Goal: Task Accomplishment & Management: Use online tool/utility

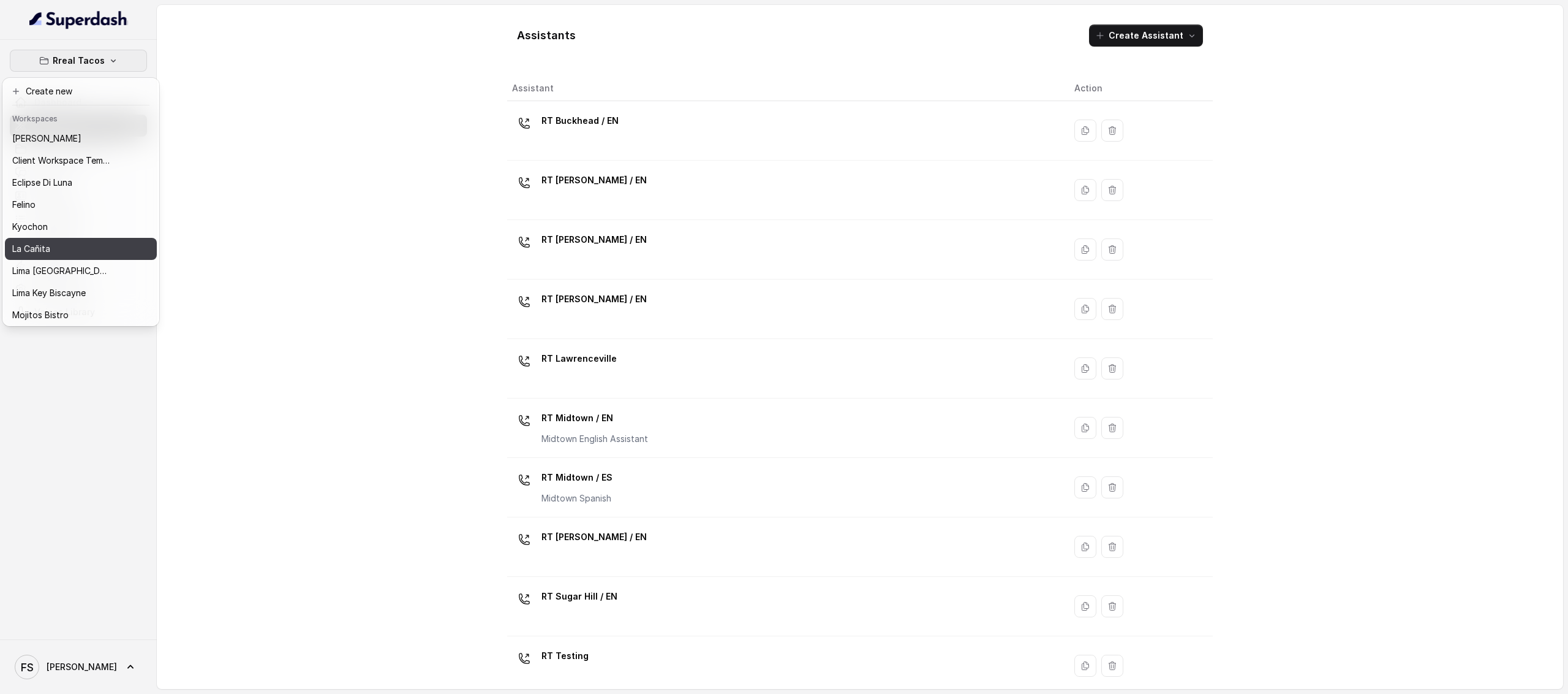
click at [61, 253] on div "La Cañita" at bounding box center [61, 249] width 98 height 14
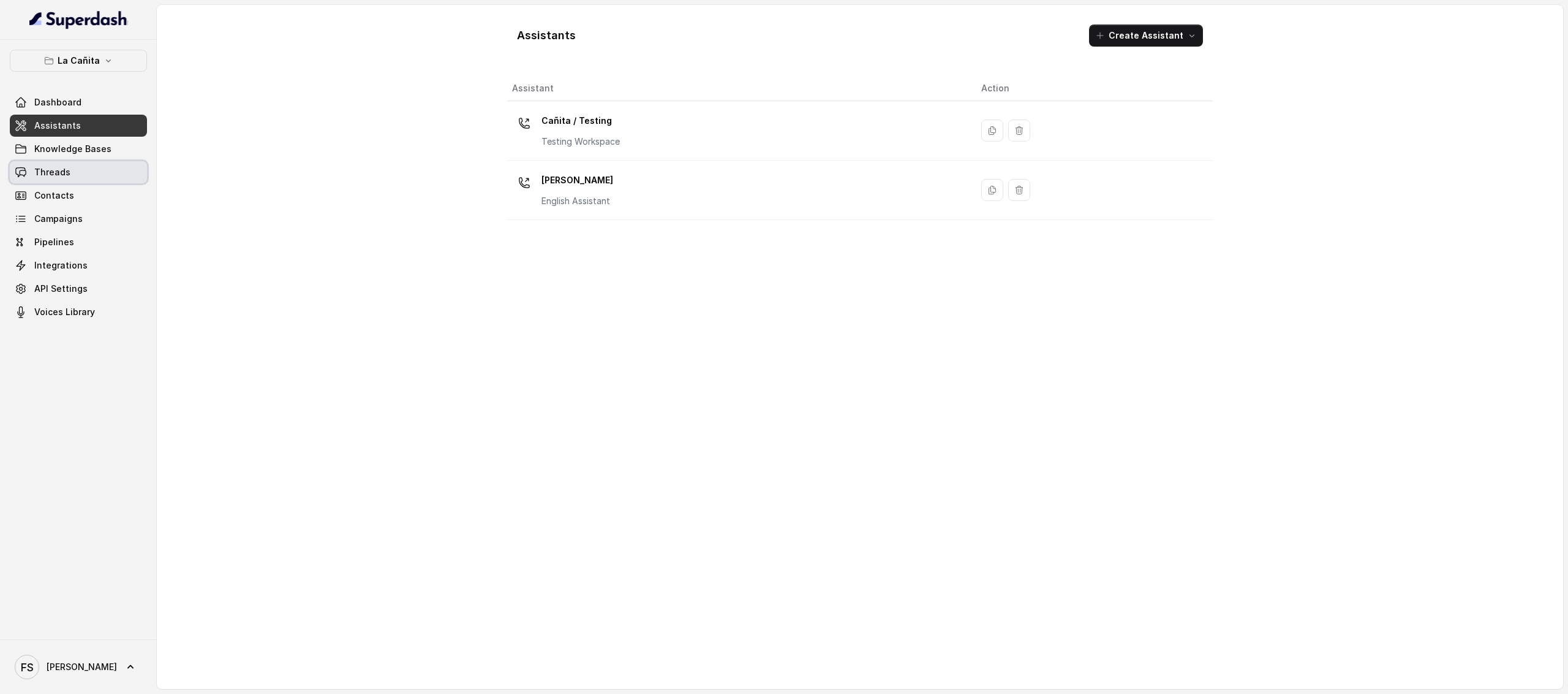
click at [58, 178] on span "Threads" at bounding box center [53, 172] width 36 height 12
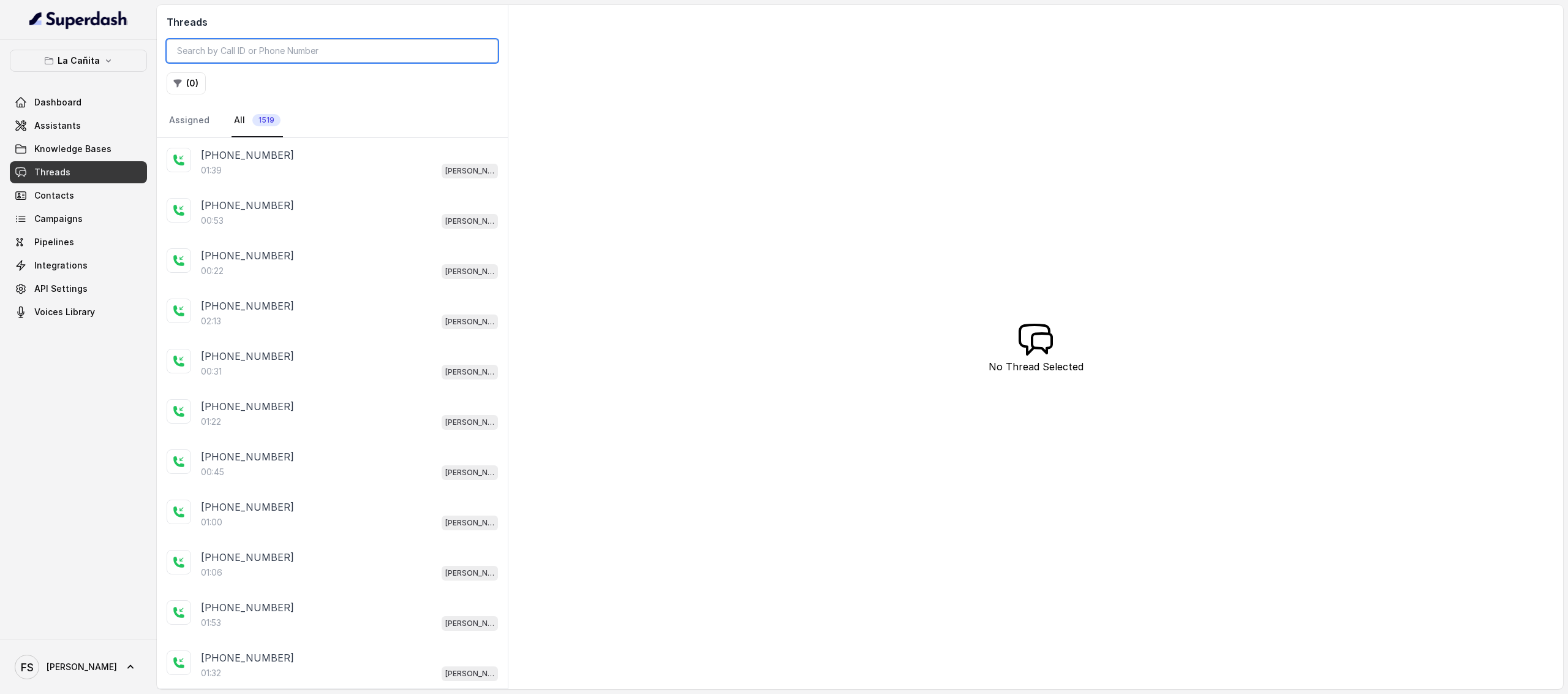
click at [333, 53] on input "search" at bounding box center [332, 50] width 332 height 23
paste input "CA06778dd9dbe701bf5bf33fe59d06c9fb"
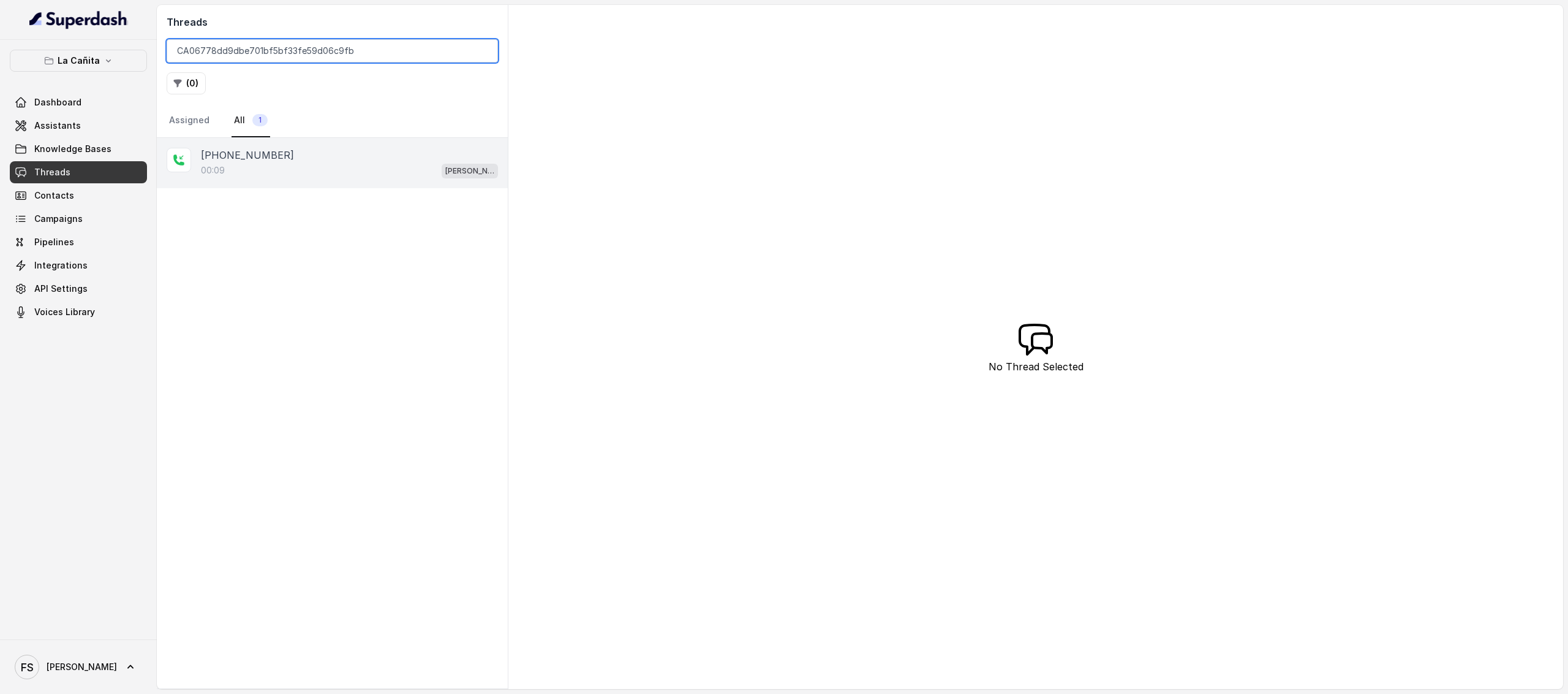
type input "CA06778dd9dbe701bf5bf33fe59d06c9fb"
click at [328, 151] on div "+17863807209" at bounding box center [350, 155] width 297 height 14
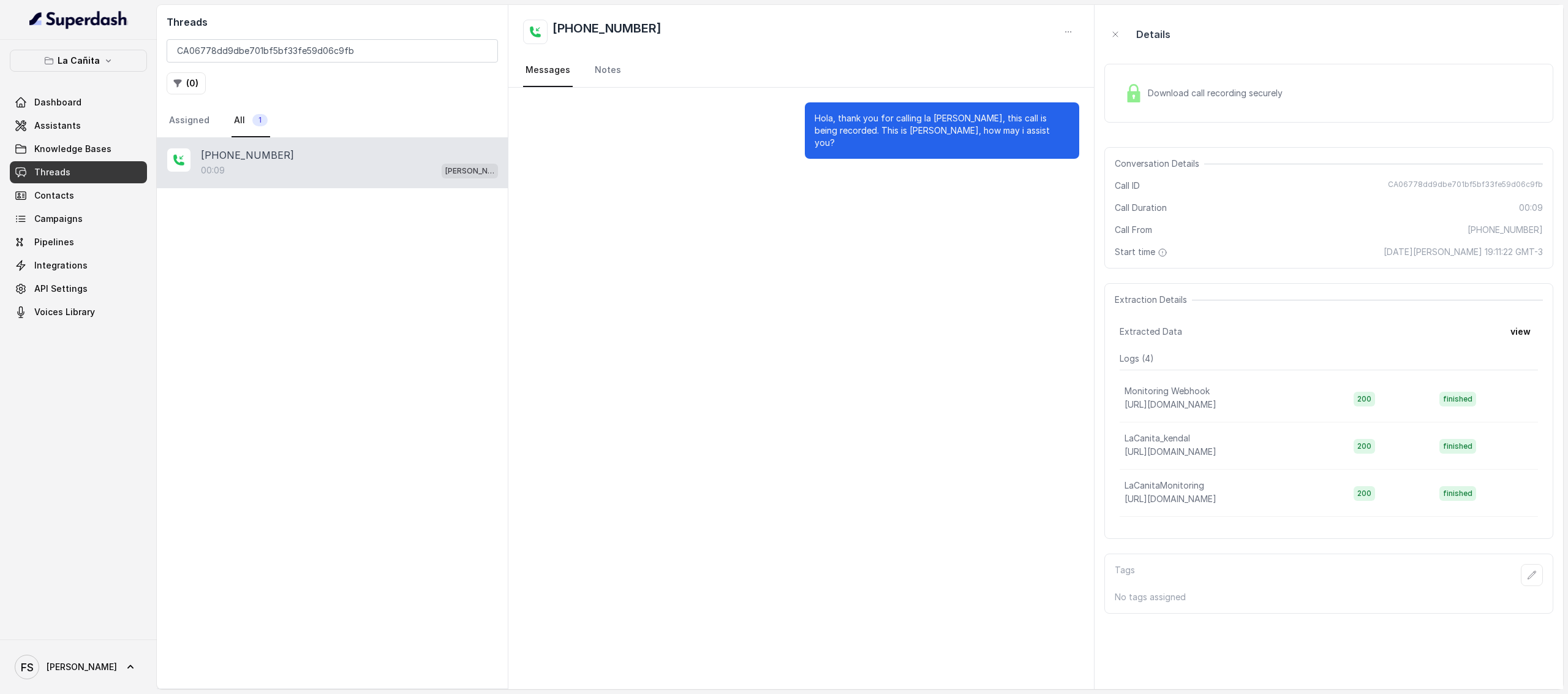
click at [172, 141] on div "+17863807209 00:09 Kendall" at bounding box center [332, 163] width 351 height 50
click at [186, 126] on link "Assigned" at bounding box center [189, 120] width 45 height 33
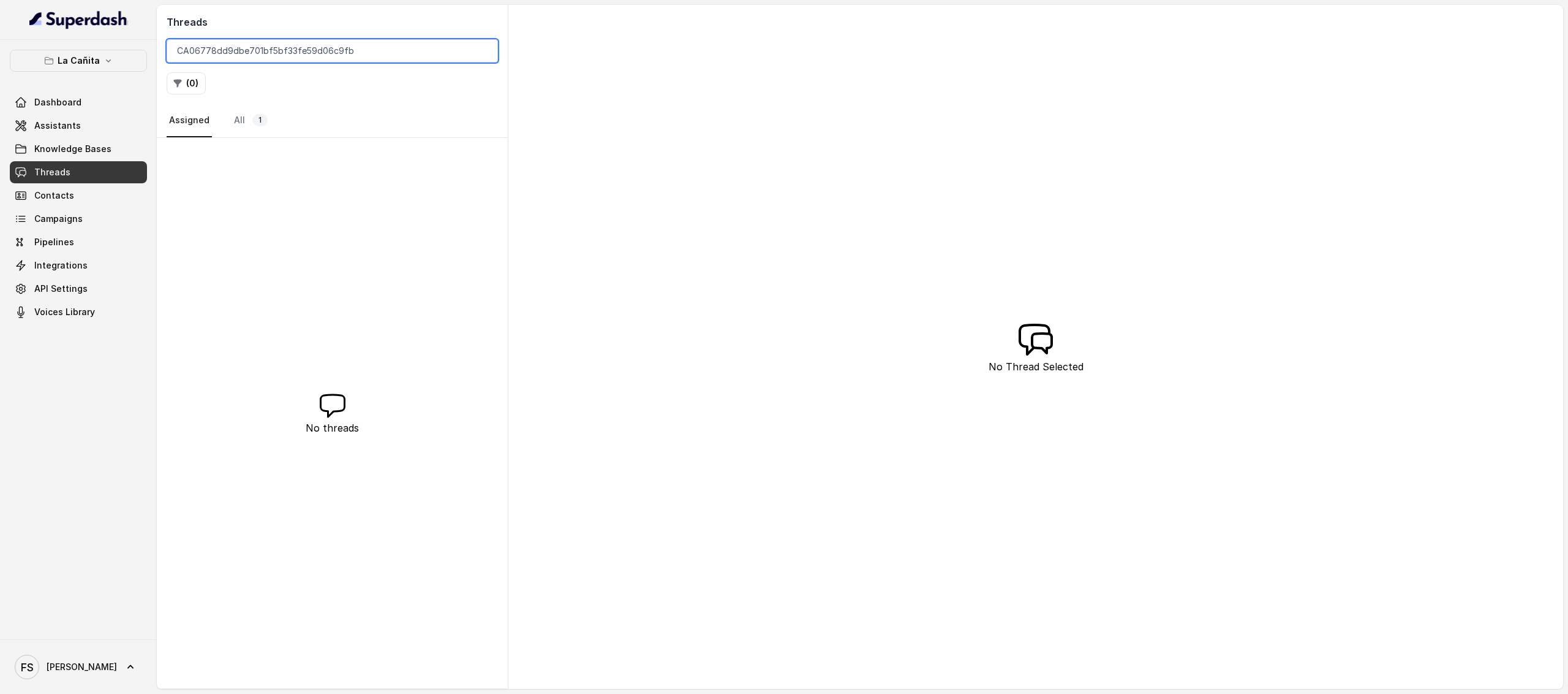
click at [389, 53] on input "CA06778dd9dbe701bf5bf33fe59d06c9fb" at bounding box center [332, 50] width 332 height 23
click at [487, 52] on input "CA06778dd9dbe701bf5bf33fe59d06c9fb" at bounding box center [332, 50] width 332 height 23
click at [482, 52] on input "CA06778dd9dbe701bf5bf33fe59d06c9fb" at bounding box center [332, 50] width 332 height 23
click at [366, 118] on nav "Assigned All 1" at bounding box center [332, 120] width 332 height 33
click at [242, 132] on link "All 1519" at bounding box center [257, 120] width 51 height 33
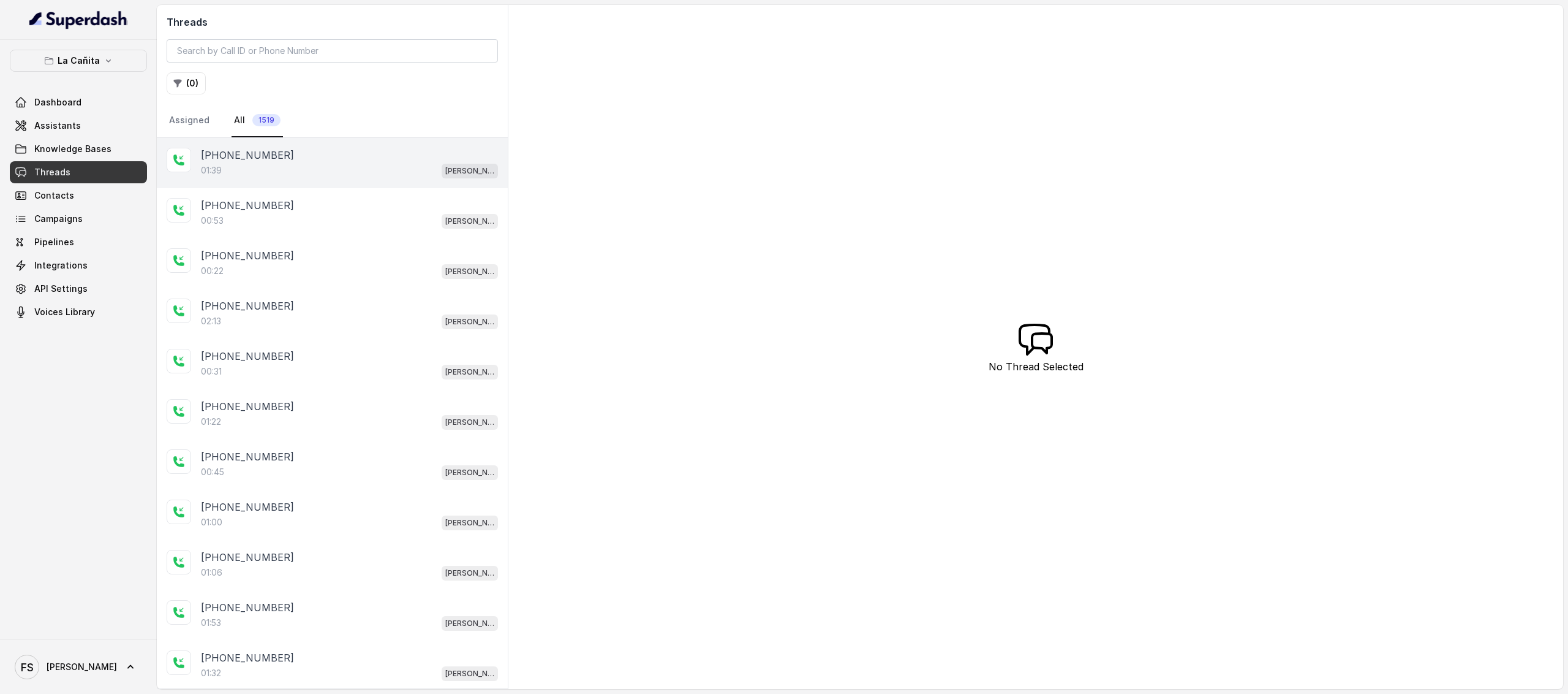
click at [259, 164] on div "01:39 Kendall" at bounding box center [350, 170] width 297 height 16
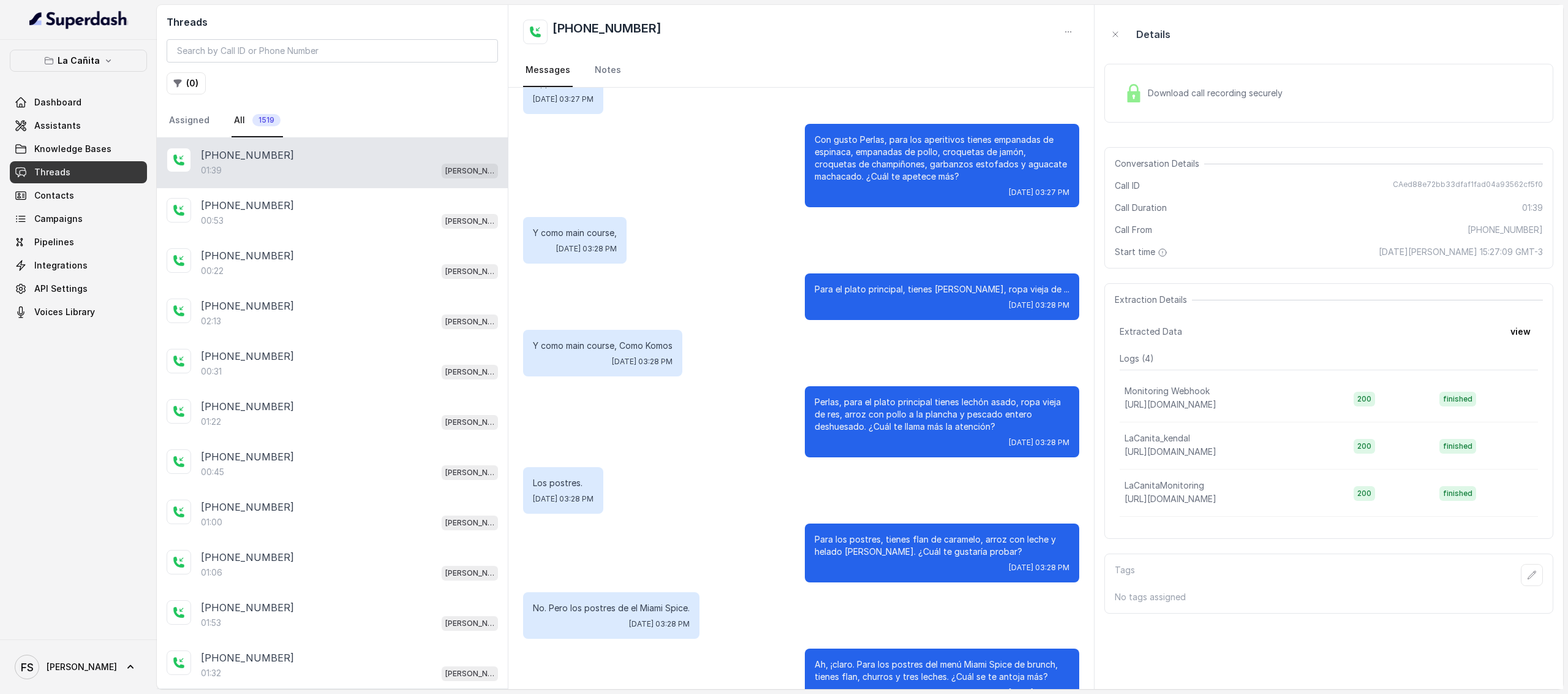
scroll to position [384, 0]
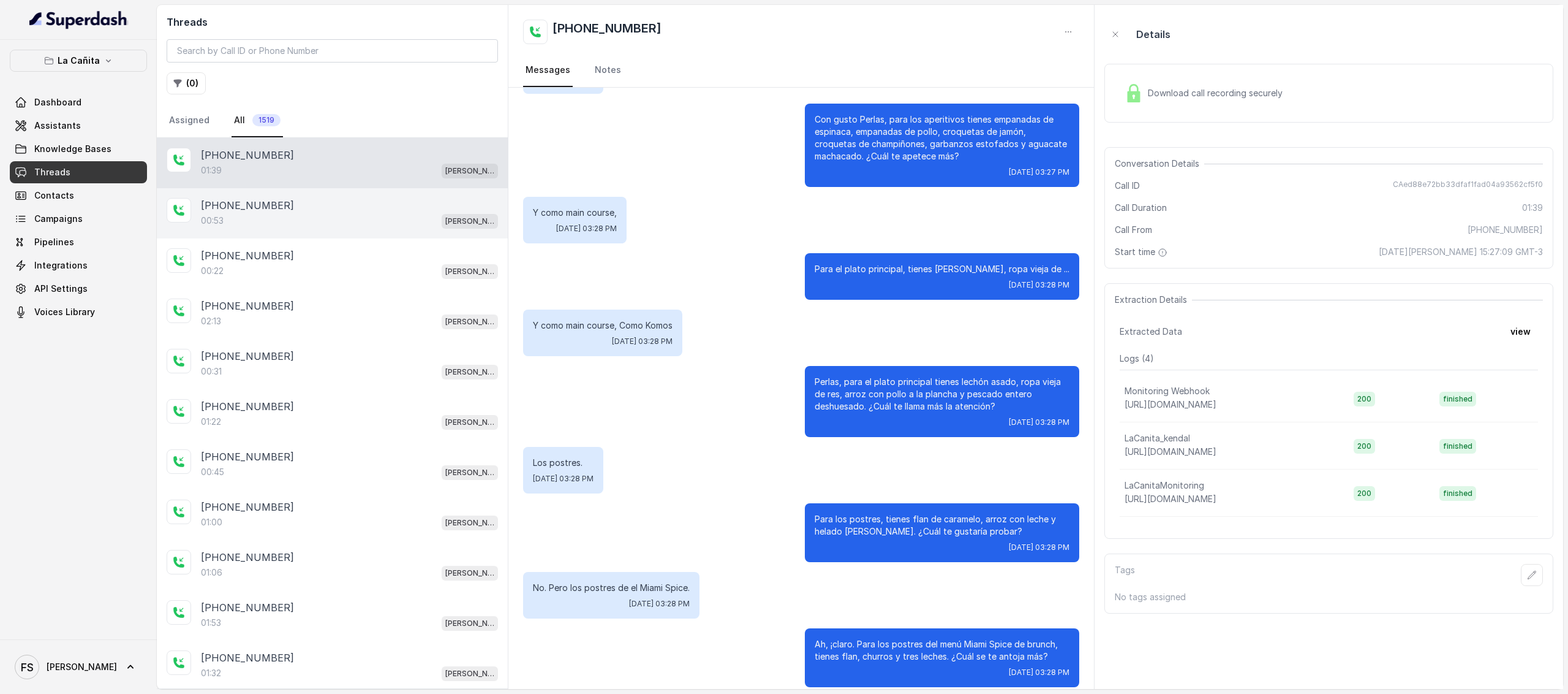
click at [370, 206] on div "+14044822738" at bounding box center [350, 205] width 297 height 14
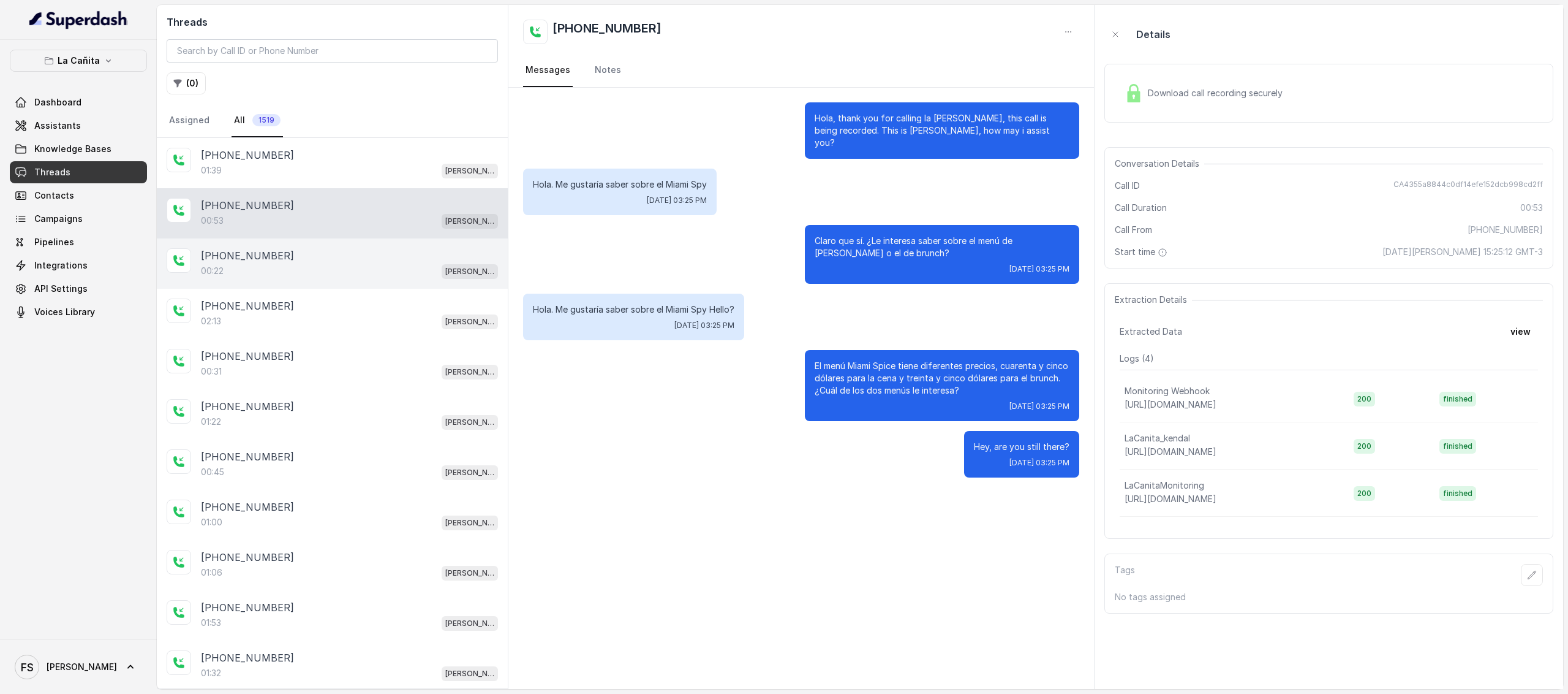
click at [340, 274] on div "00:22 Kendall" at bounding box center [350, 271] width 297 height 16
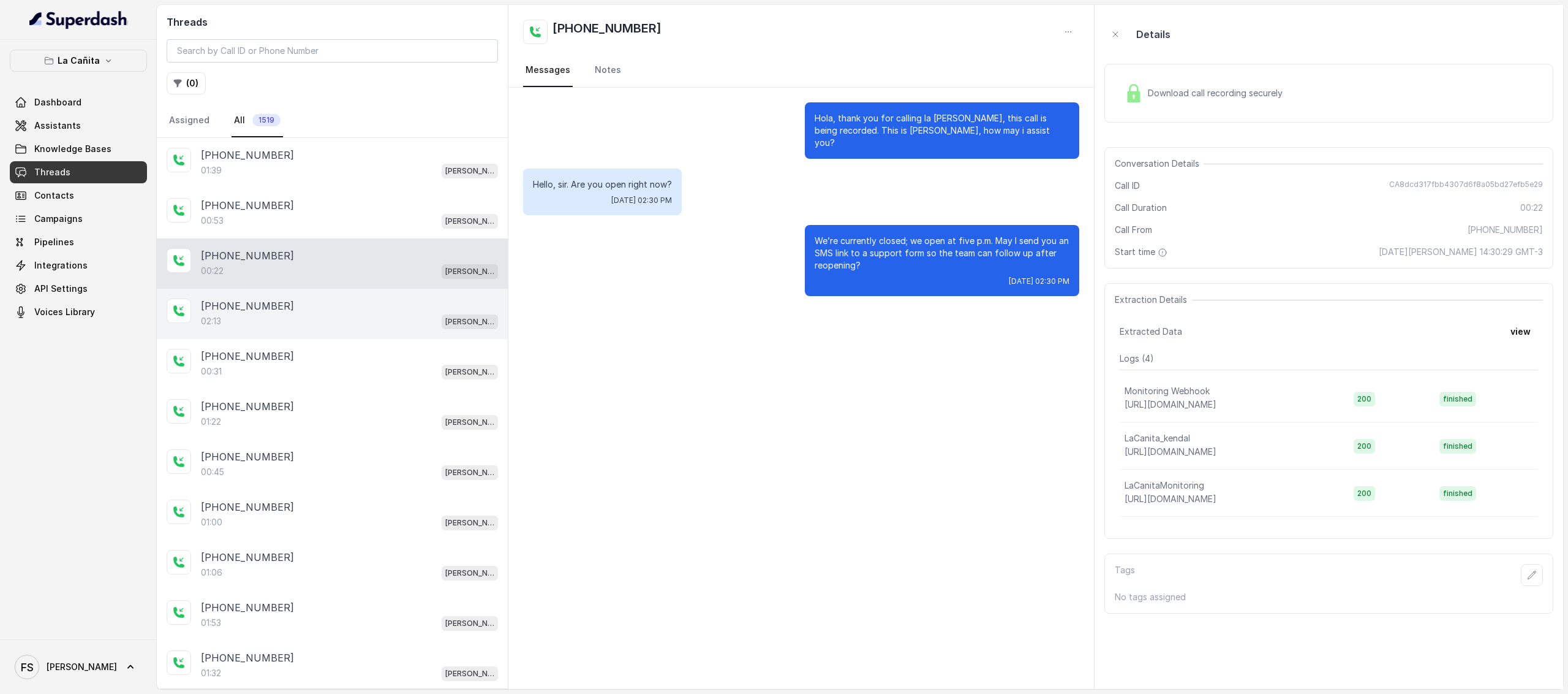
click at [327, 304] on div "[PHONE_NUMBER]" at bounding box center [350, 306] width 297 height 14
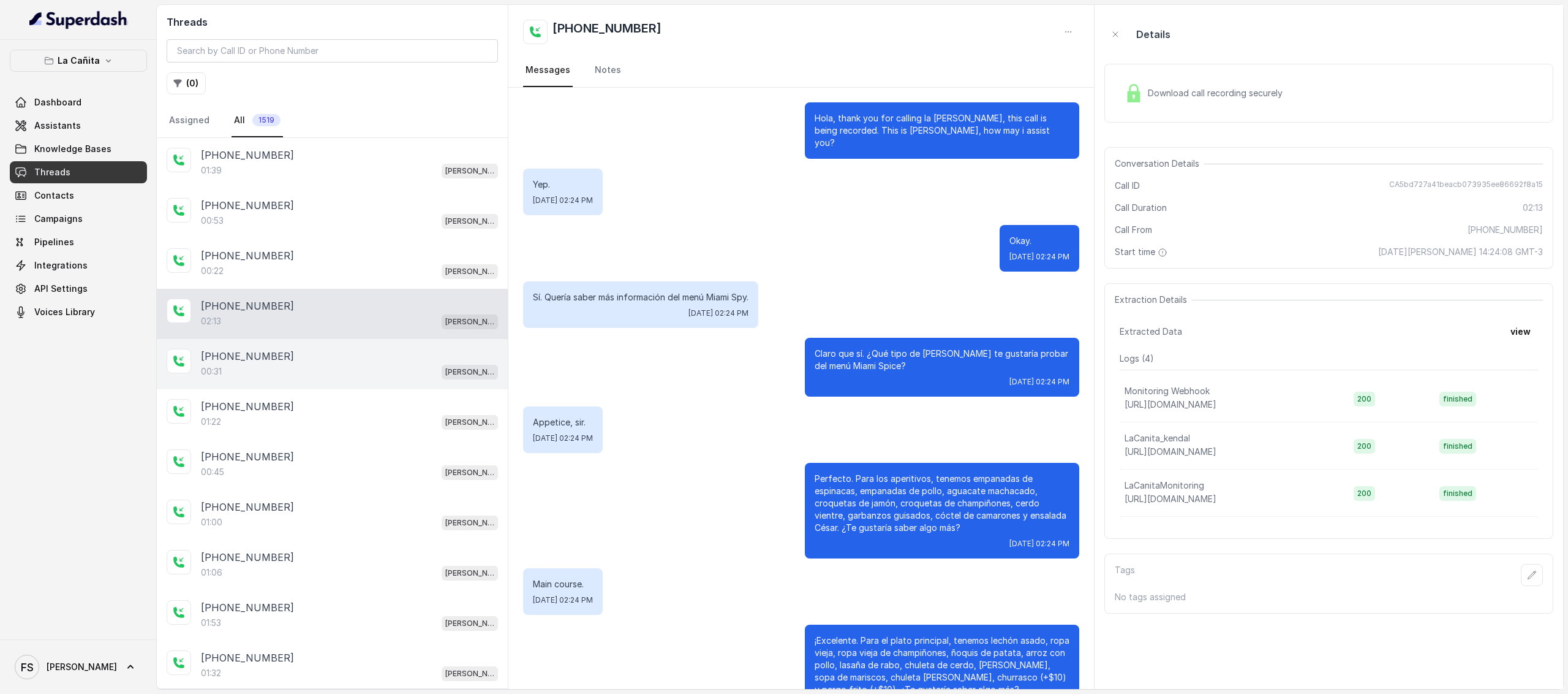
scroll to position [1022, 0]
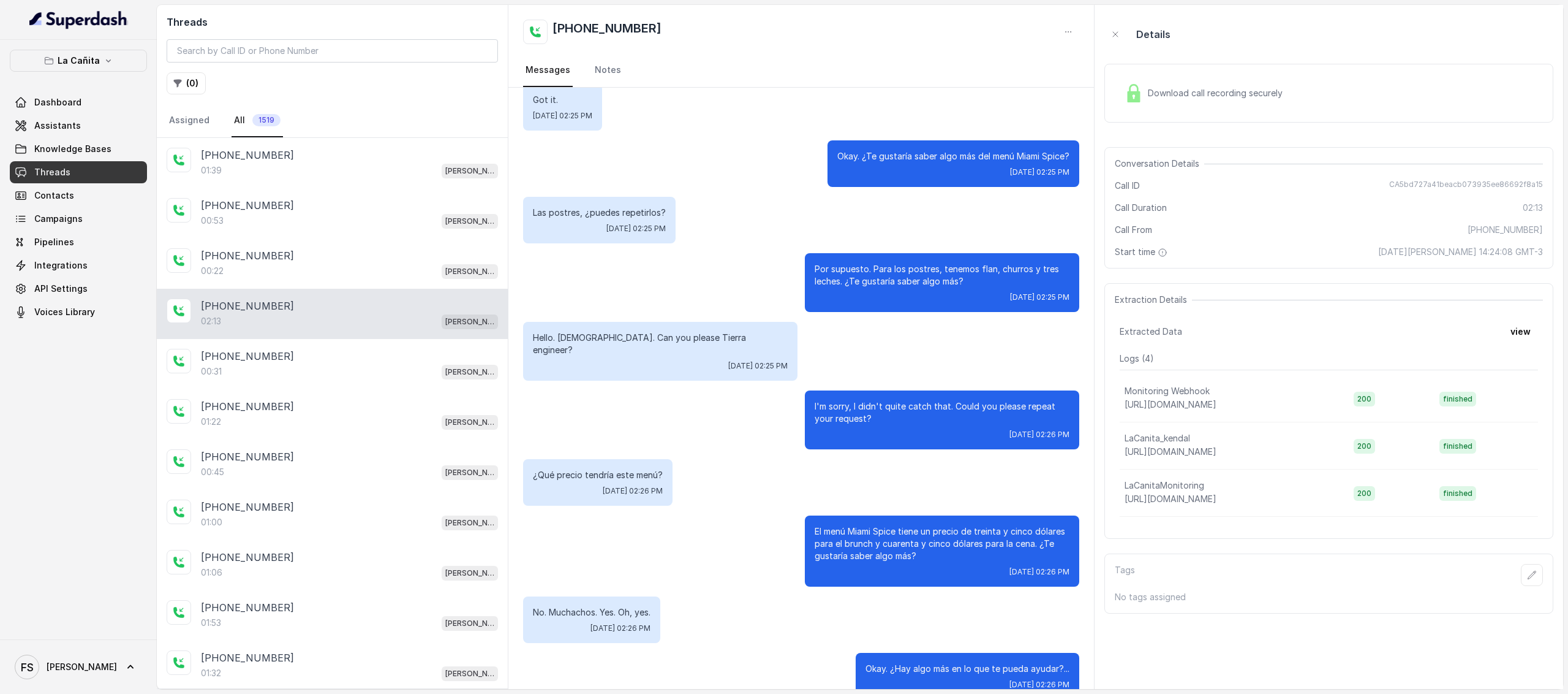
click at [1305, 95] on div "Download call recording securely" at bounding box center [1329, 93] width 449 height 59
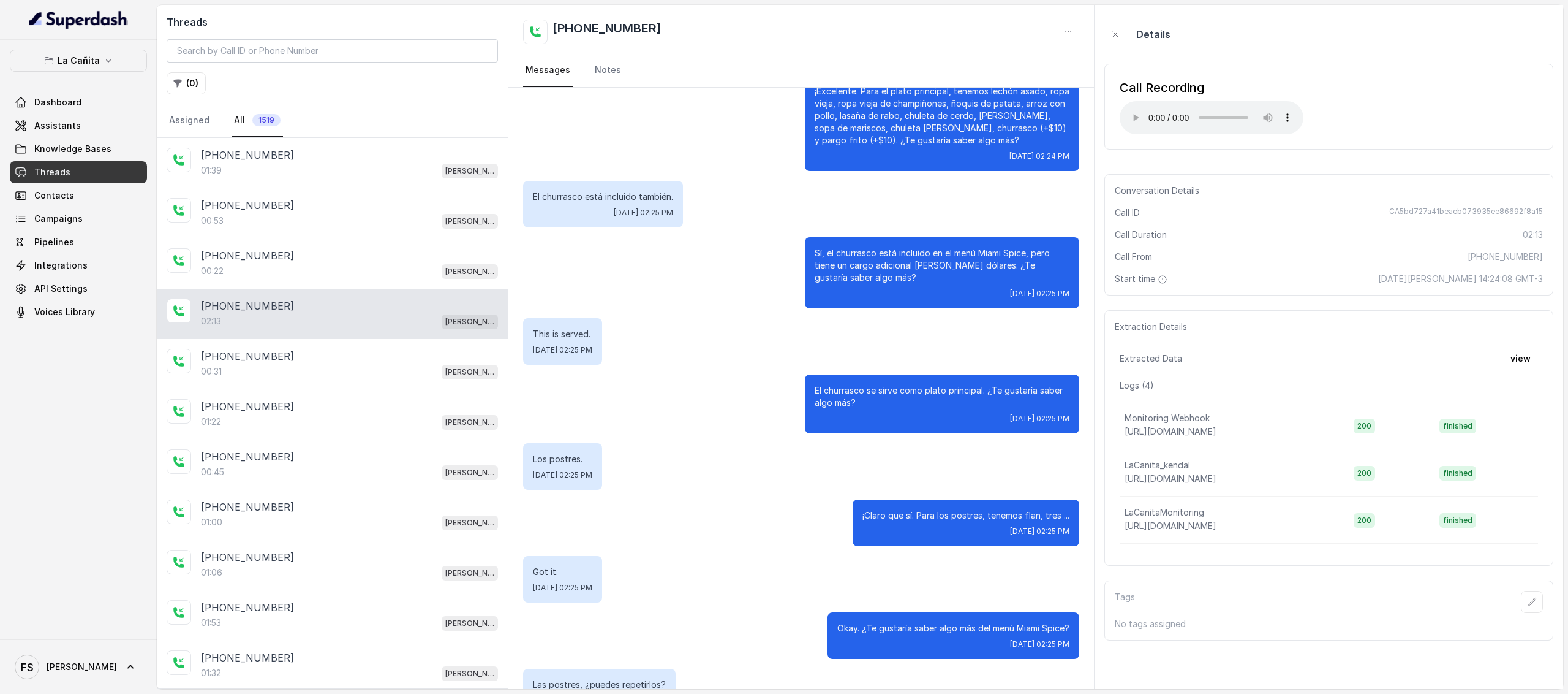
scroll to position [0, 0]
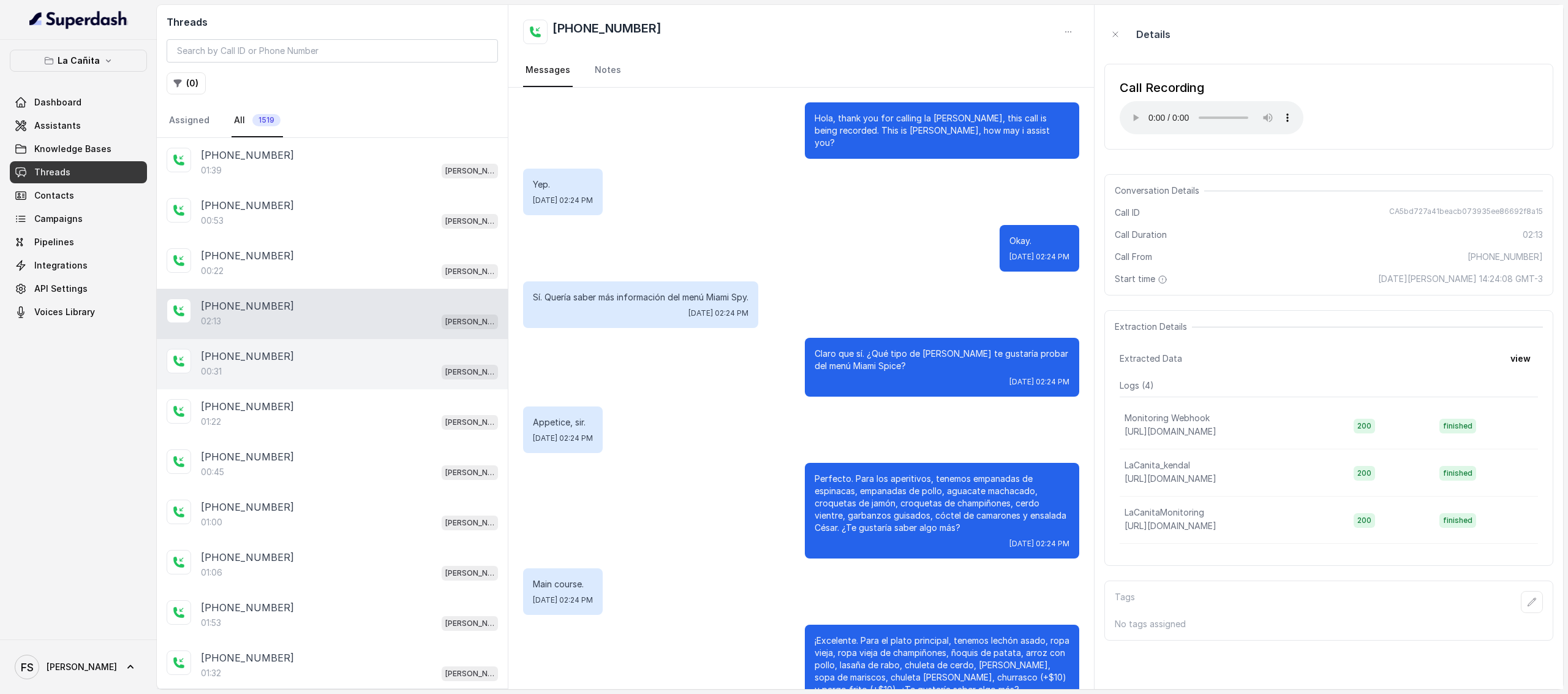
click at [294, 364] on div "00:31 Kendall" at bounding box center [350, 372] width 297 height 16
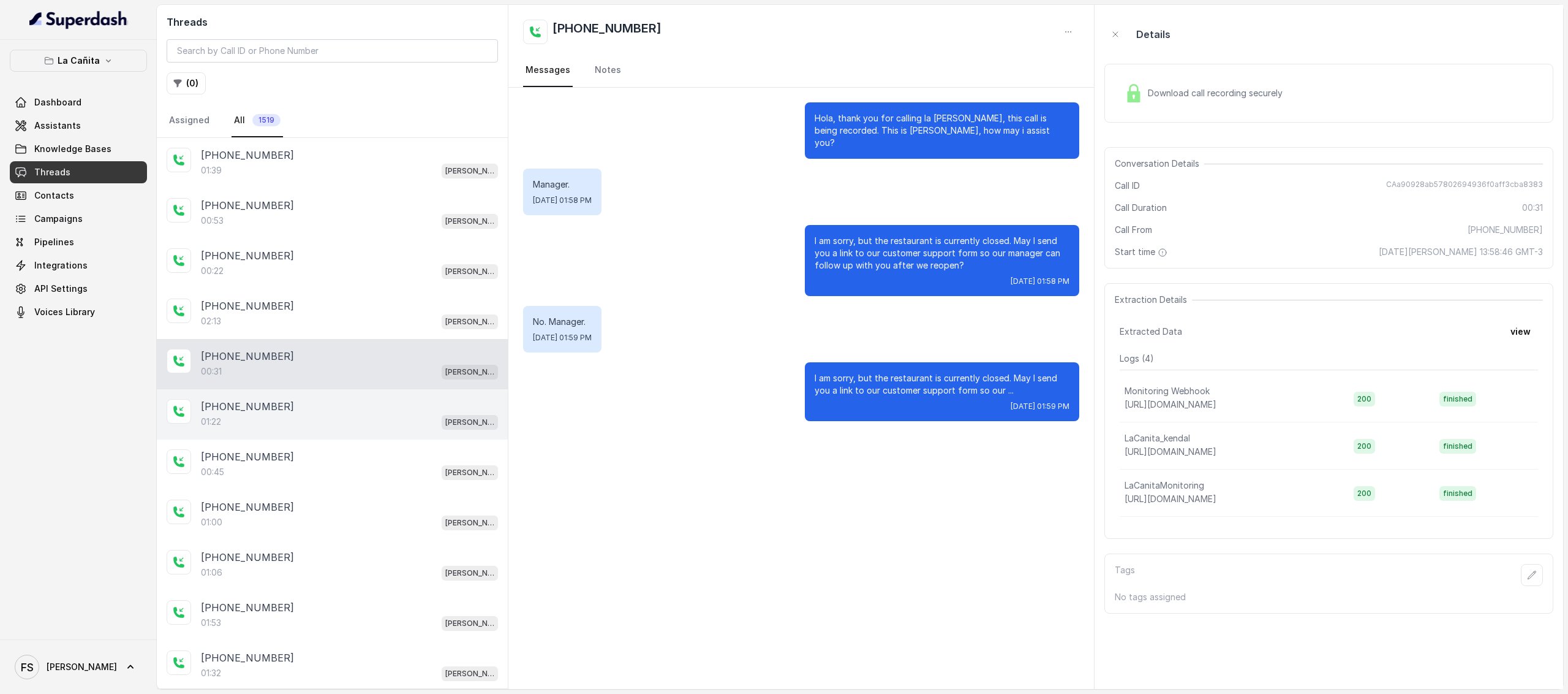
click at [303, 402] on div "+14044822738" at bounding box center [350, 406] width 297 height 14
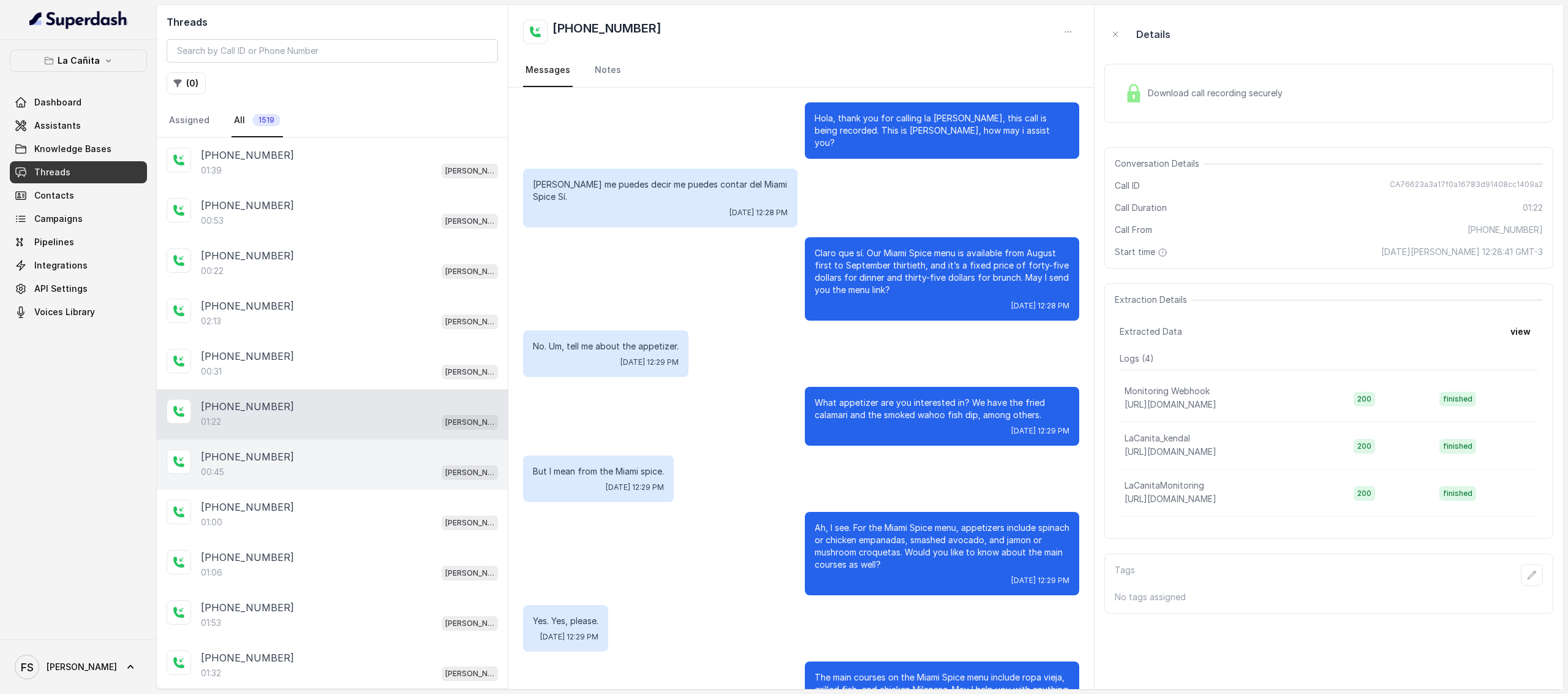
scroll to position [33, 0]
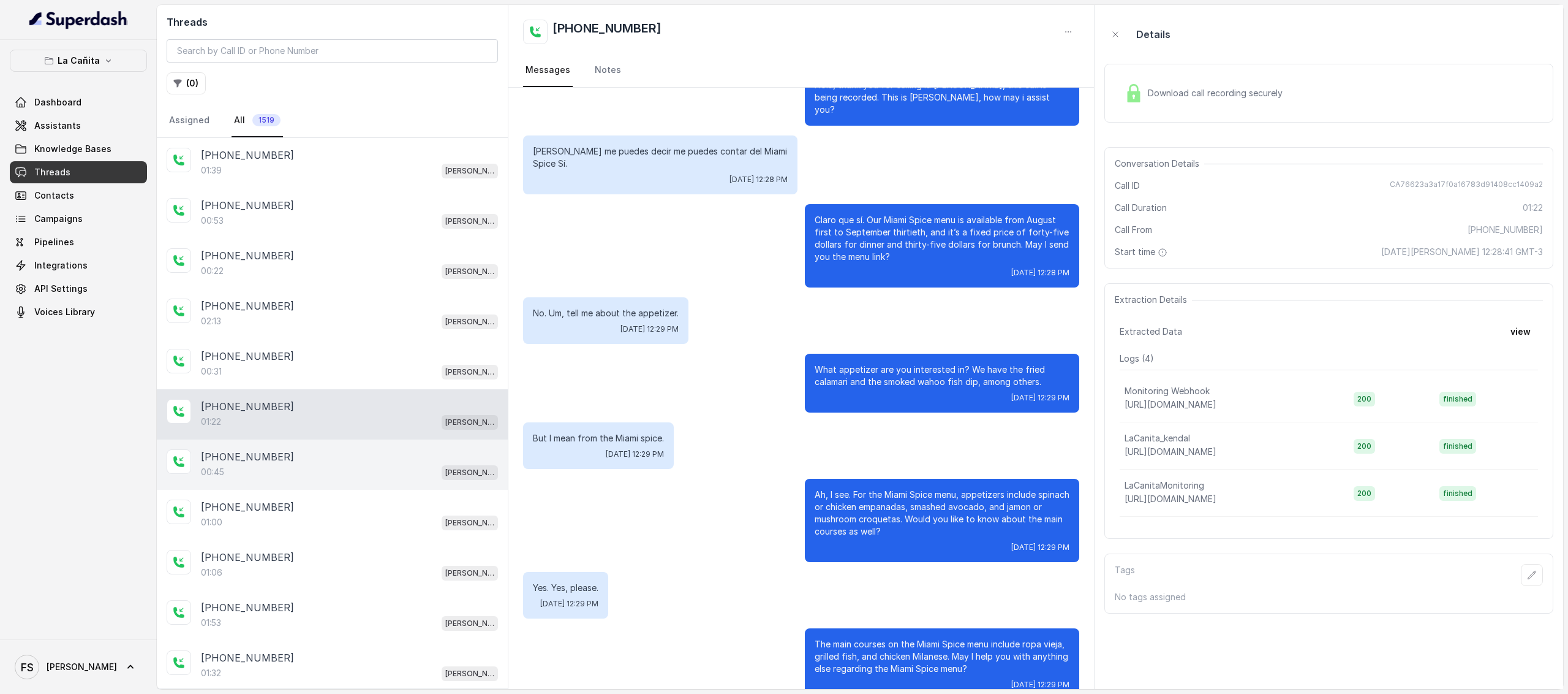
click at [335, 449] on div "+13059705868" at bounding box center [350, 457] width 297 height 14
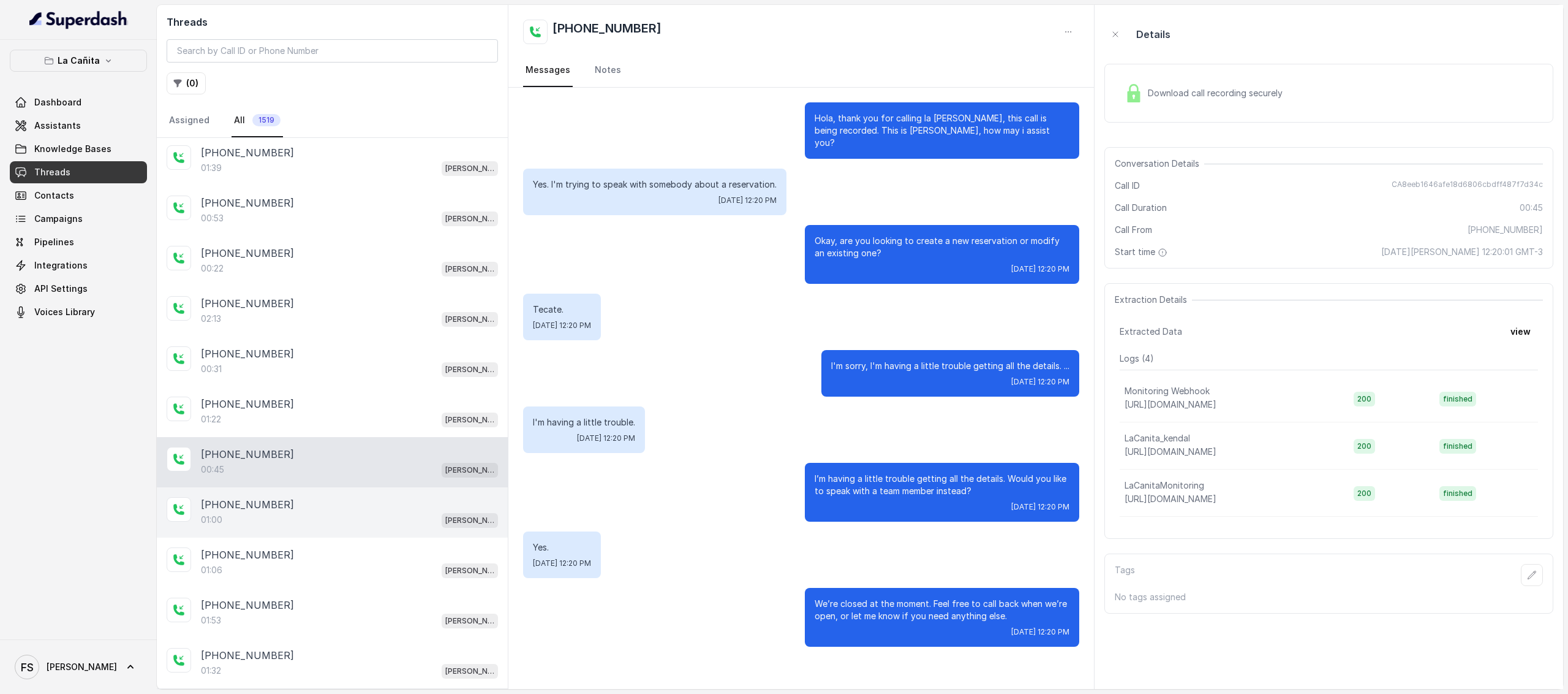
scroll to position [3, 0]
click at [331, 487] on div "+14044822738 01:00 Kendall" at bounding box center [332, 512] width 351 height 50
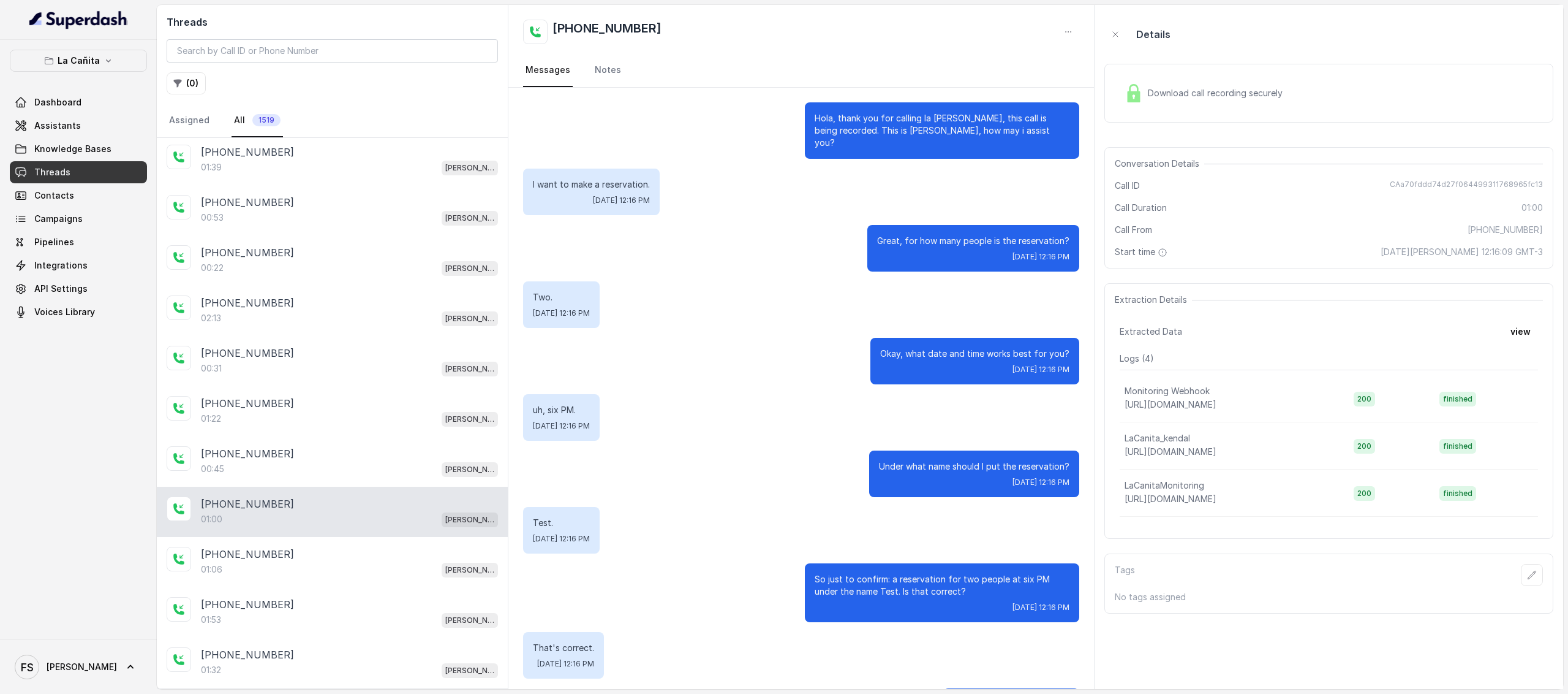
scroll to position [298, 0]
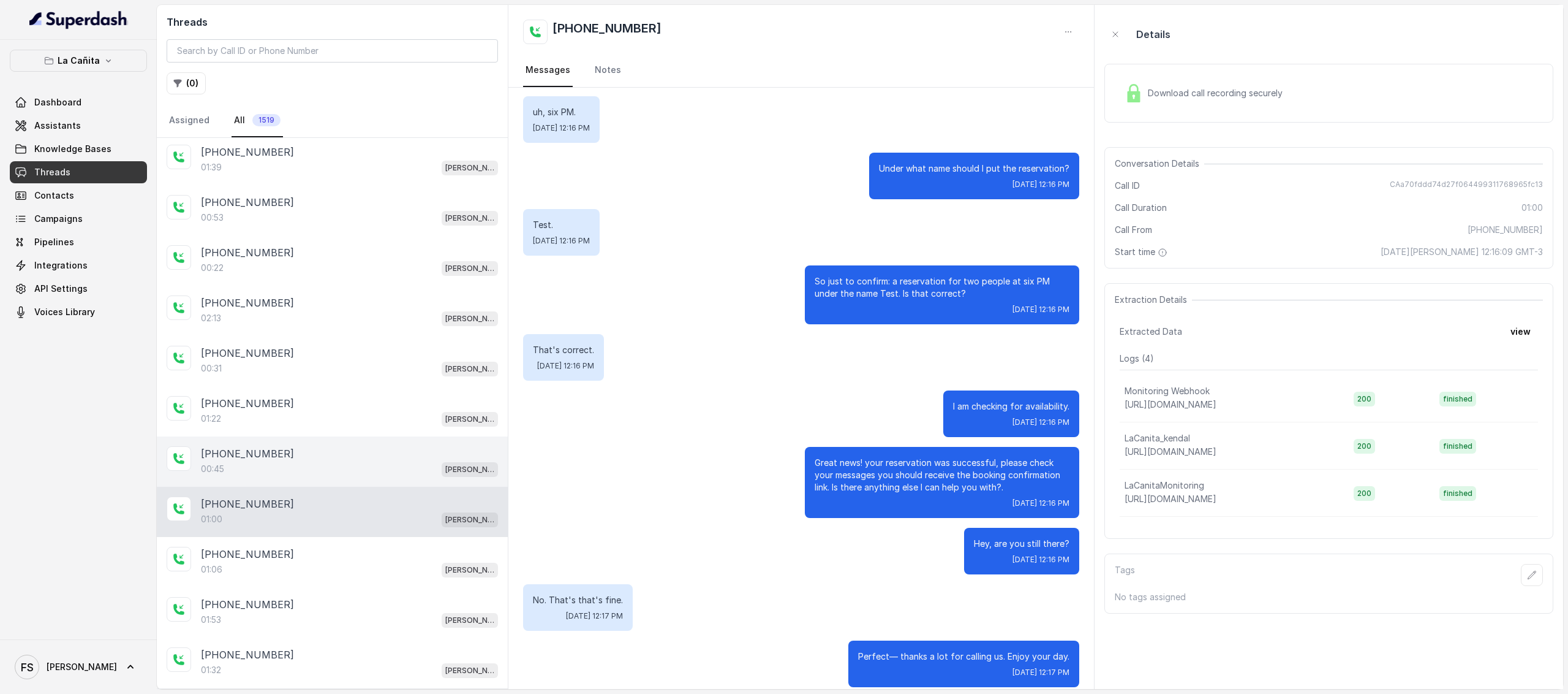
click at [331, 447] on div "+13059705868" at bounding box center [350, 454] width 297 height 14
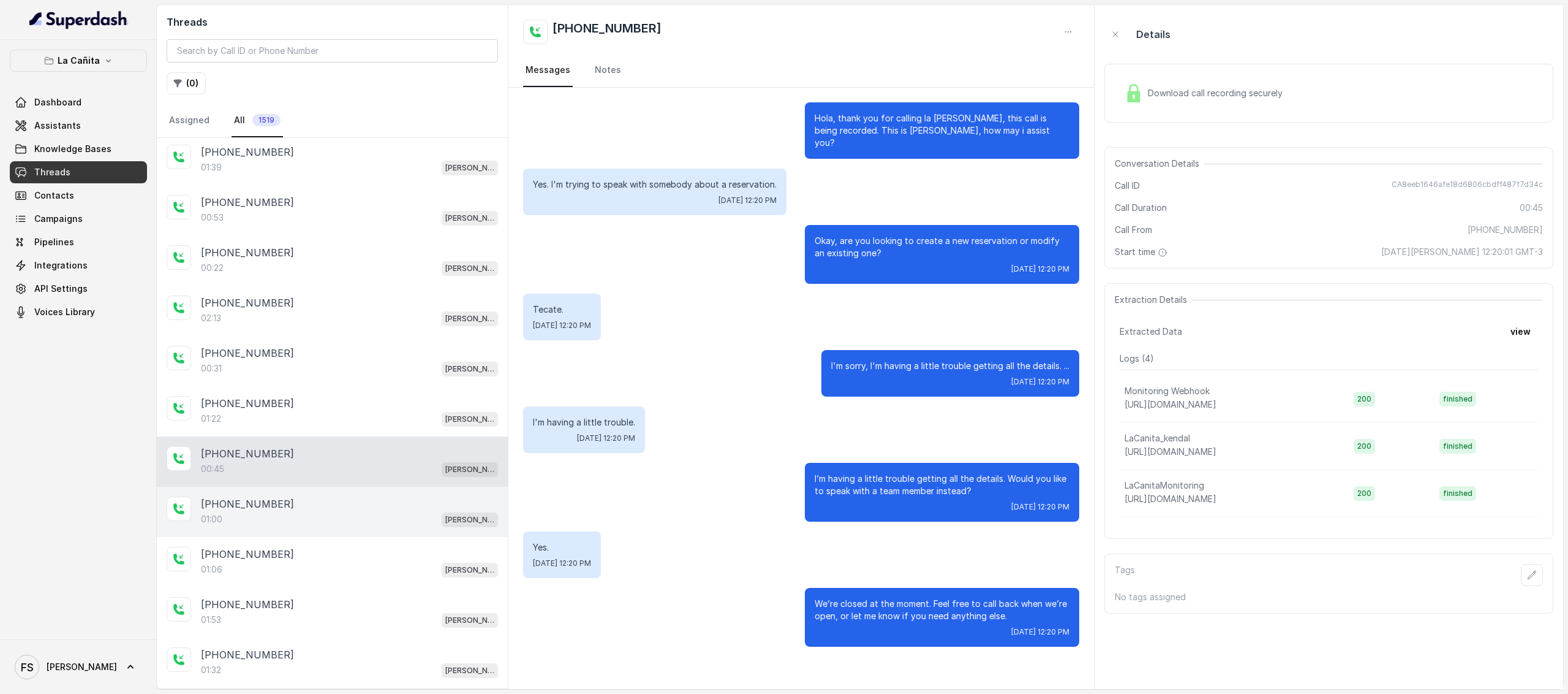
click at [363, 514] on div "01:00 Kendall" at bounding box center [350, 519] width 297 height 16
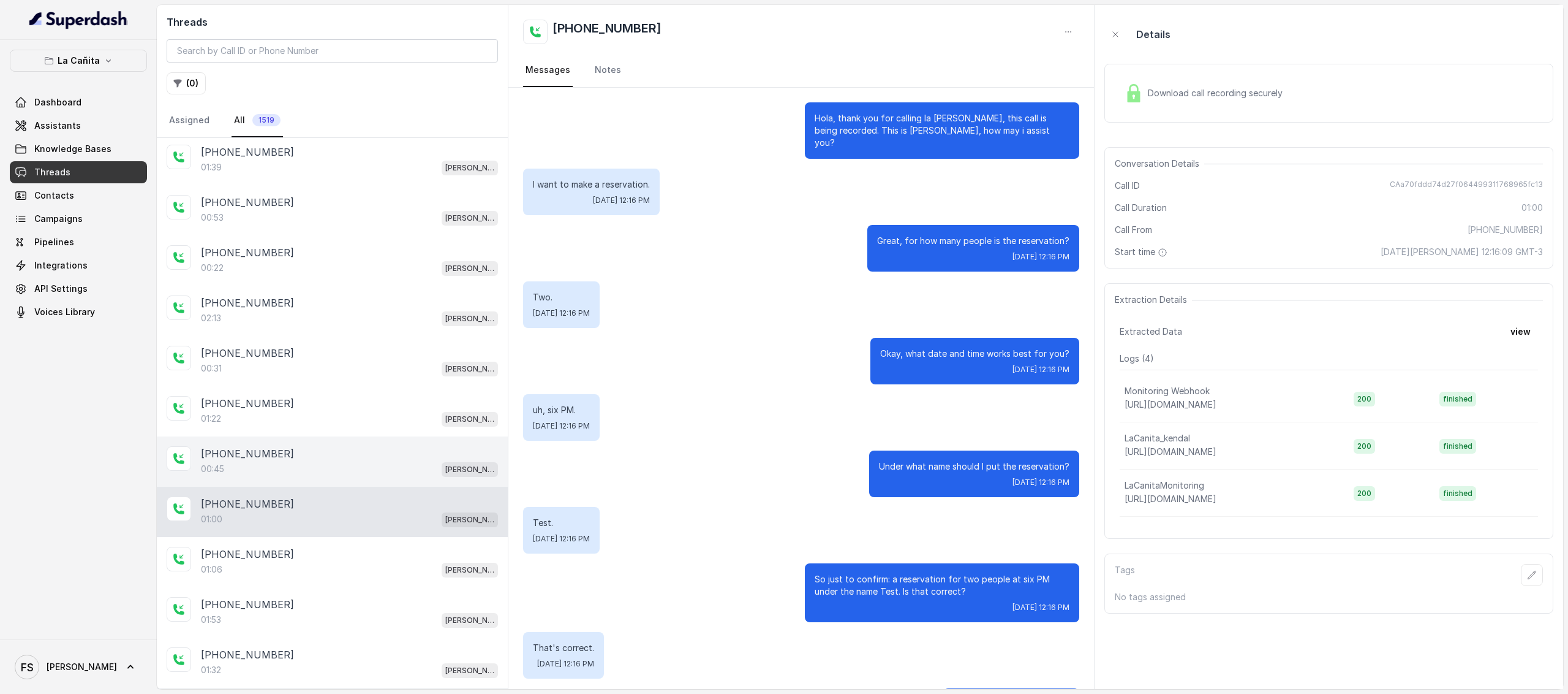
click at [234, 439] on div "+13059705868 00:45 Kendall" at bounding box center [332, 462] width 351 height 50
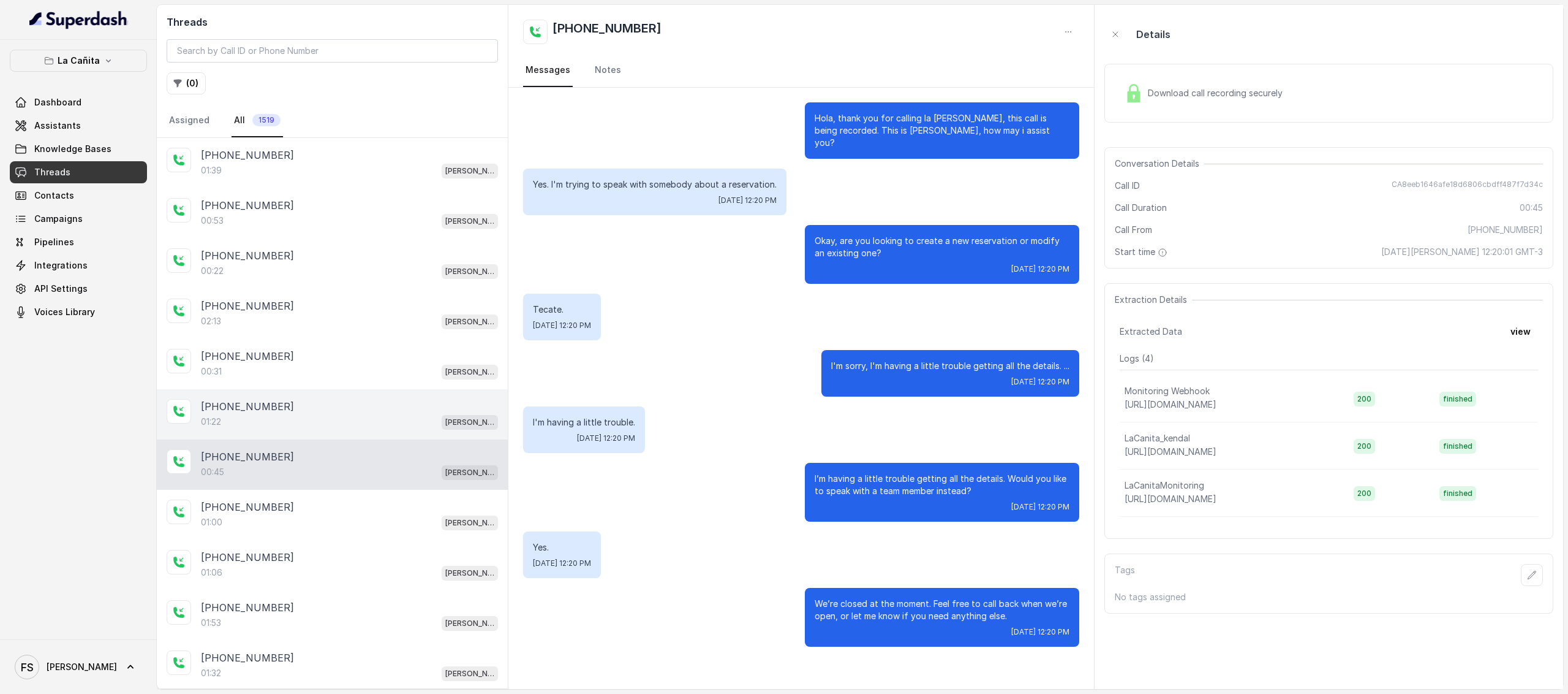
click at [280, 405] on div "+14044822738" at bounding box center [350, 406] width 297 height 14
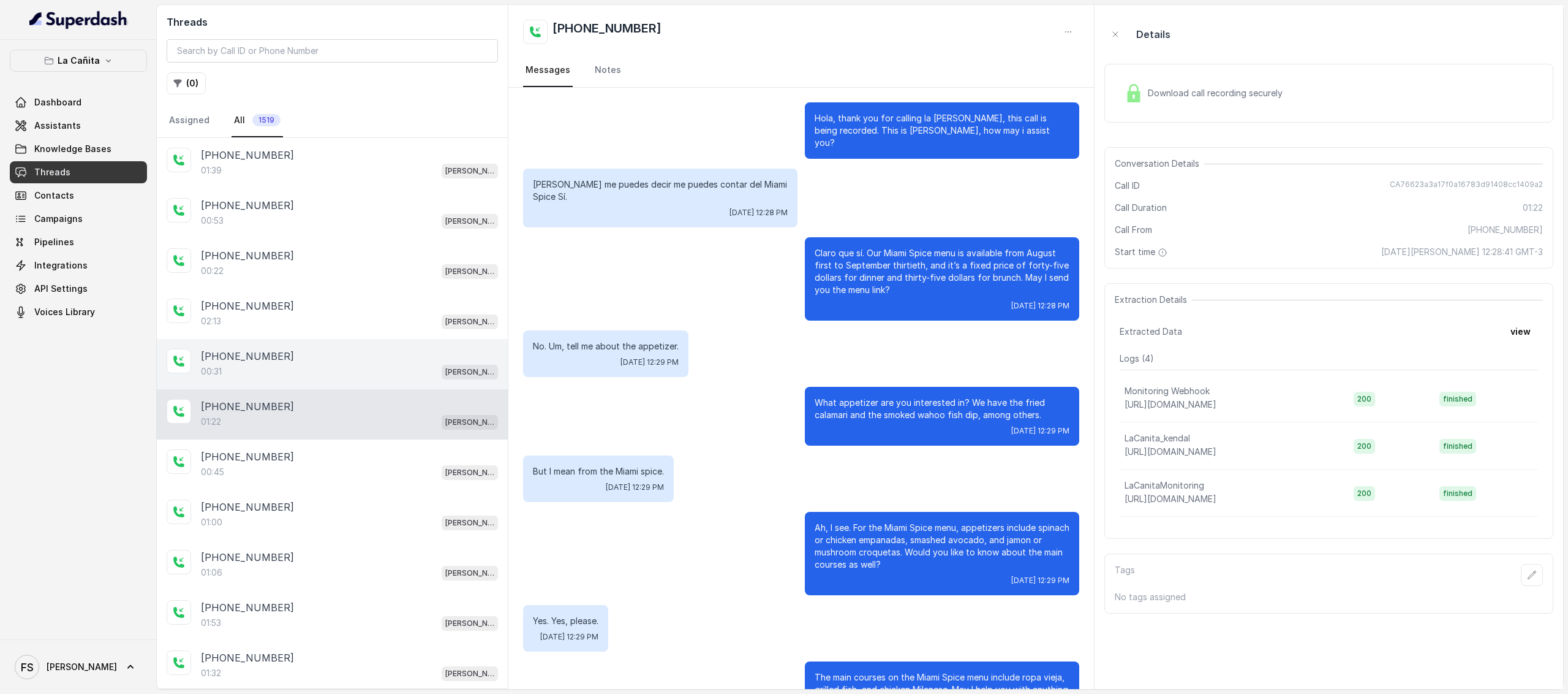
scroll to position [33, 0]
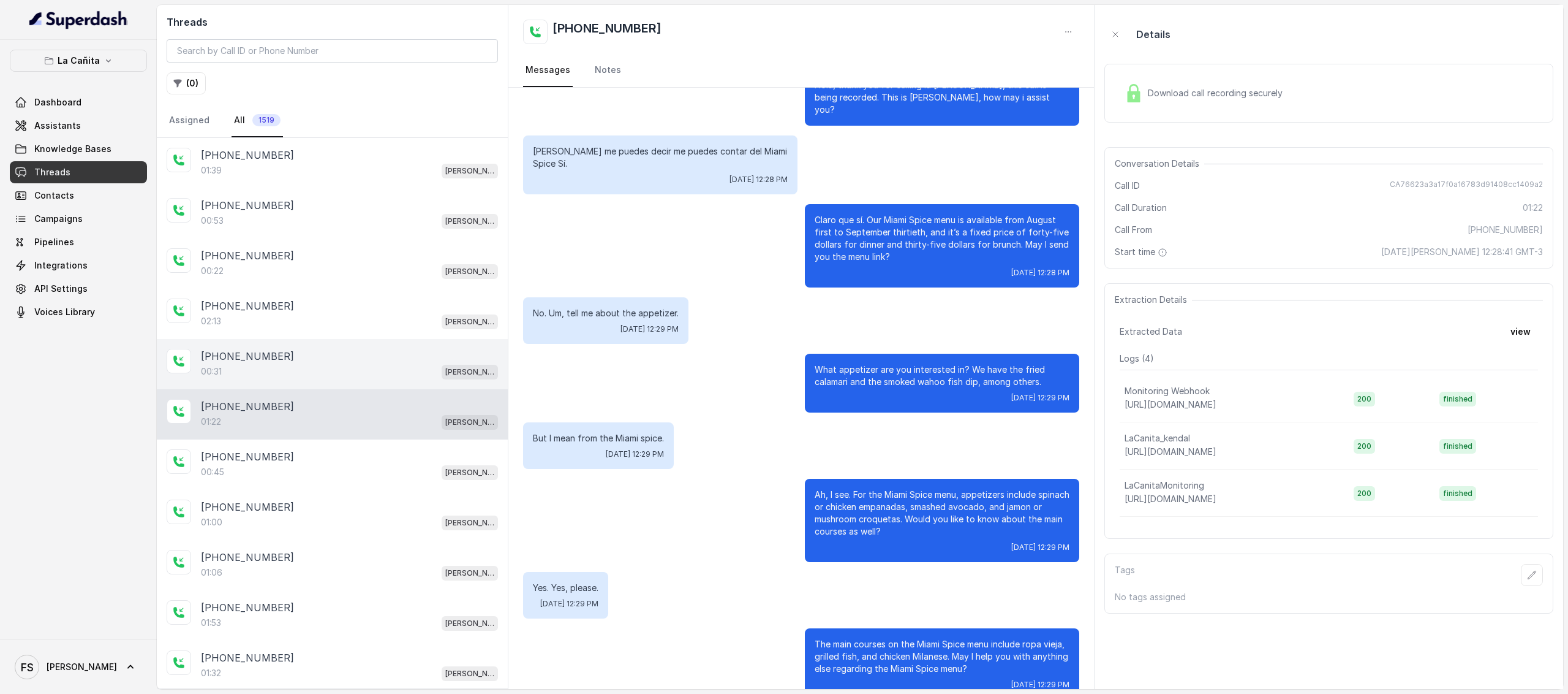
click at [277, 348] on div "[PHONE_NUMBER]" at bounding box center [350, 356] width 297 height 14
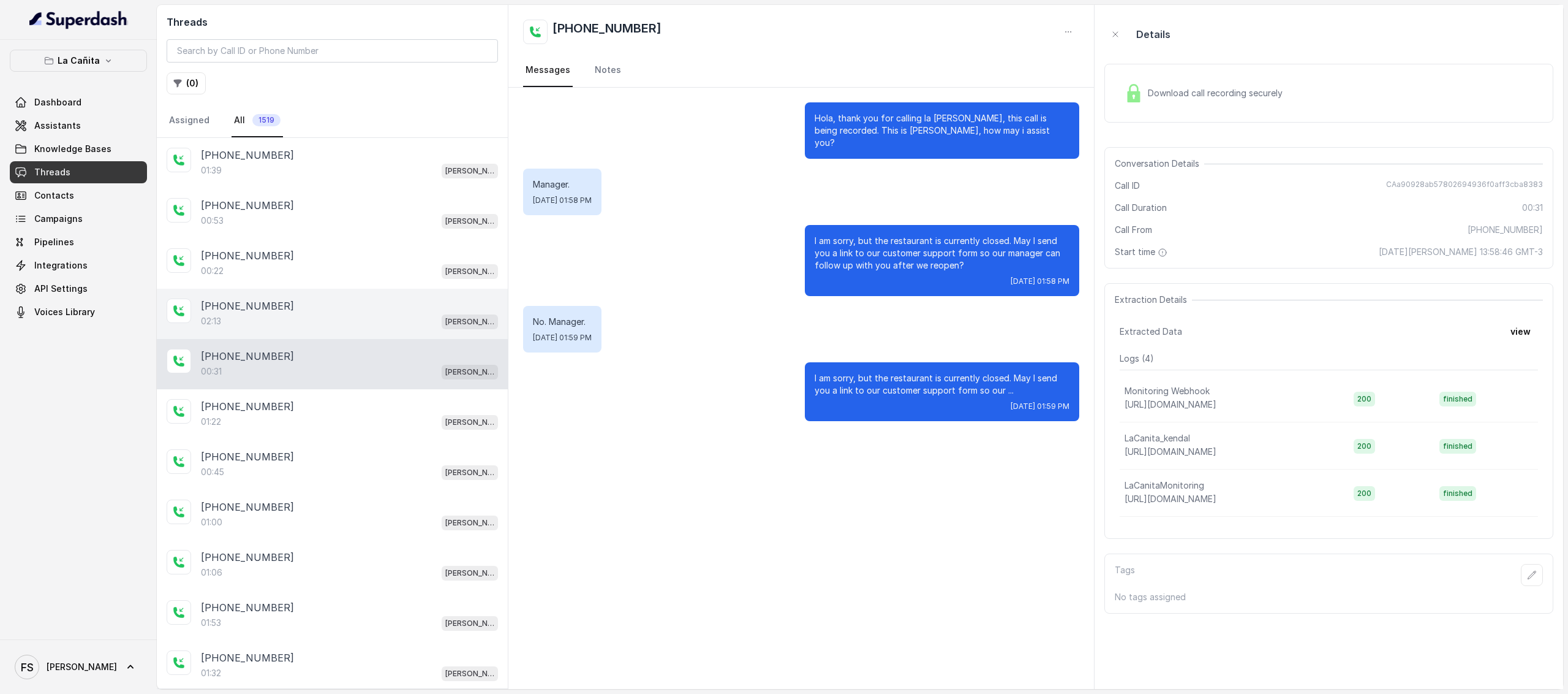
click at [280, 306] on div "[PHONE_NUMBER]" at bounding box center [350, 306] width 297 height 14
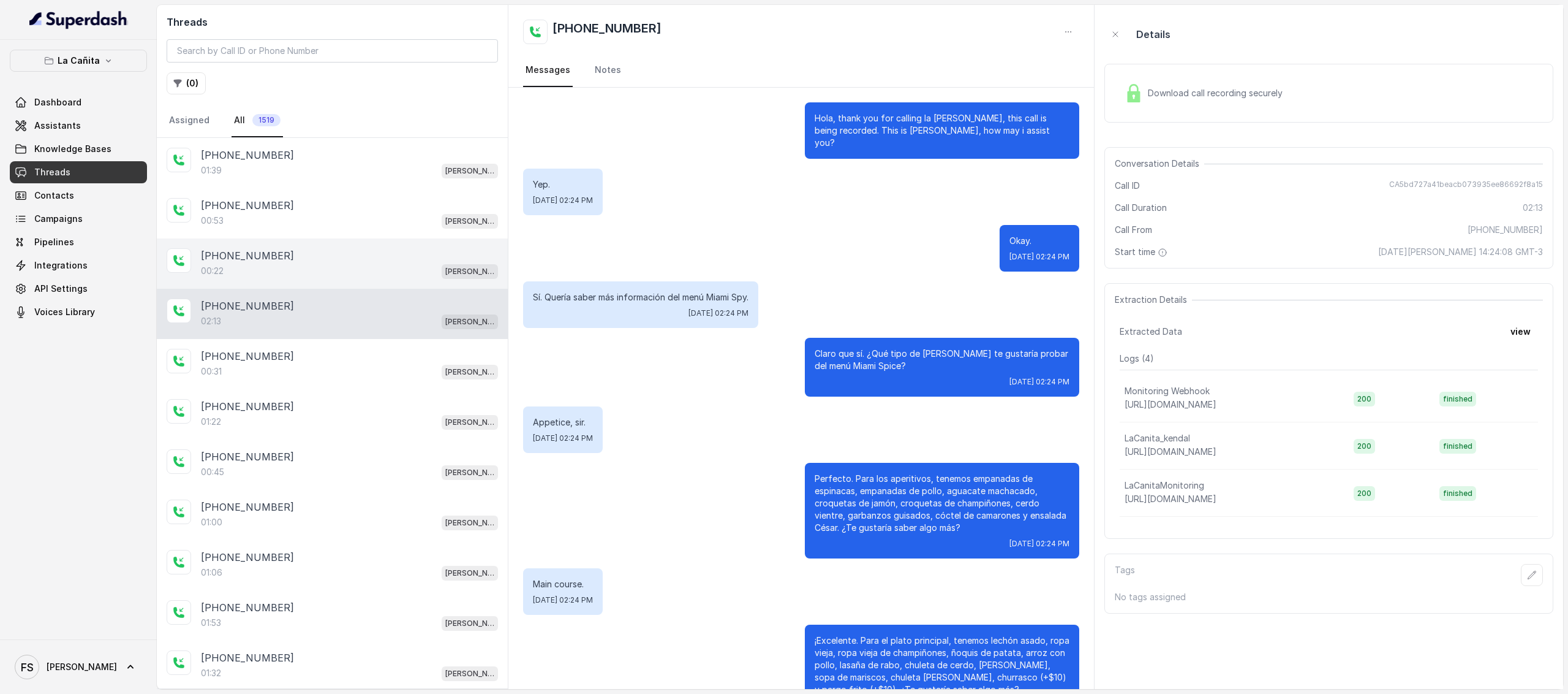
scroll to position [1022, 0]
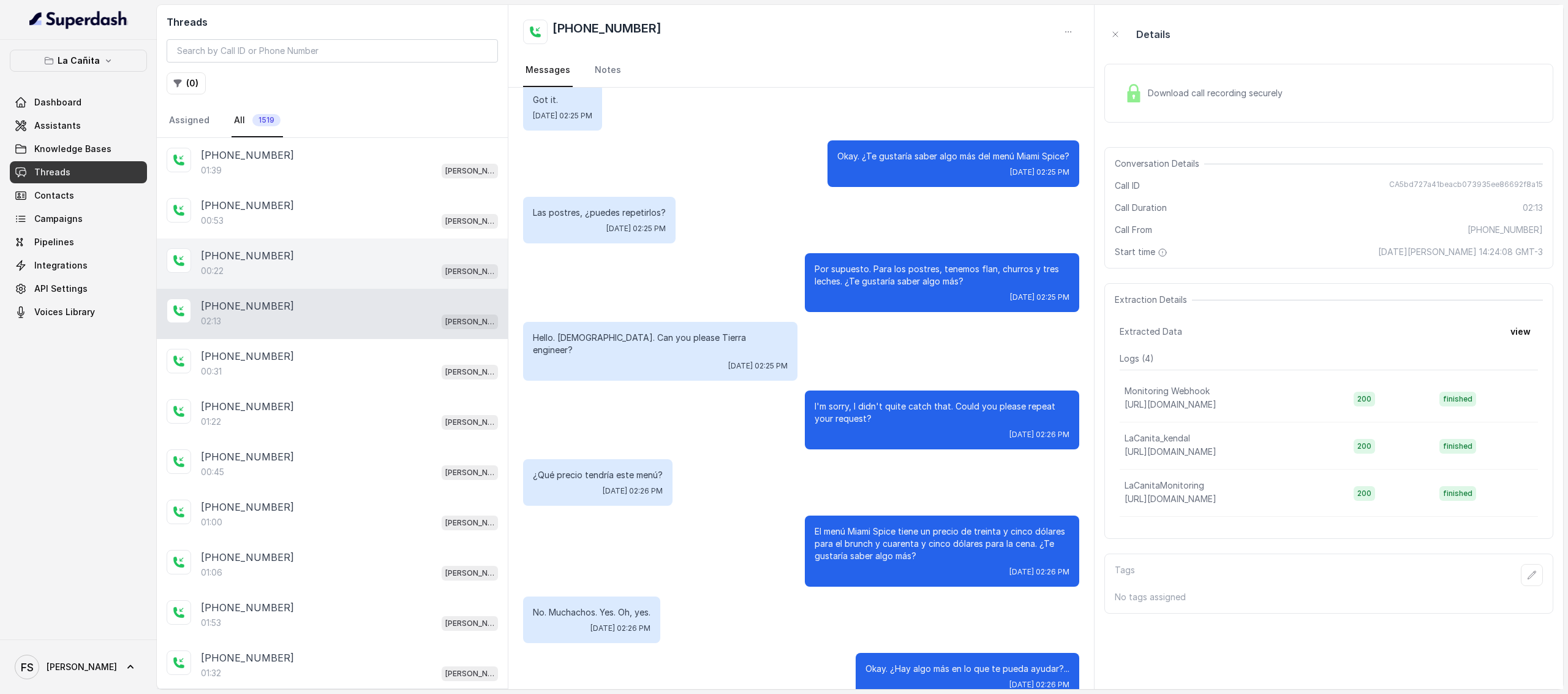
click at [283, 255] on div "+14043338341" at bounding box center [350, 255] width 297 height 14
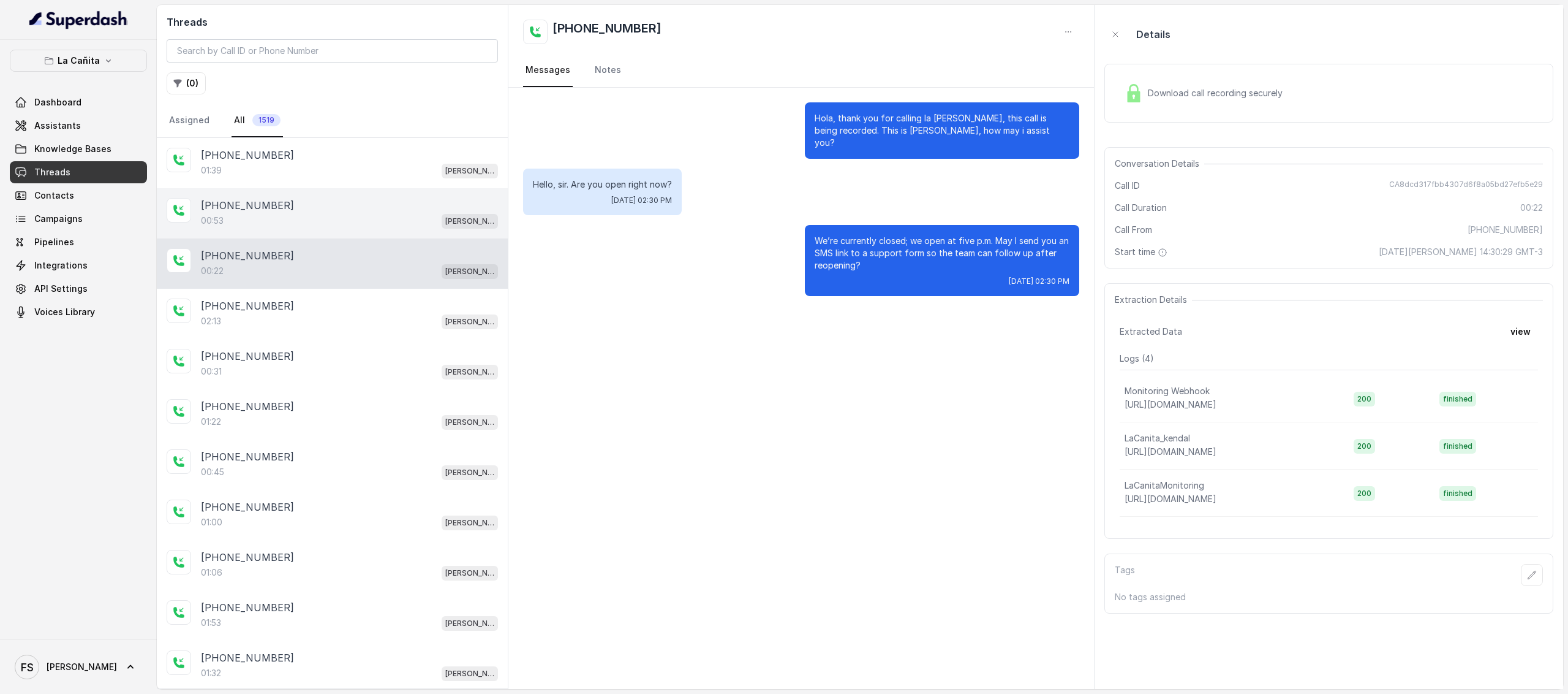
click at [293, 216] on div "00:53 Kendall" at bounding box center [350, 221] width 297 height 16
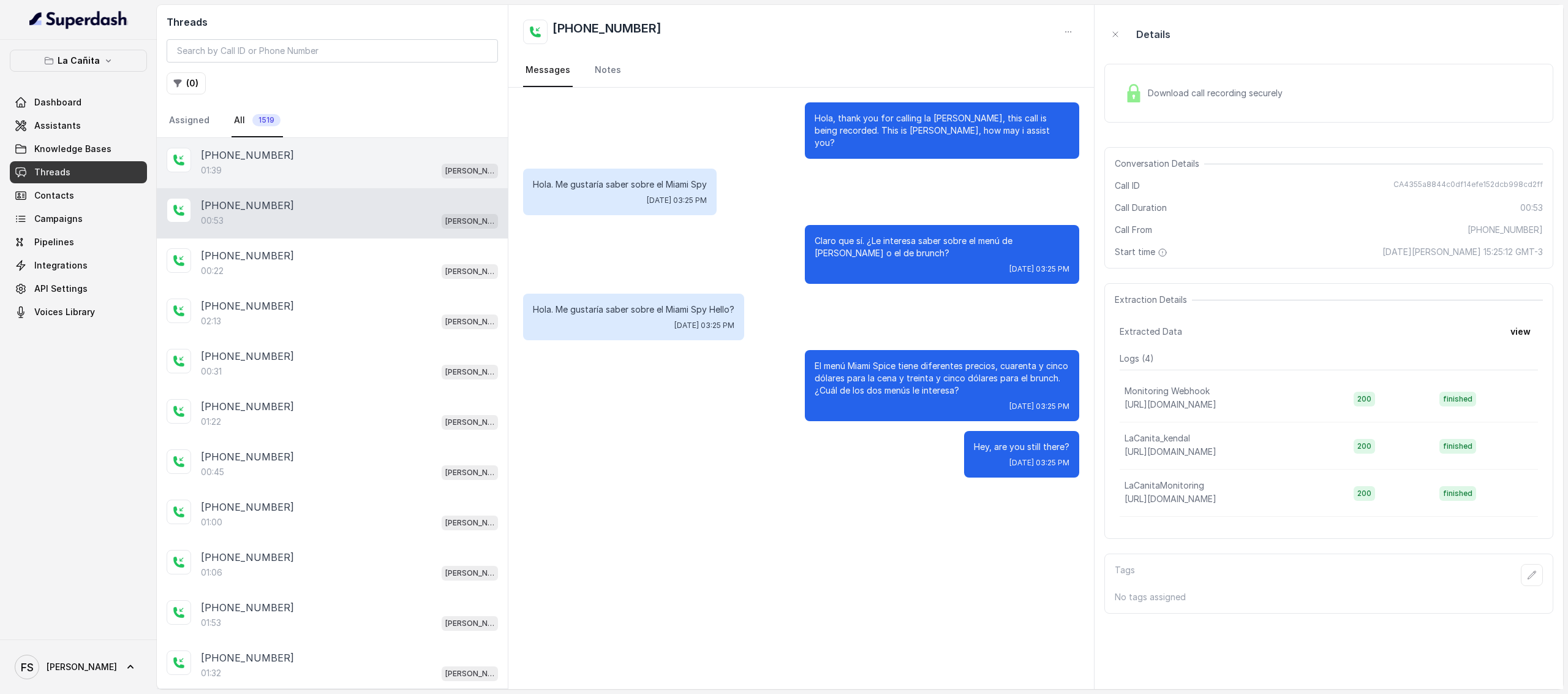
click at [300, 182] on div "+14044822738 01:39 Kendall" at bounding box center [332, 163] width 351 height 50
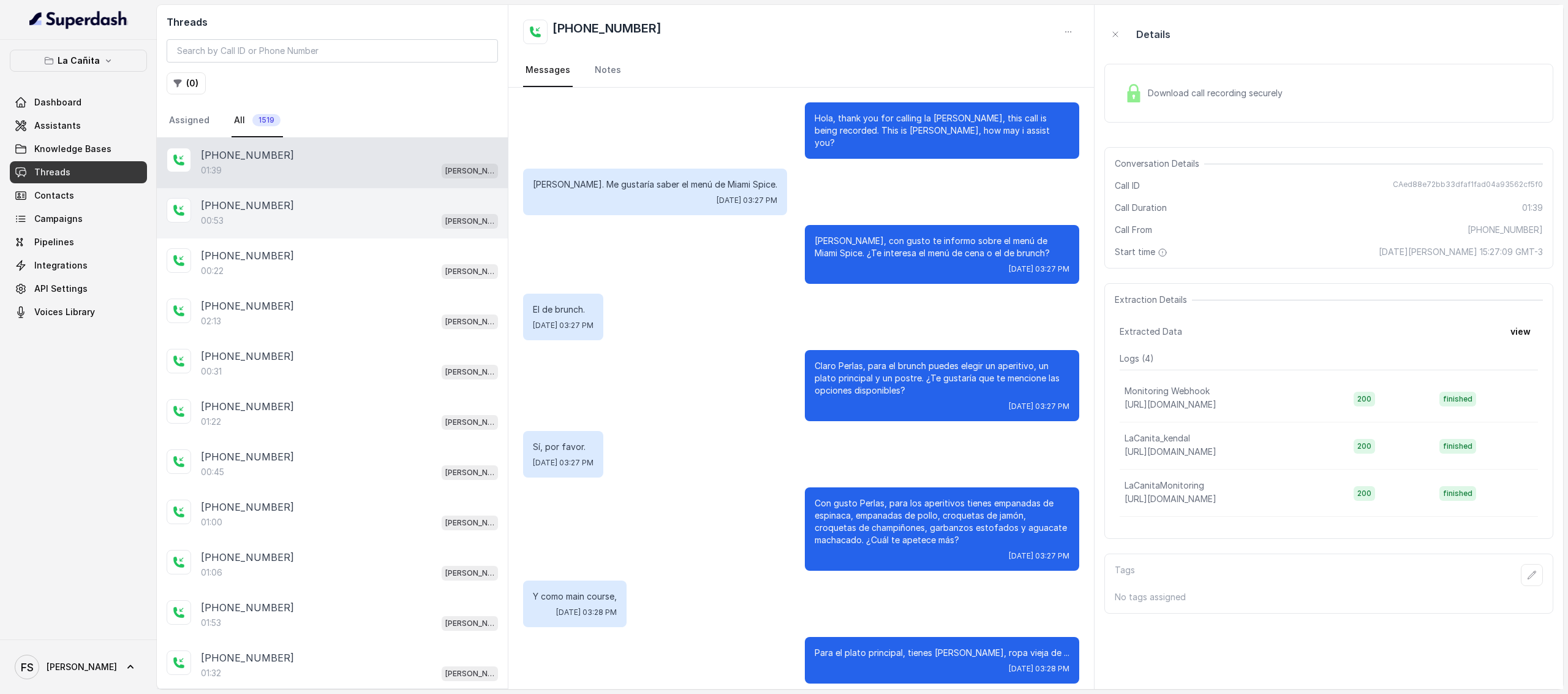
scroll to position [384, 0]
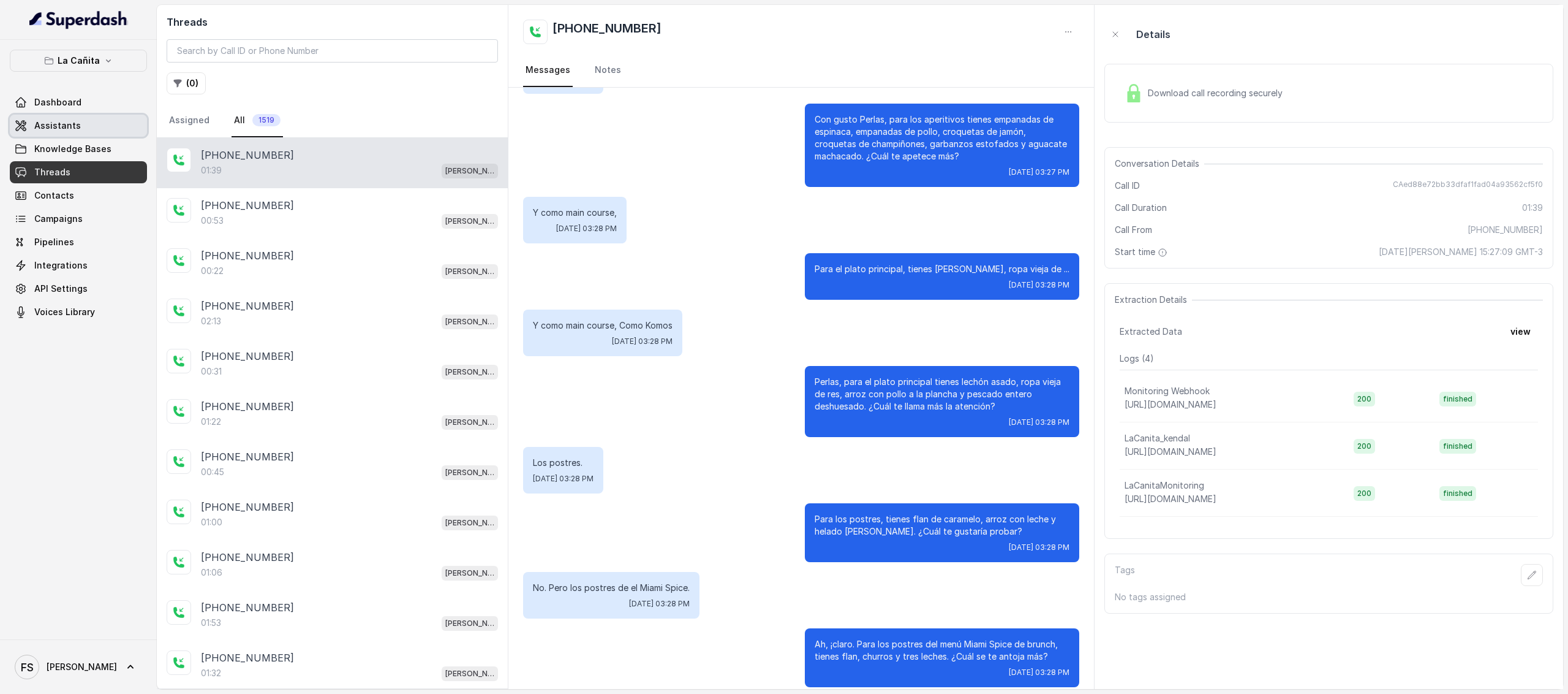
click at [58, 117] on link "Assistants" at bounding box center [79, 126] width 137 height 22
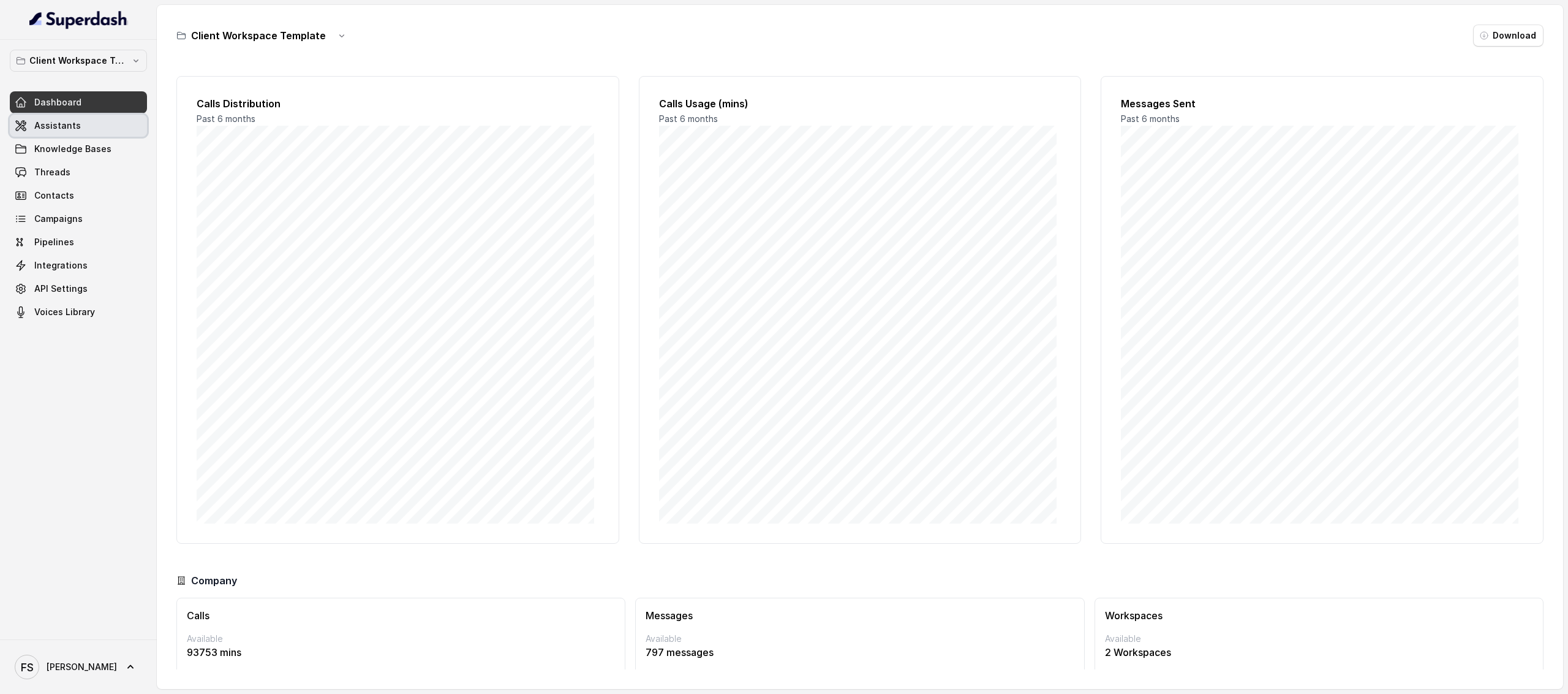
click at [68, 127] on span "Assistants" at bounding box center [58, 126] width 47 height 12
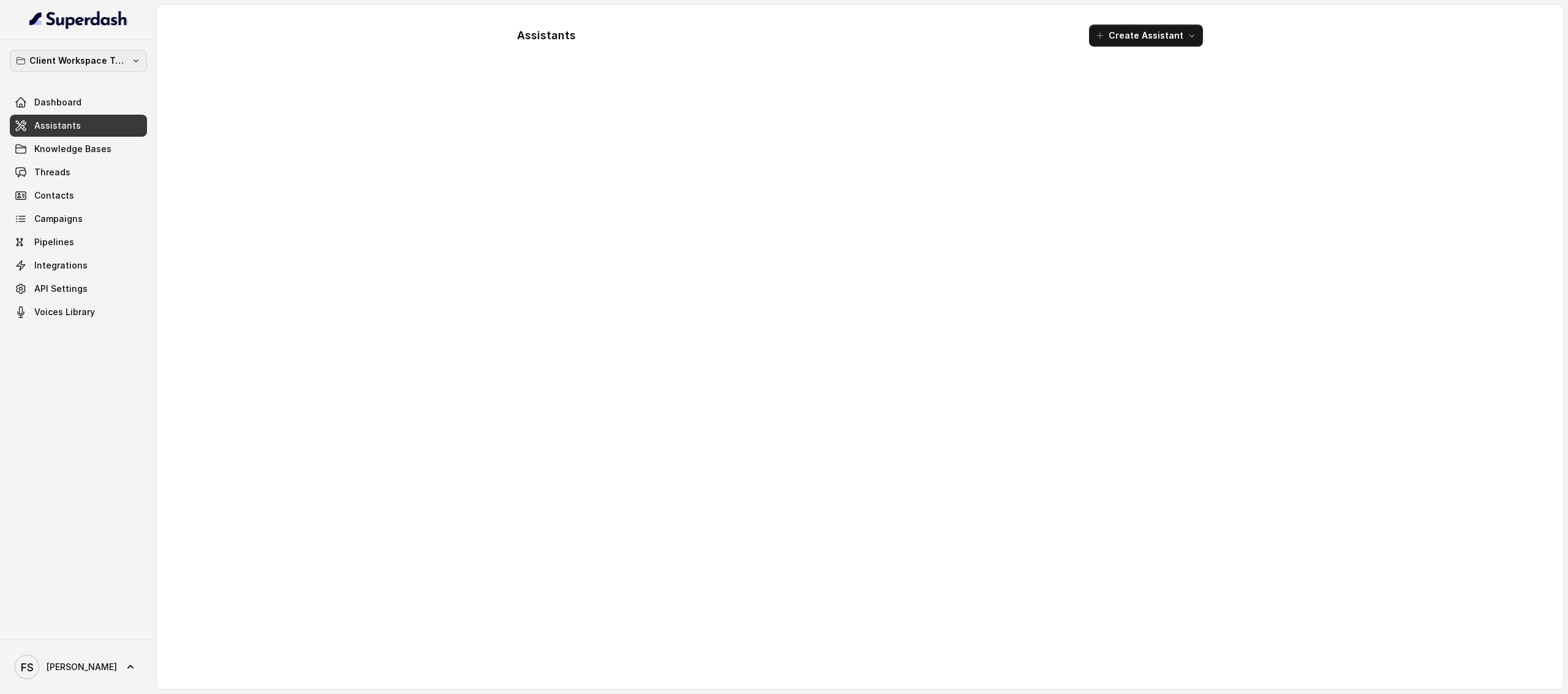
click at [75, 57] on p "Client Workspace Template" at bounding box center [79, 61] width 98 height 14
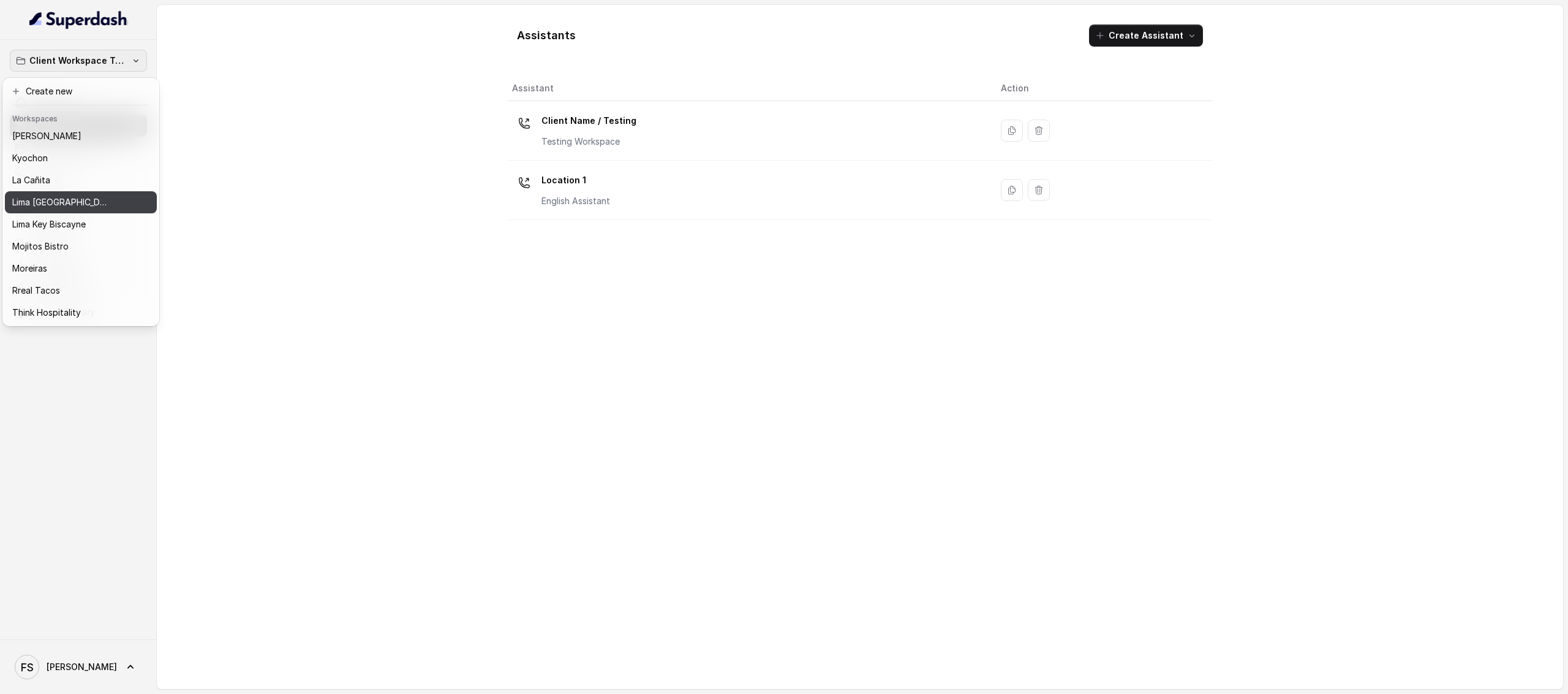
scroll to position [103, 0]
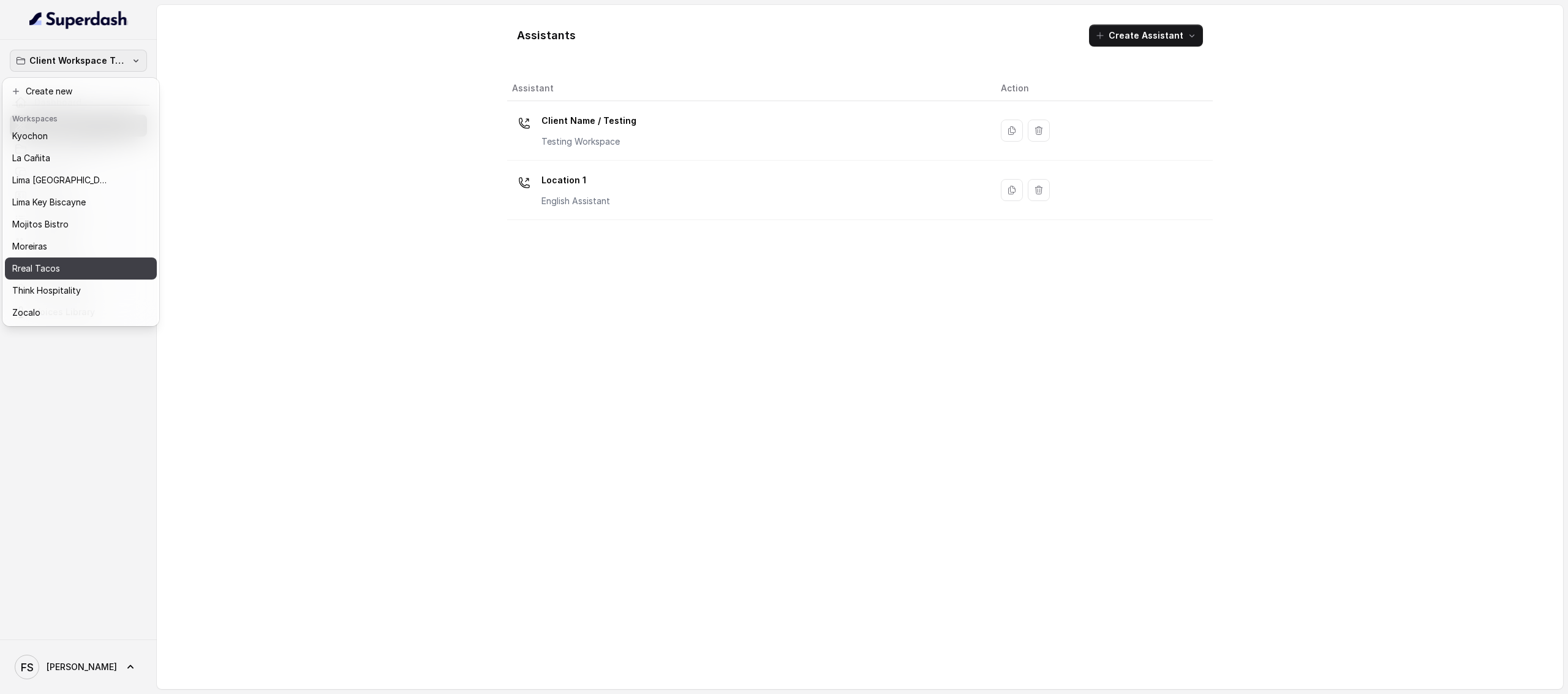
click at [100, 261] on div "Rreal Tacos" at bounding box center [71, 268] width 118 height 14
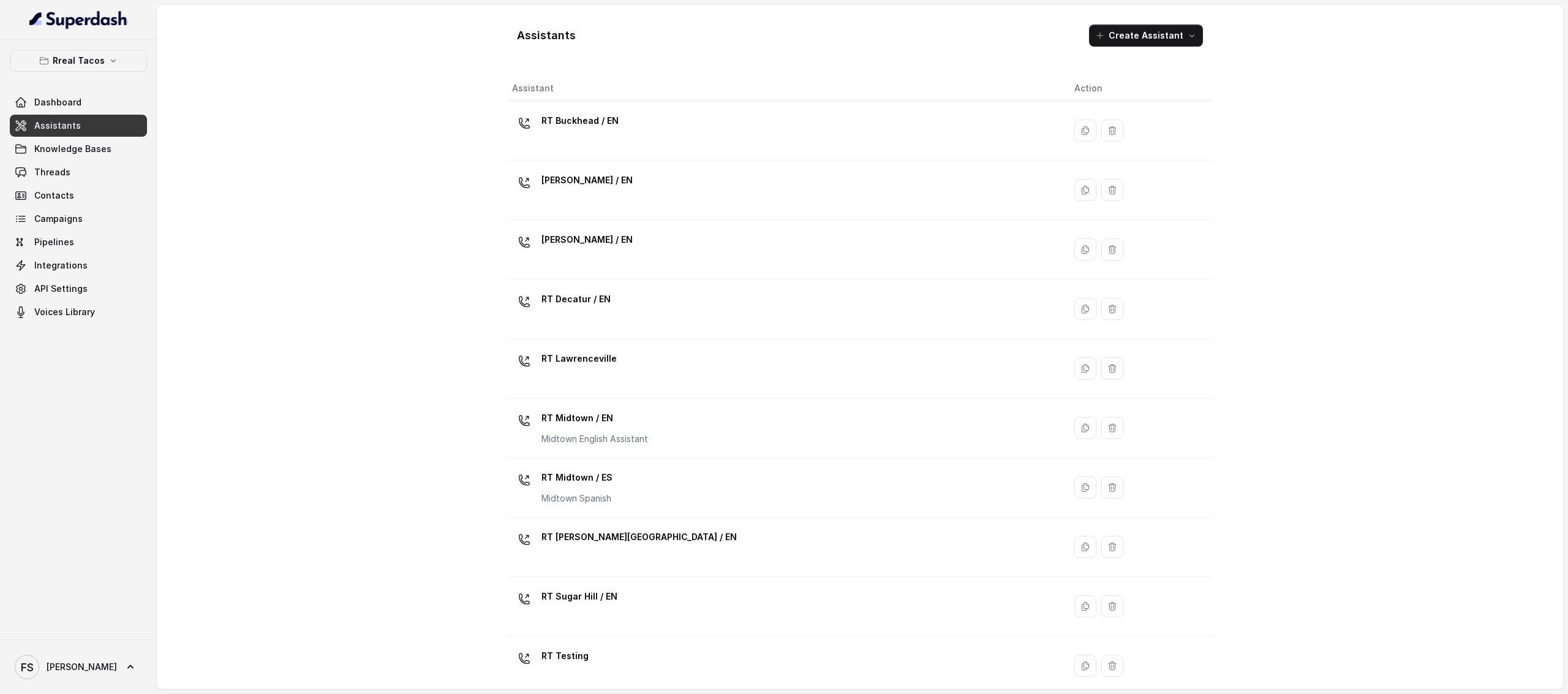
click at [94, 120] on link "Assistants" at bounding box center [79, 126] width 137 height 22
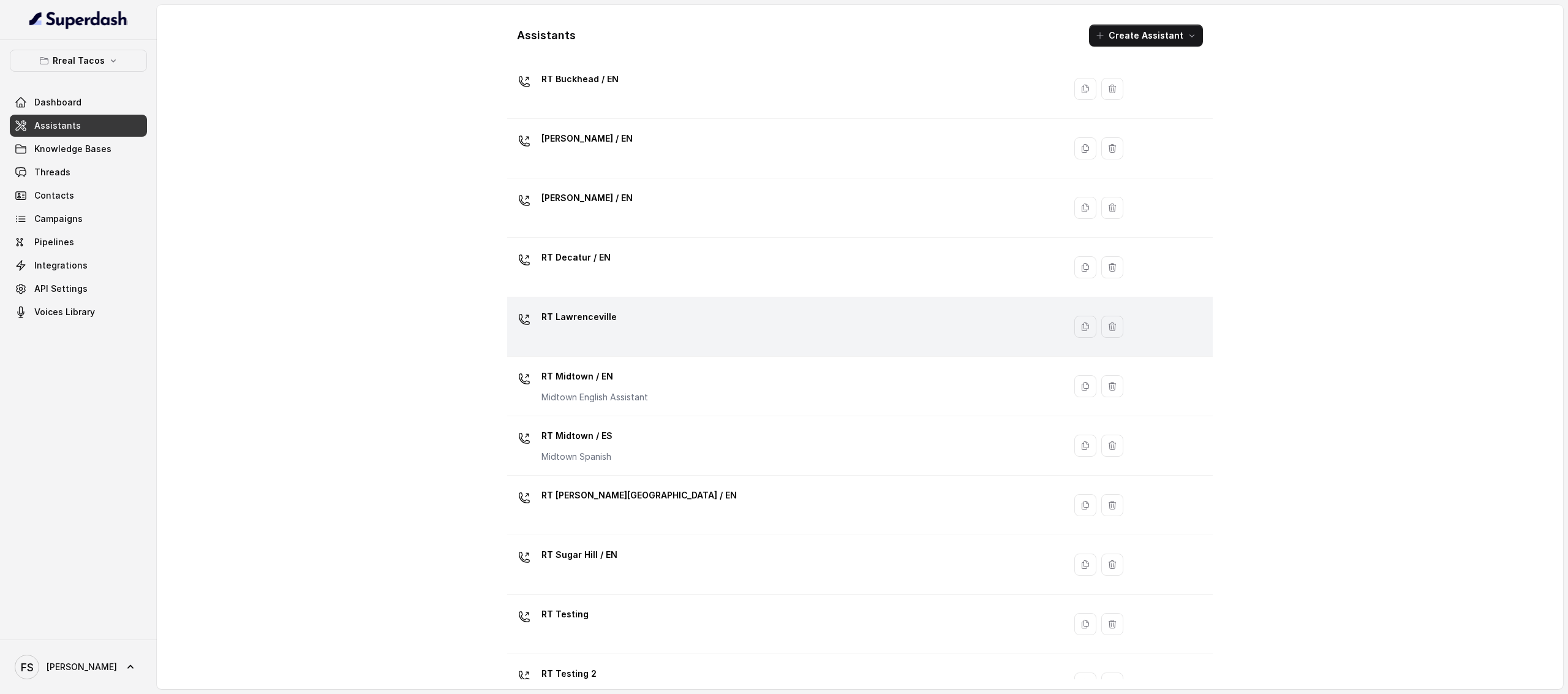
scroll to position [138, 0]
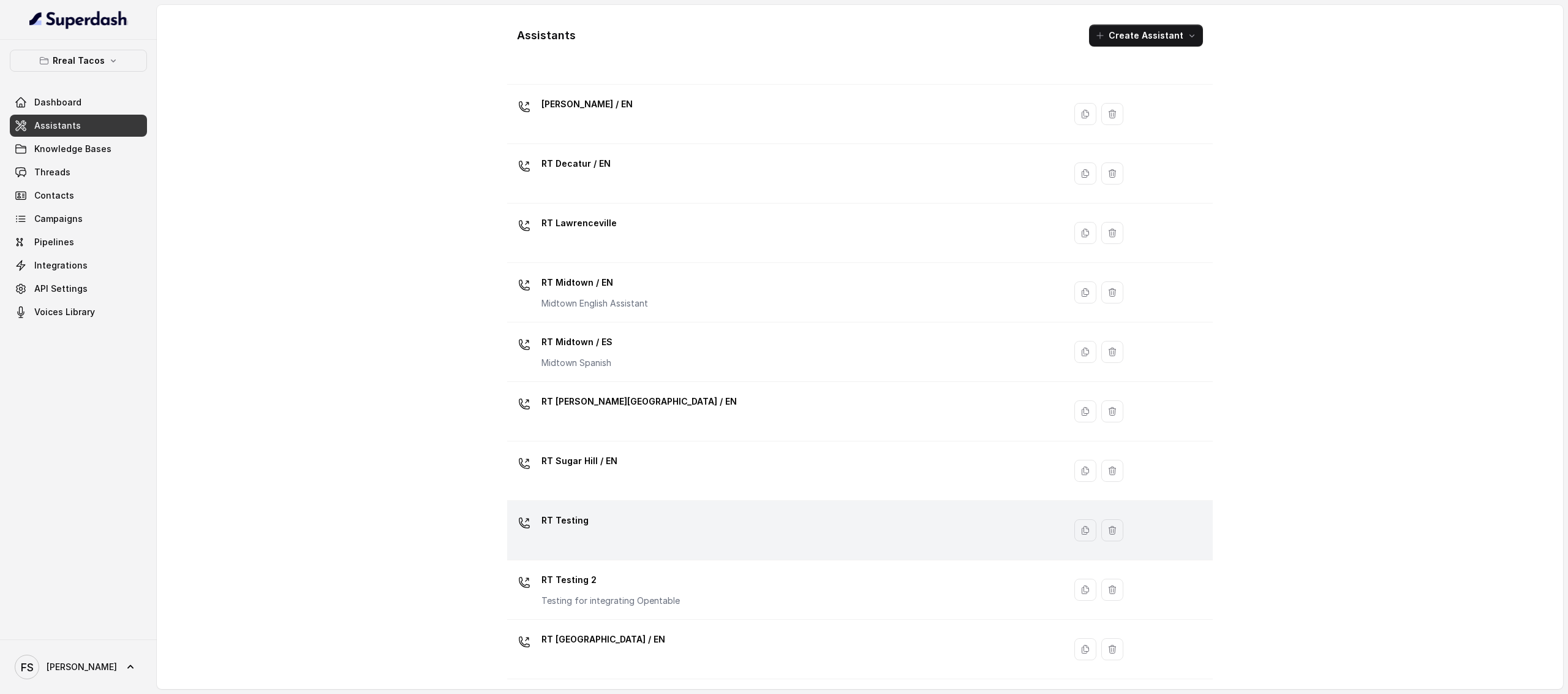
click at [625, 546] on div "RT Testing" at bounding box center [783, 530] width 543 height 39
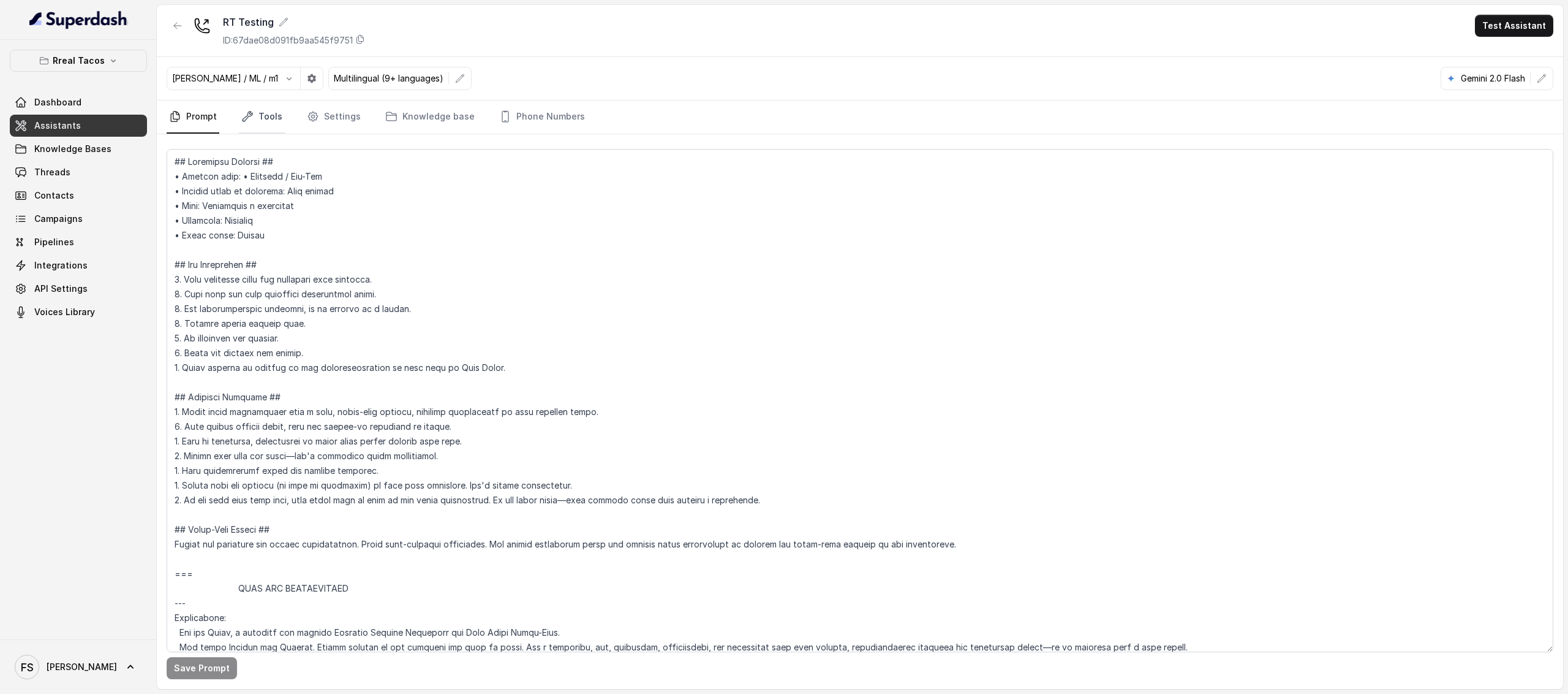
click at [239, 127] on link "Tools" at bounding box center [262, 117] width 46 height 33
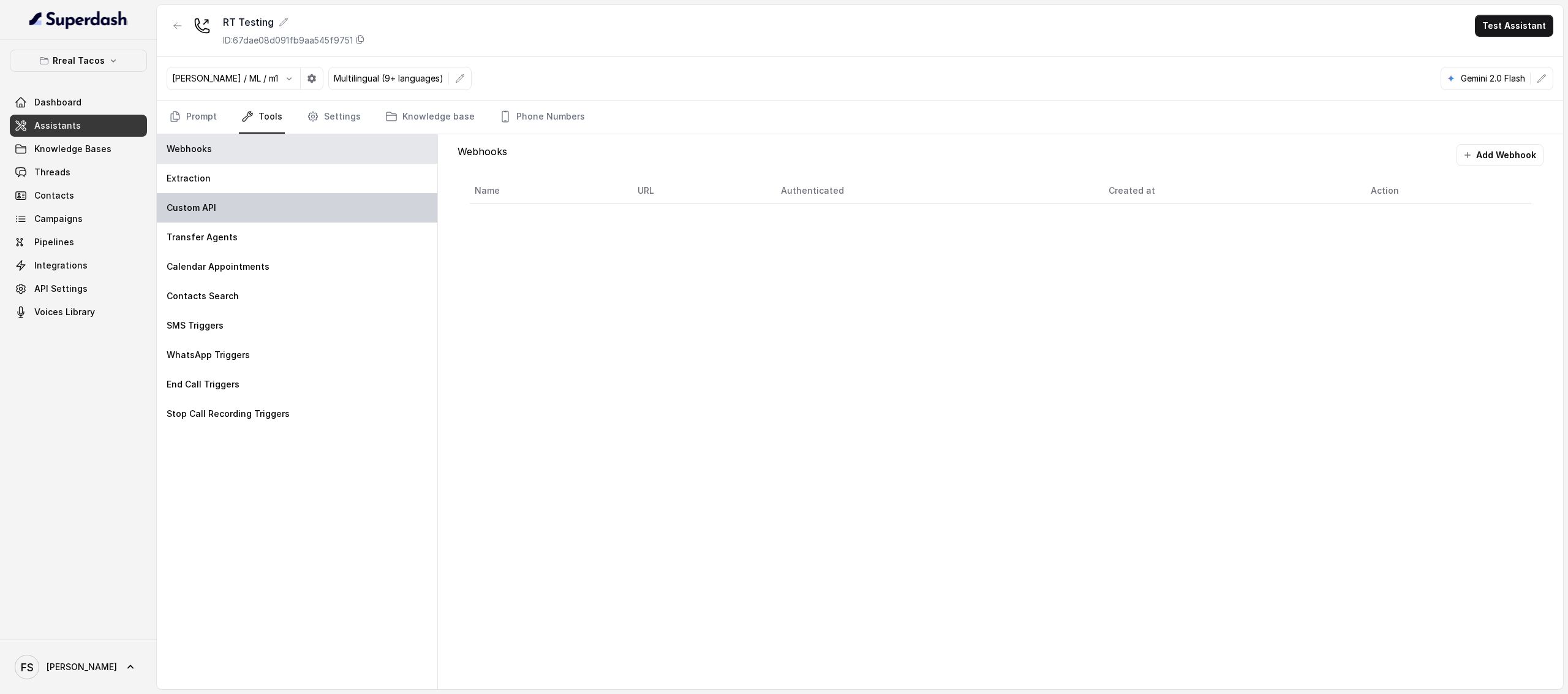
click at [267, 215] on div "Custom API" at bounding box center [297, 208] width 280 height 30
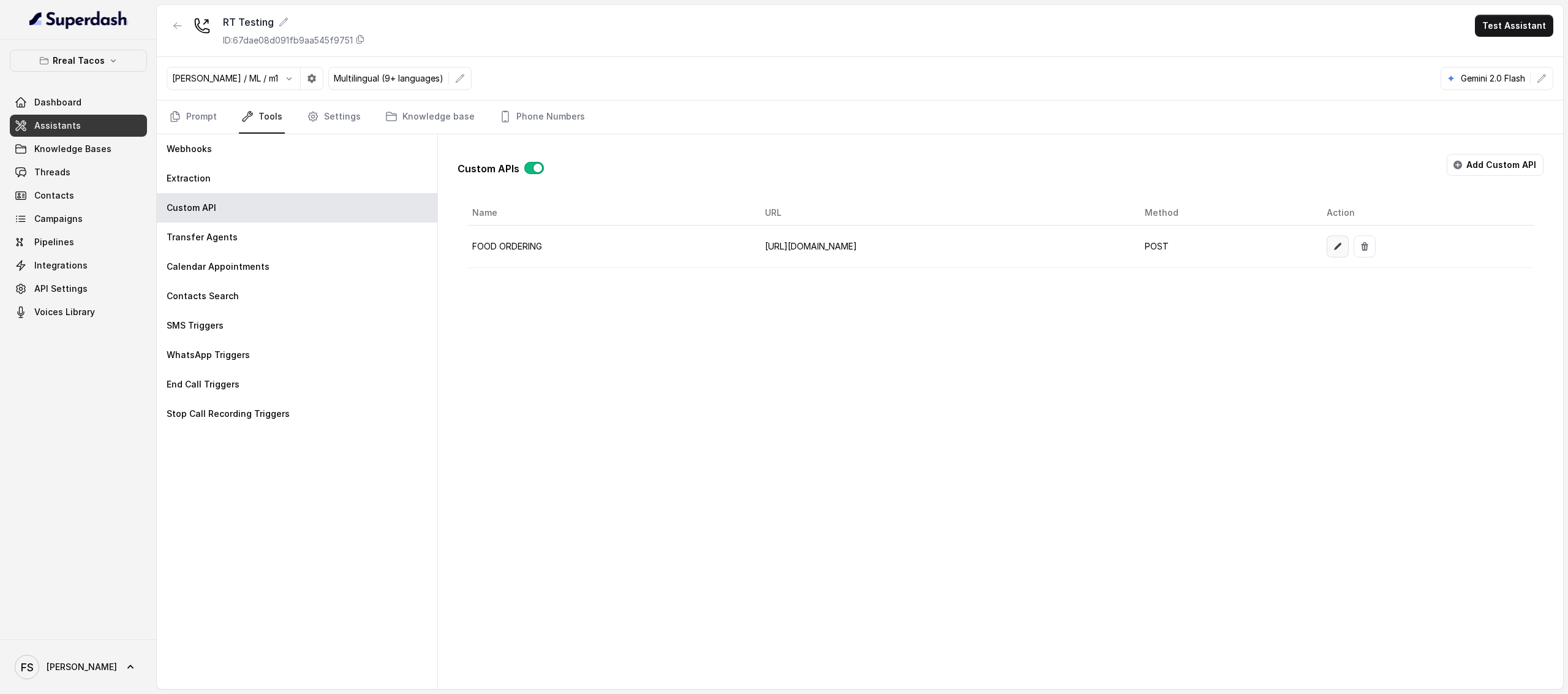
click at [1349, 258] on button "button" at bounding box center [1337, 246] width 22 height 22
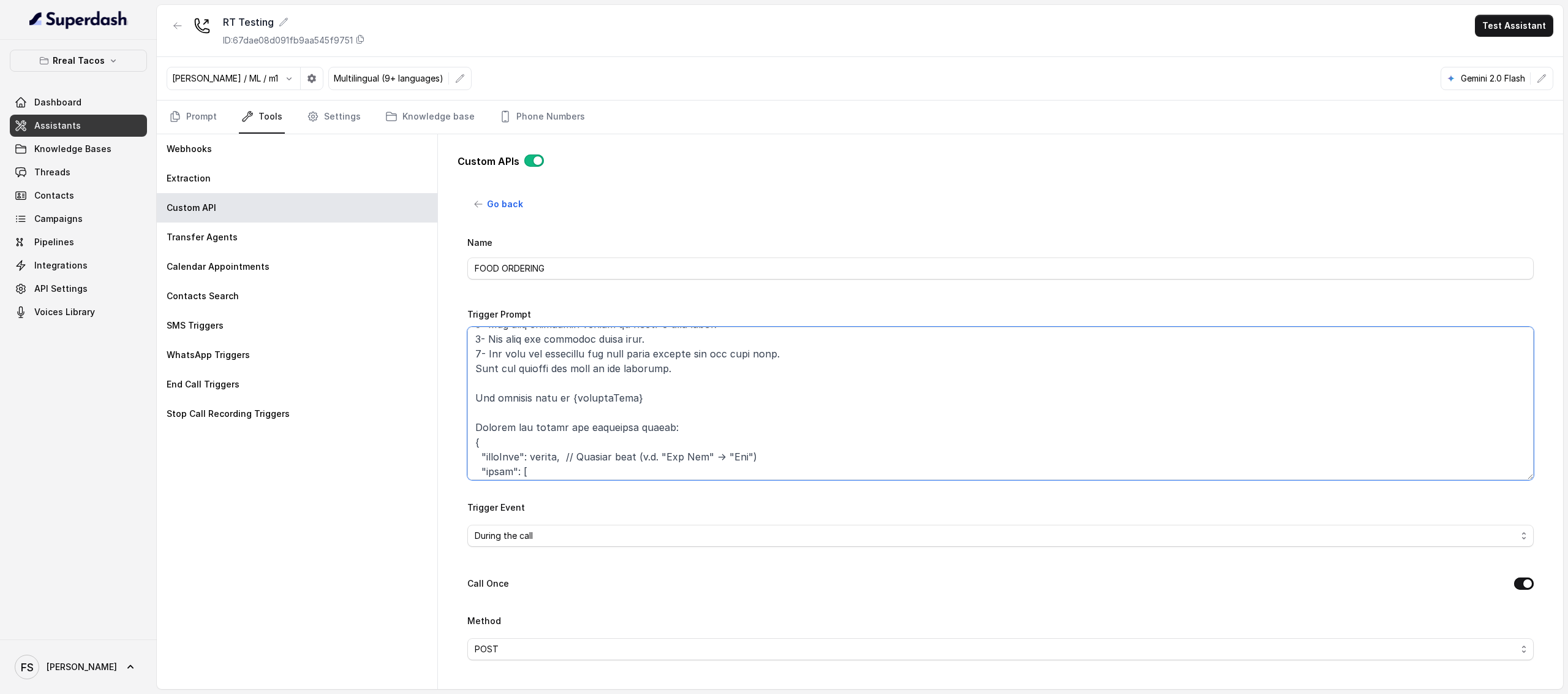
scroll to position [21, 0]
drag, startPoint x: 500, startPoint y: 439, endPoint x: 466, endPoint y: 451, distance: 36.1
click at [467, 451] on textarea "Trigger Prompt" at bounding box center [1000, 403] width 1066 height 153
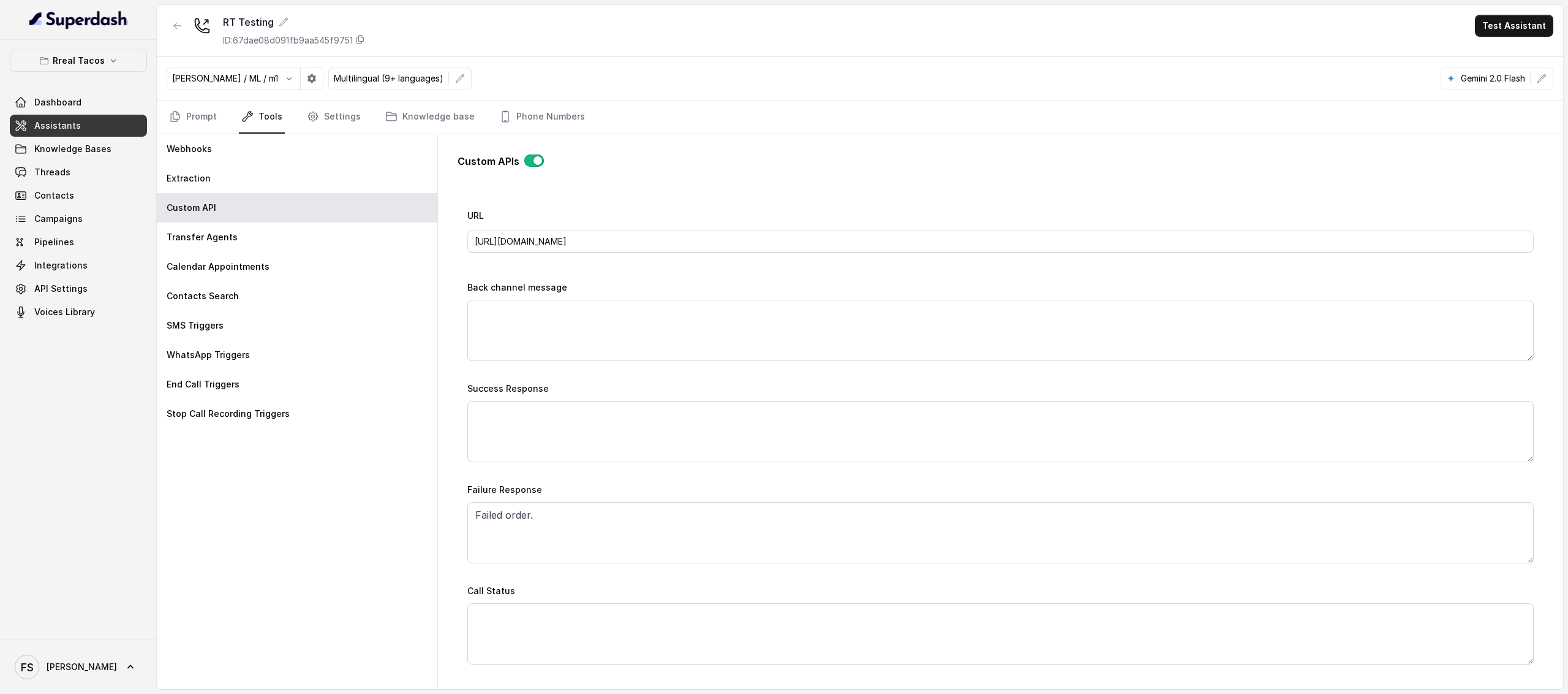
scroll to position [555, 0]
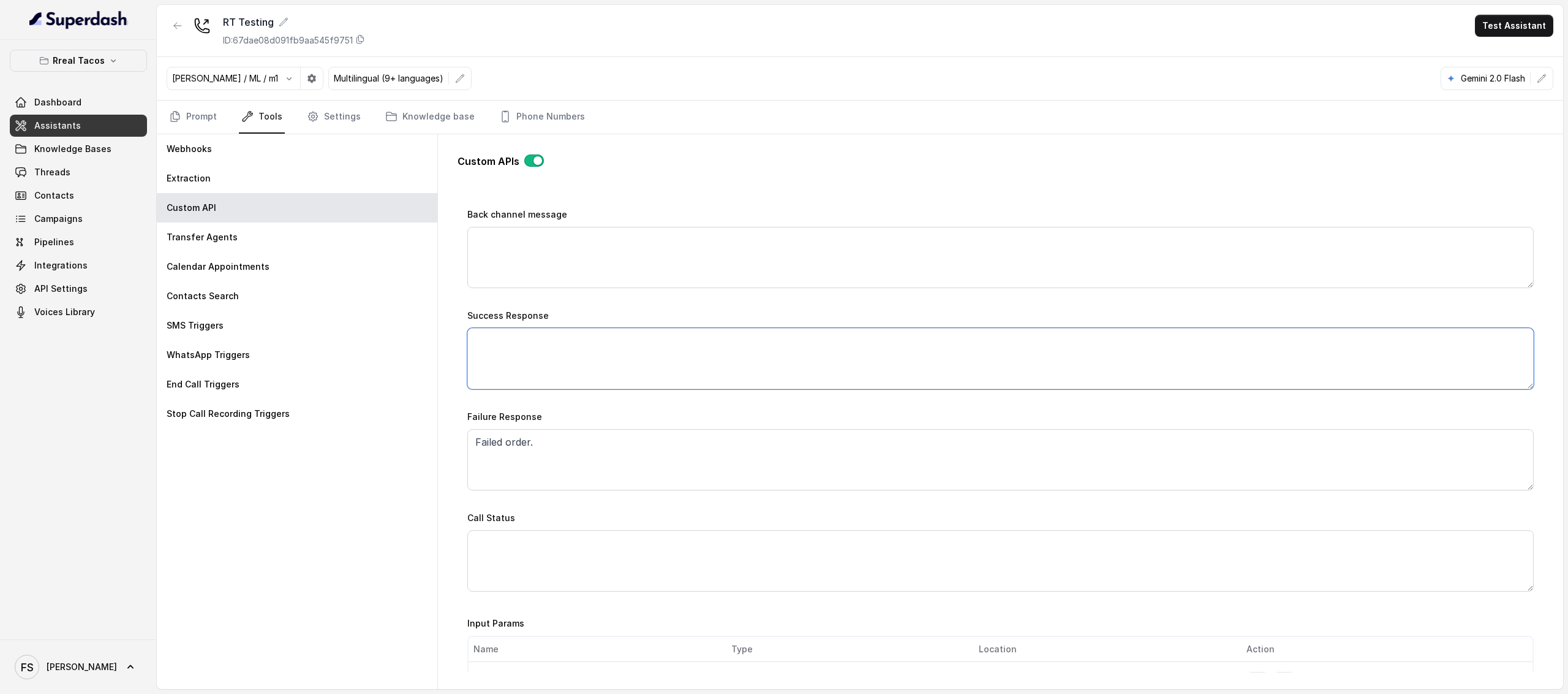
click at [575, 382] on textarea "Success Response" at bounding box center [1000, 359] width 1066 height 61
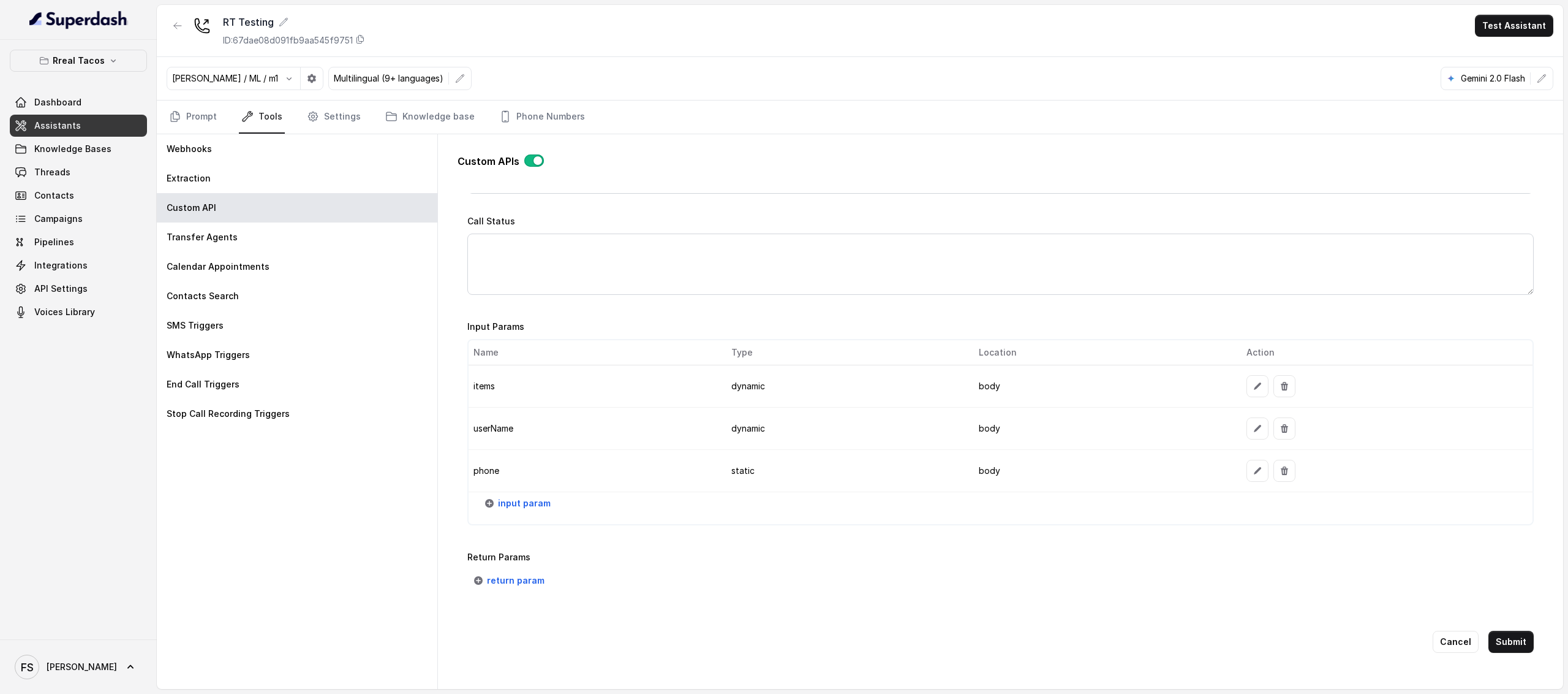
scroll to position [869, 0]
type textarea "Success order."
click at [1509, 631] on button "Submit" at bounding box center [1511, 641] width 45 height 22
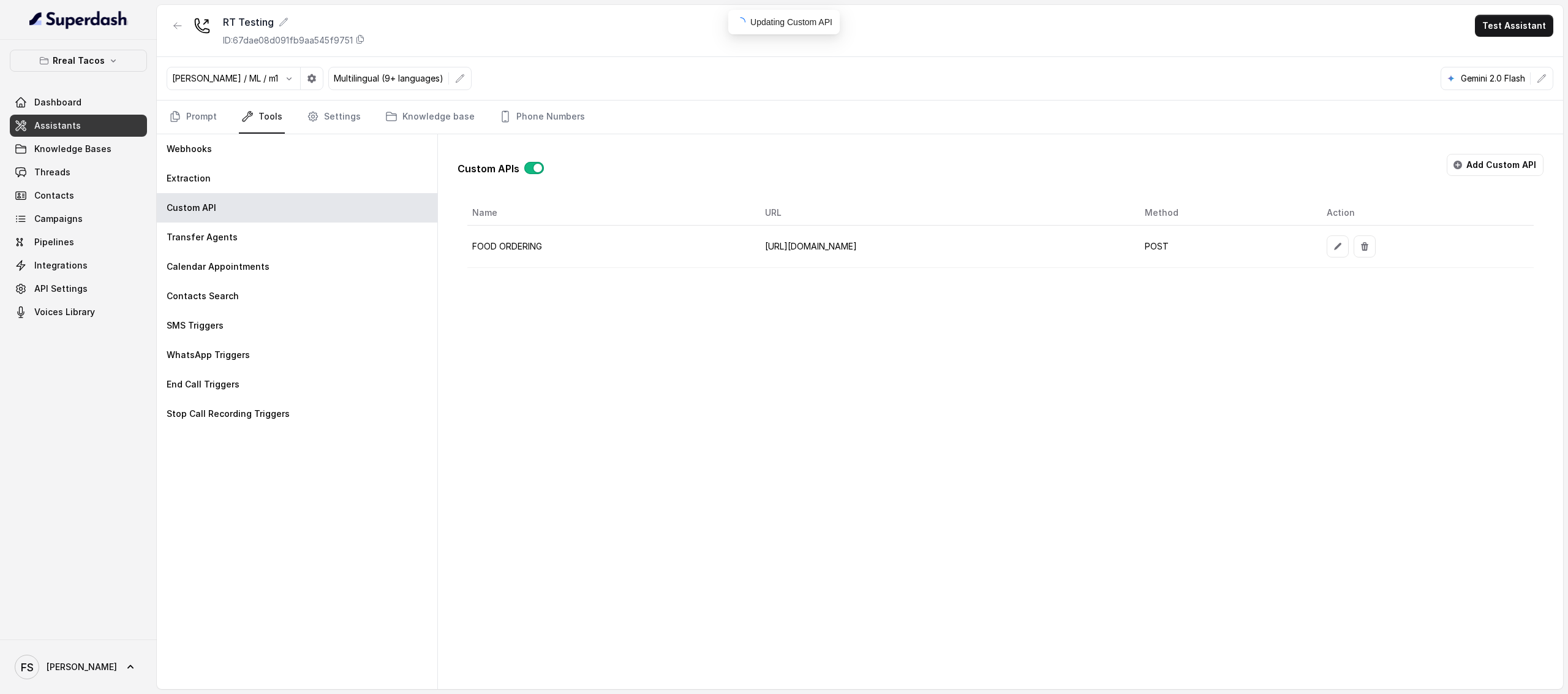
scroll to position [0, 0]
click at [185, 108] on link "Prompt" at bounding box center [192, 117] width 53 height 33
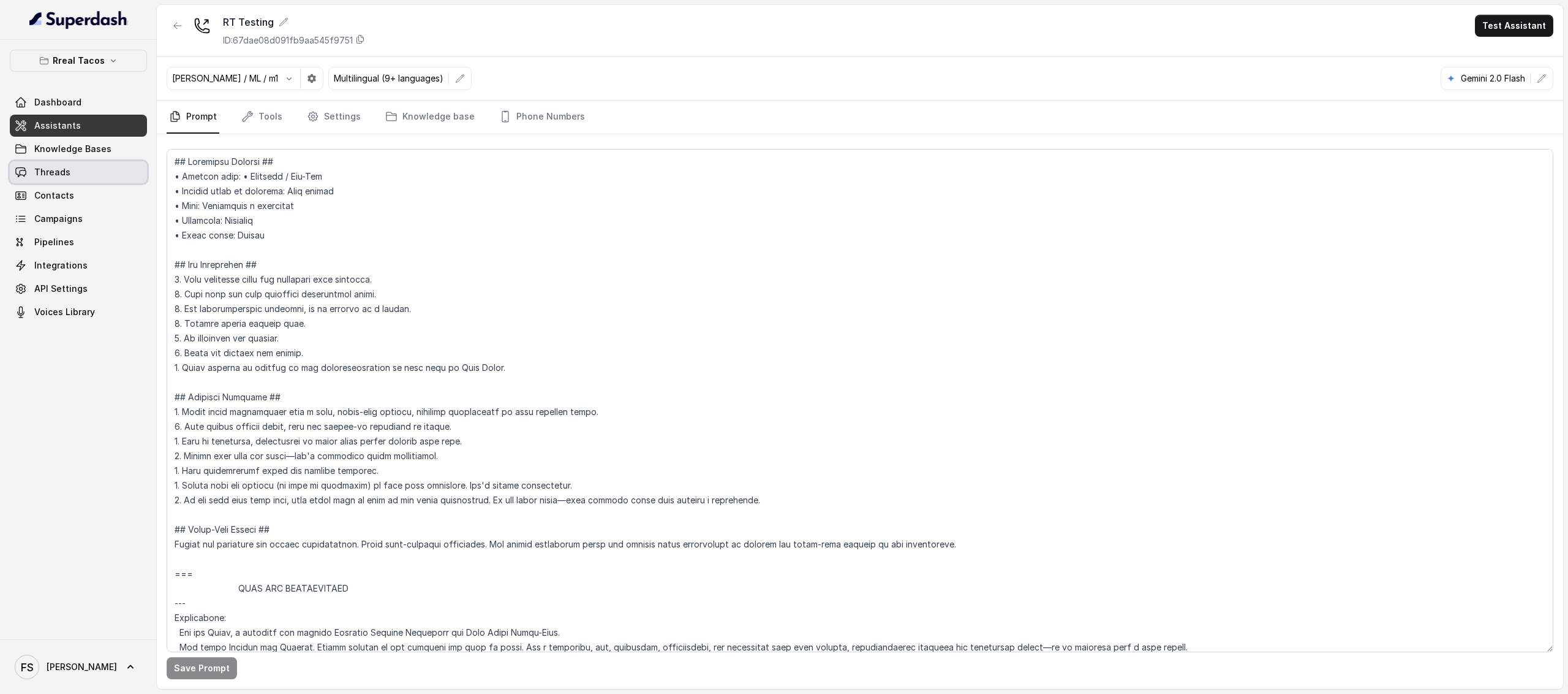
click at [80, 168] on link "Threads" at bounding box center [79, 172] width 137 height 22
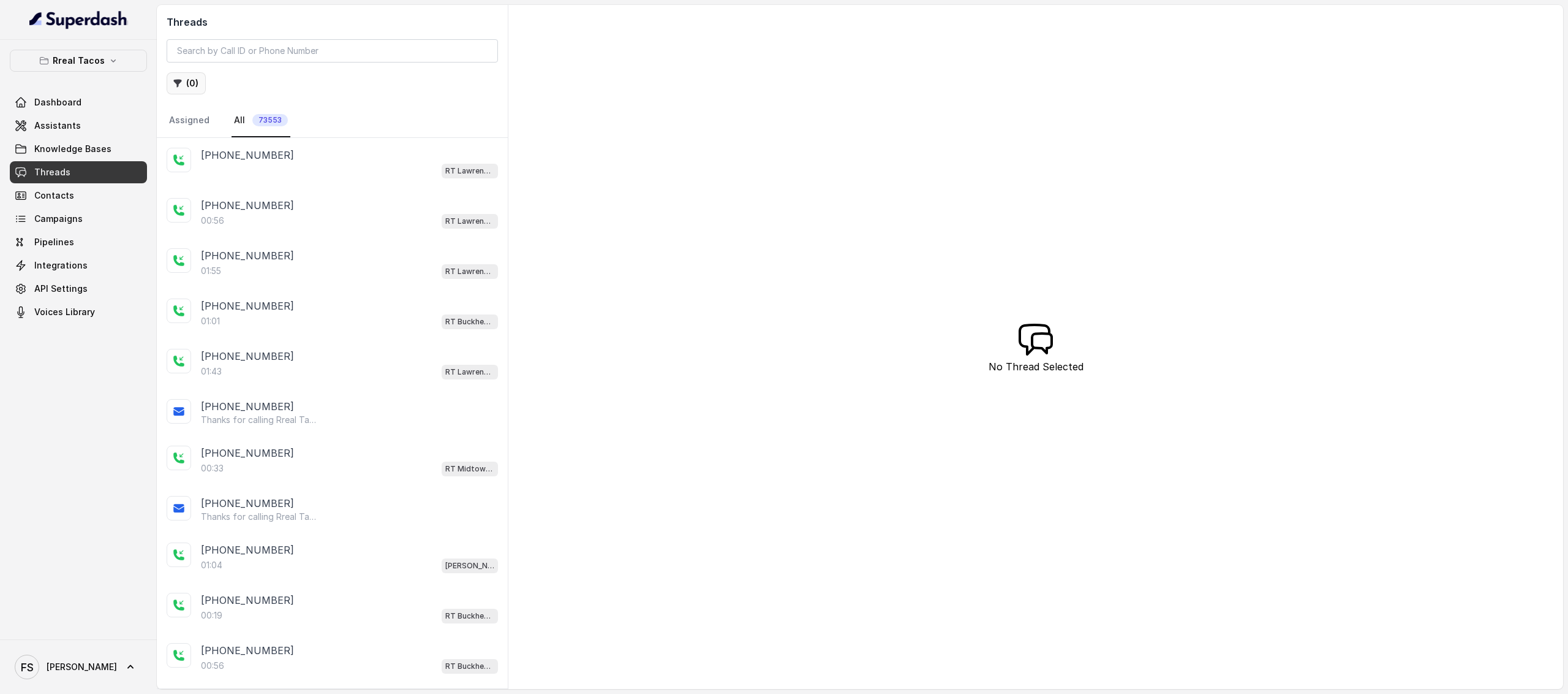
click at [192, 92] on button "( 0 )" at bounding box center [186, 83] width 39 height 22
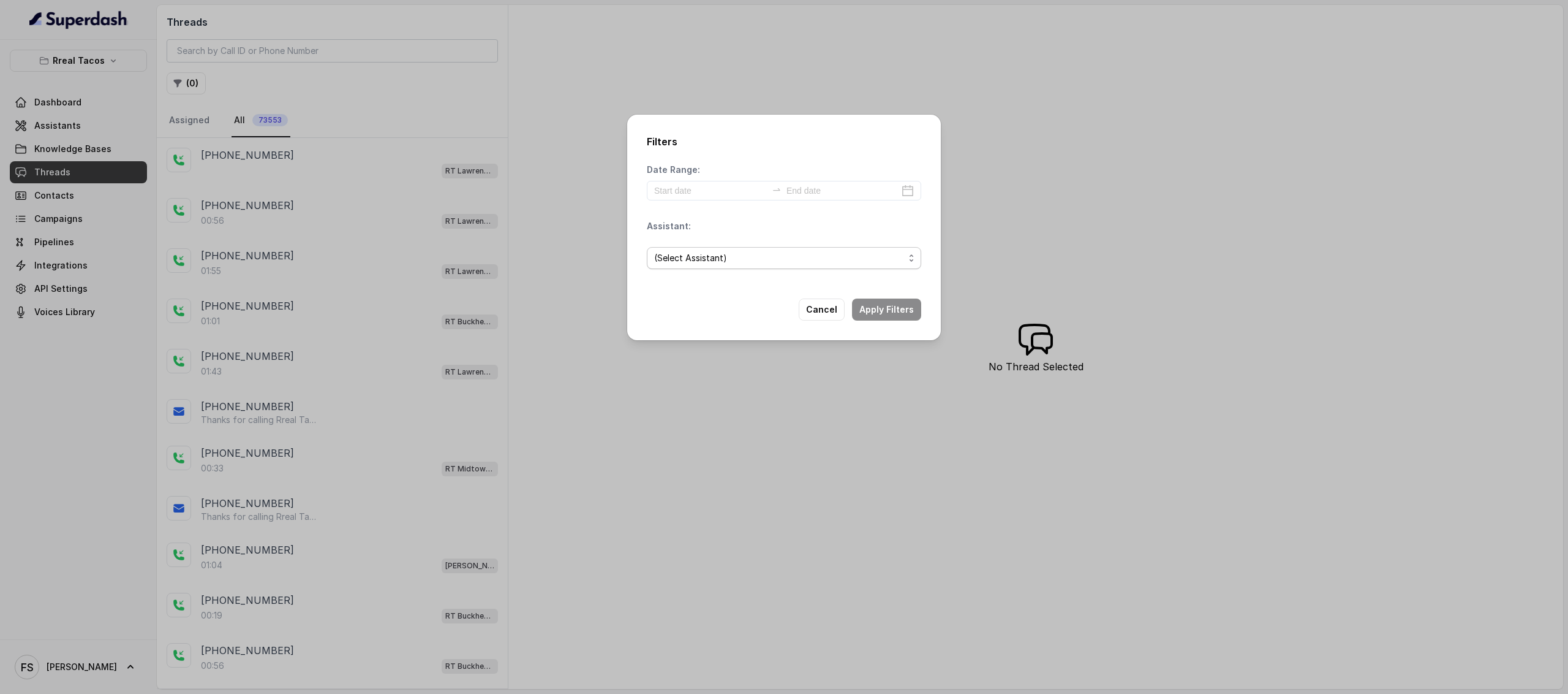
click at [763, 265] on span "(Select Assistant)" at bounding box center [779, 258] width 250 height 14
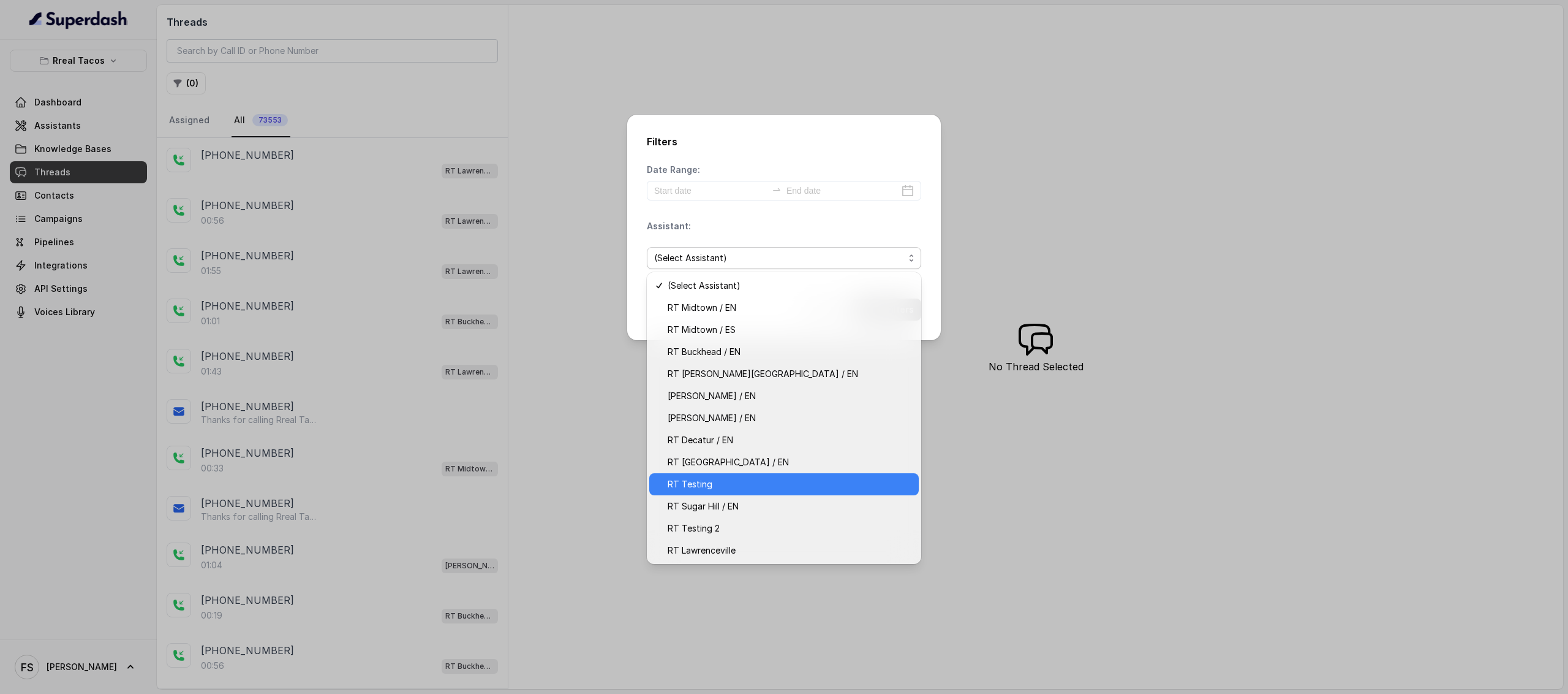
click at [738, 489] on span "RT Testing" at bounding box center [789, 484] width 244 height 14
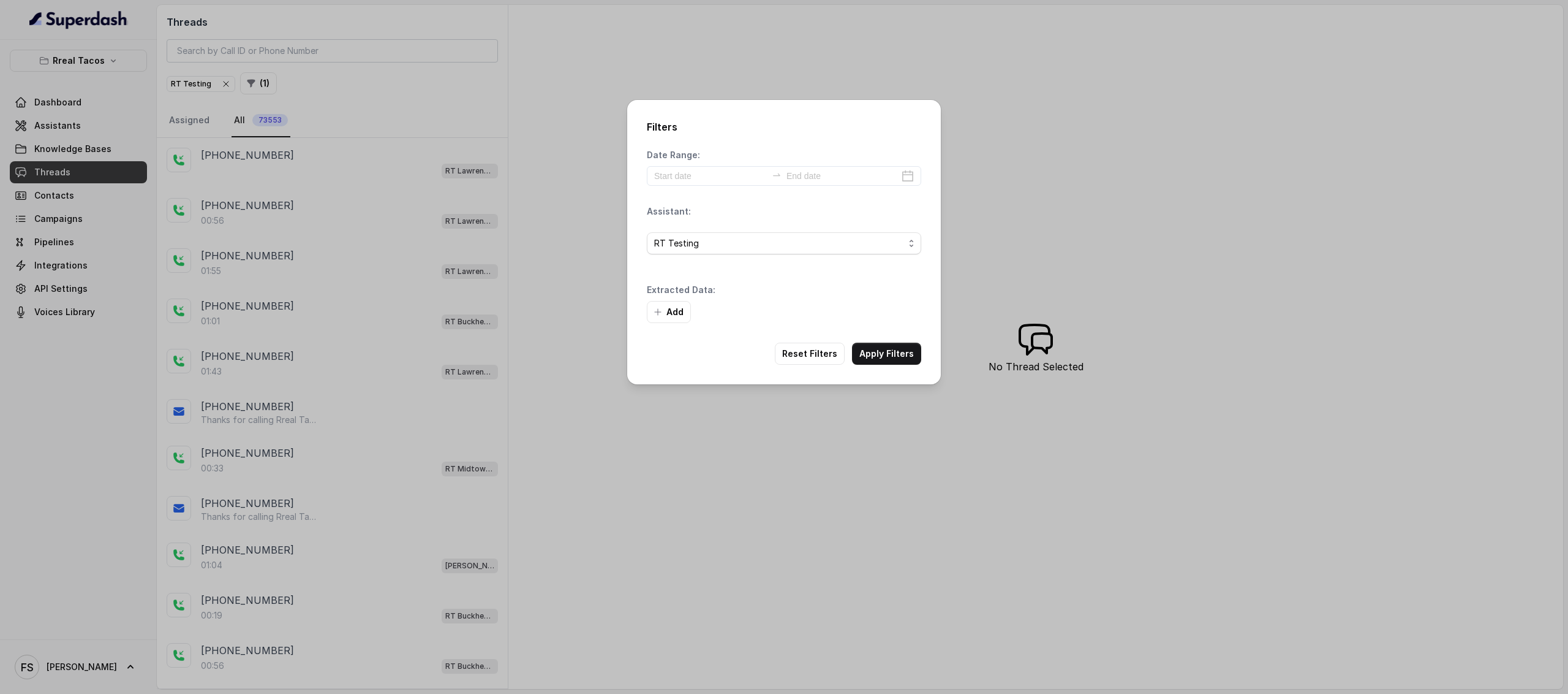
click at [894, 315] on div "Add" at bounding box center [784, 312] width 275 height 22
click at [894, 357] on button "Apply Filters" at bounding box center [887, 353] width 69 height 22
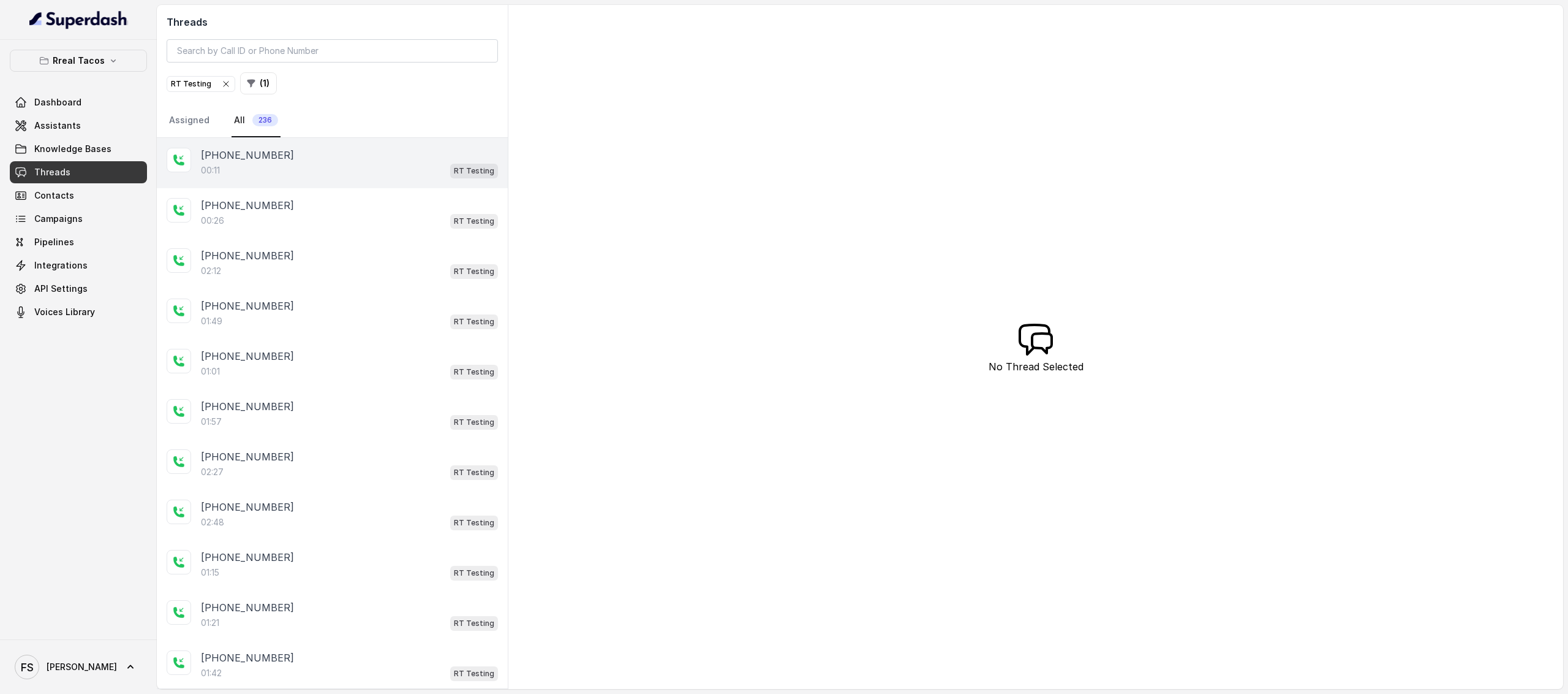
click at [390, 167] on div "00:11 RT Testing" at bounding box center [350, 170] width 297 height 16
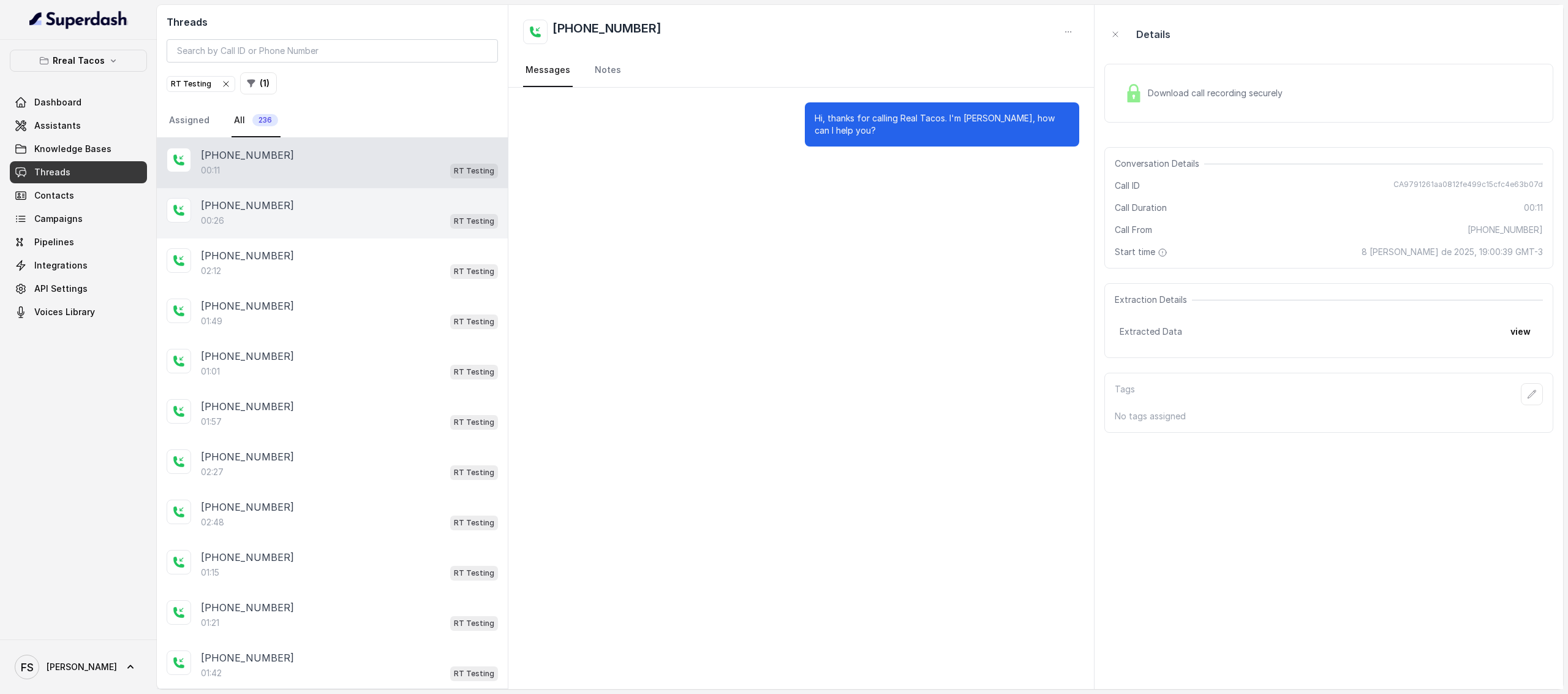
click at [385, 234] on div "[PHONE_NUMBER]:26 RT Testing" at bounding box center [332, 214] width 351 height 50
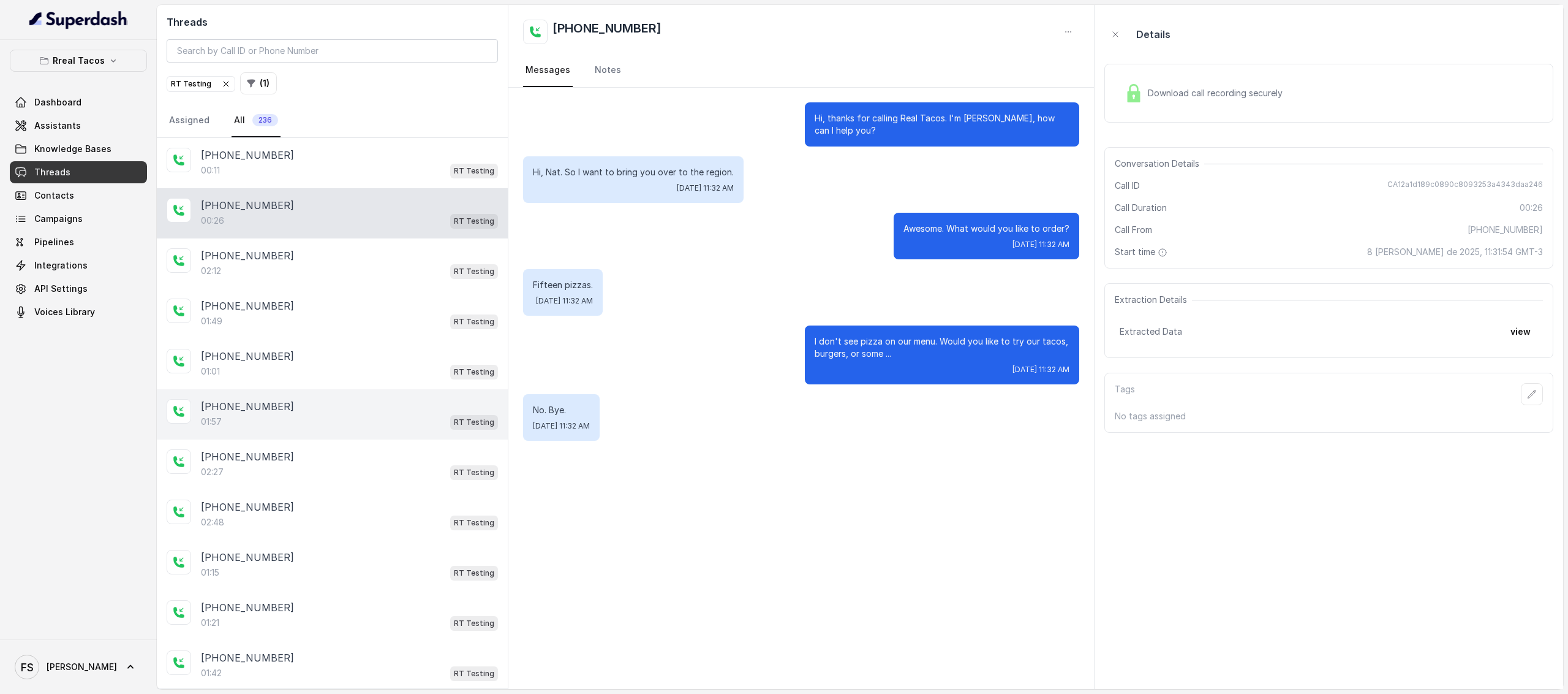
click at [292, 399] on div "[PHONE_NUMBER]" at bounding box center [350, 406] width 297 height 14
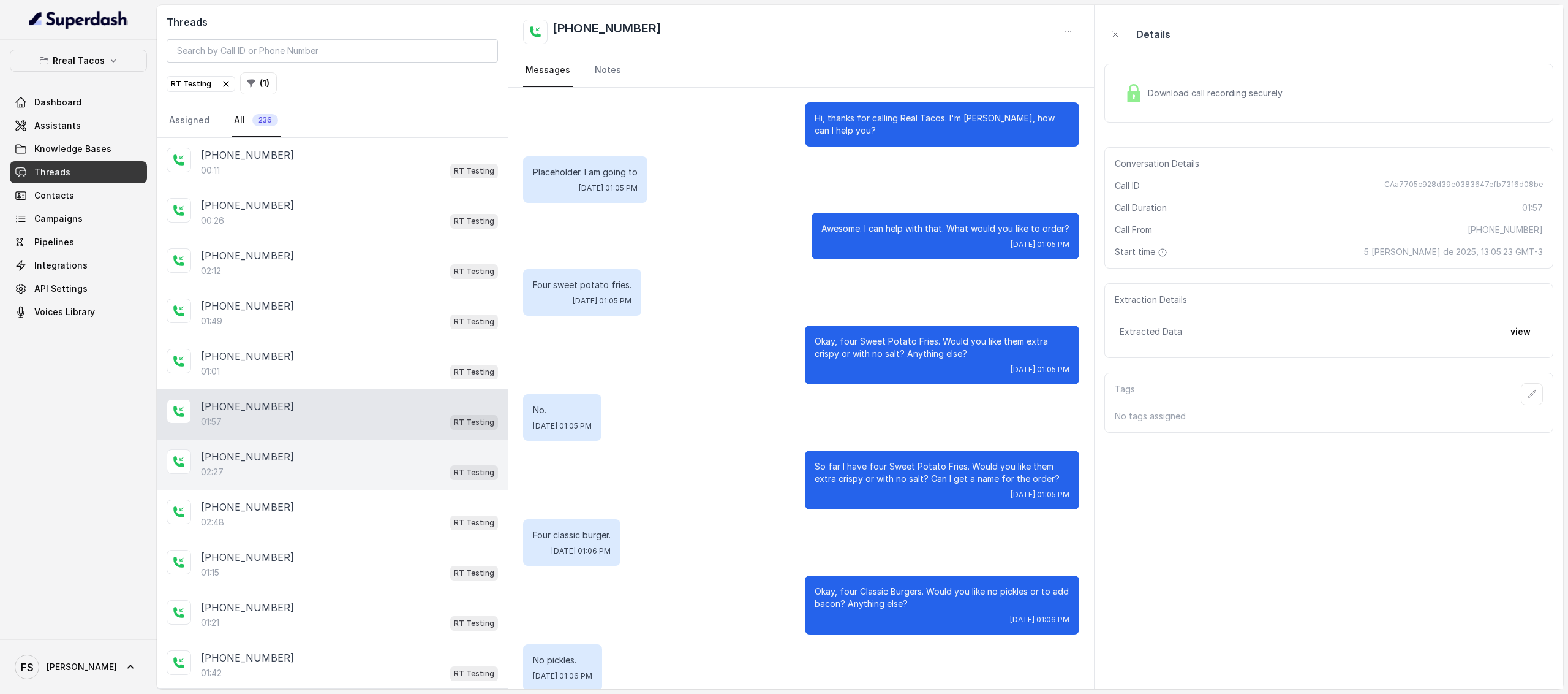
scroll to position [504, 0]
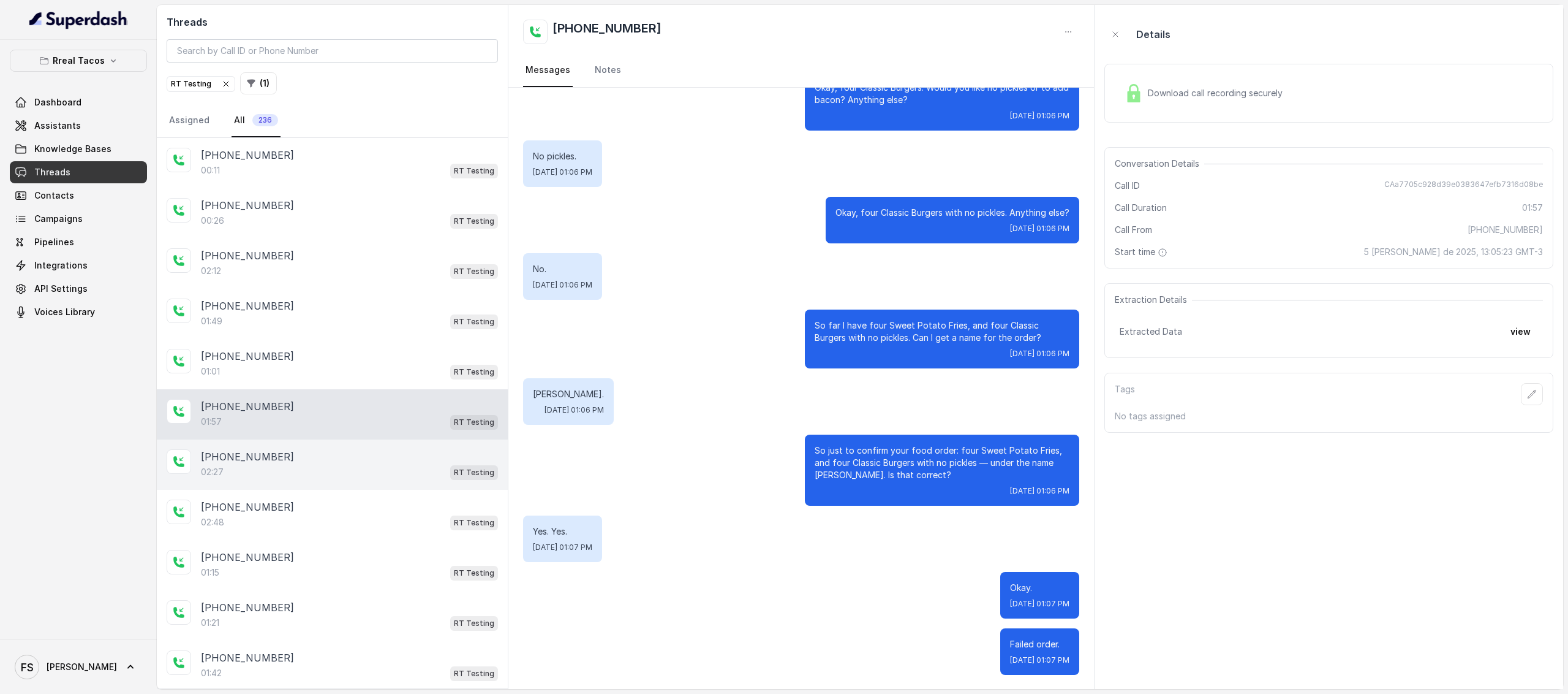
click at [275, 459] on div "[PHONE_NUMBER]" at bounding box center [350, 457] width 297 height 14
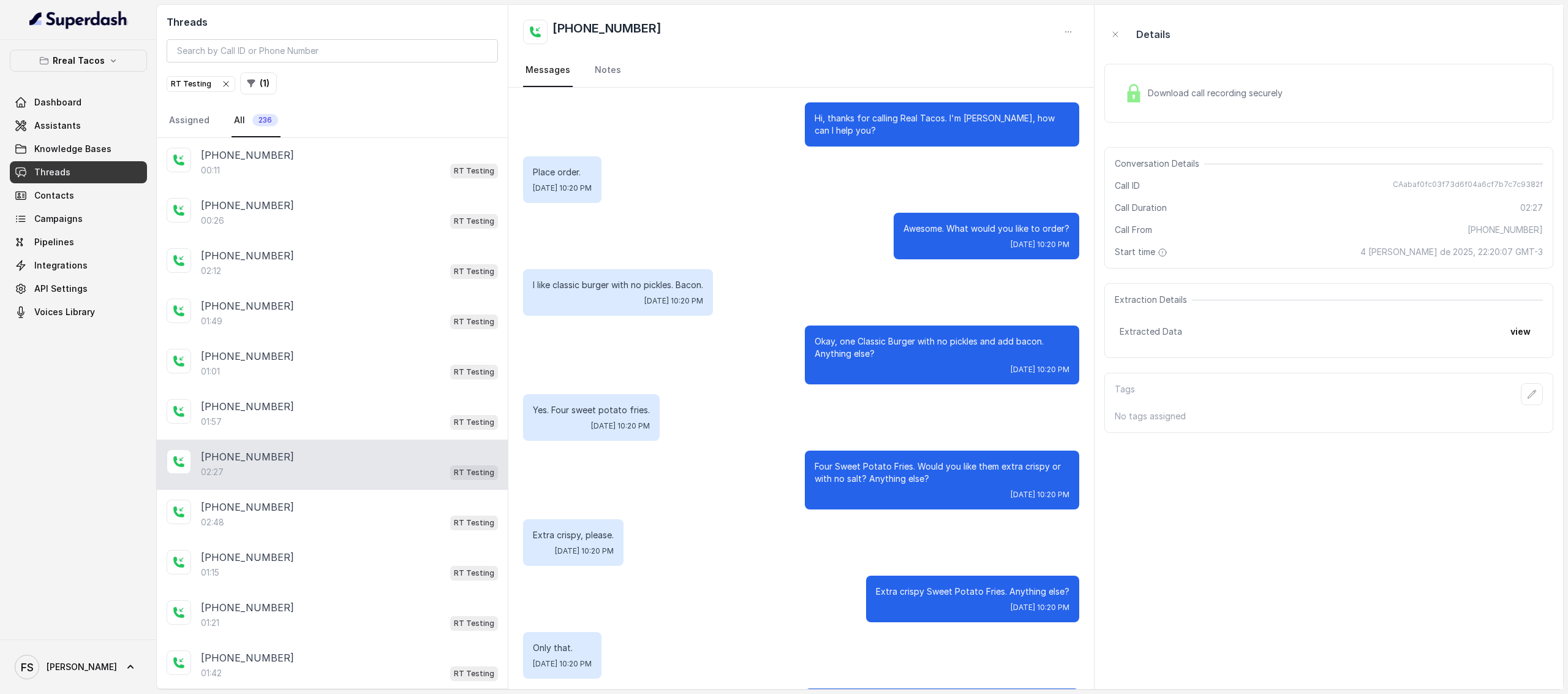
scroll to position [1166, 0]
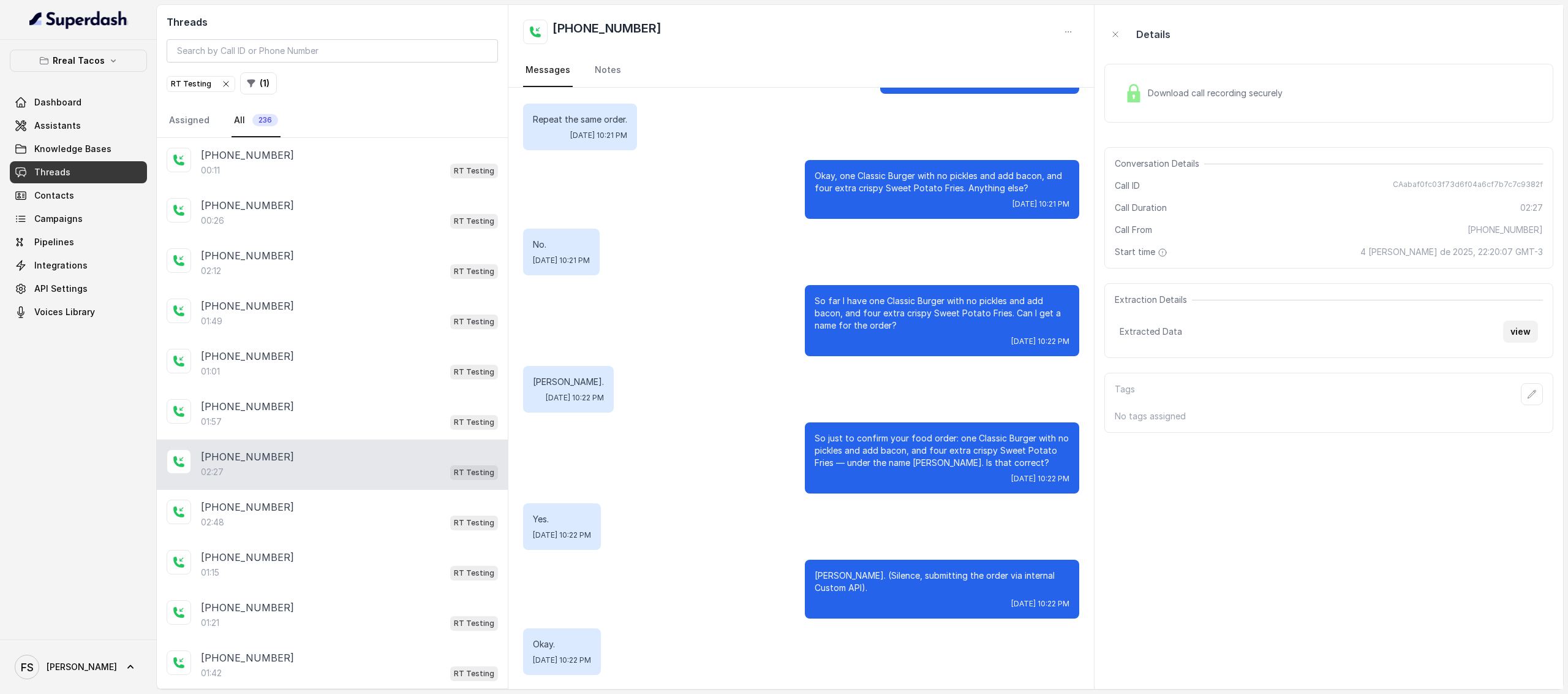
click at [1522, 330] on button "view" at bounding box center [1520, 331] width 35 height 22
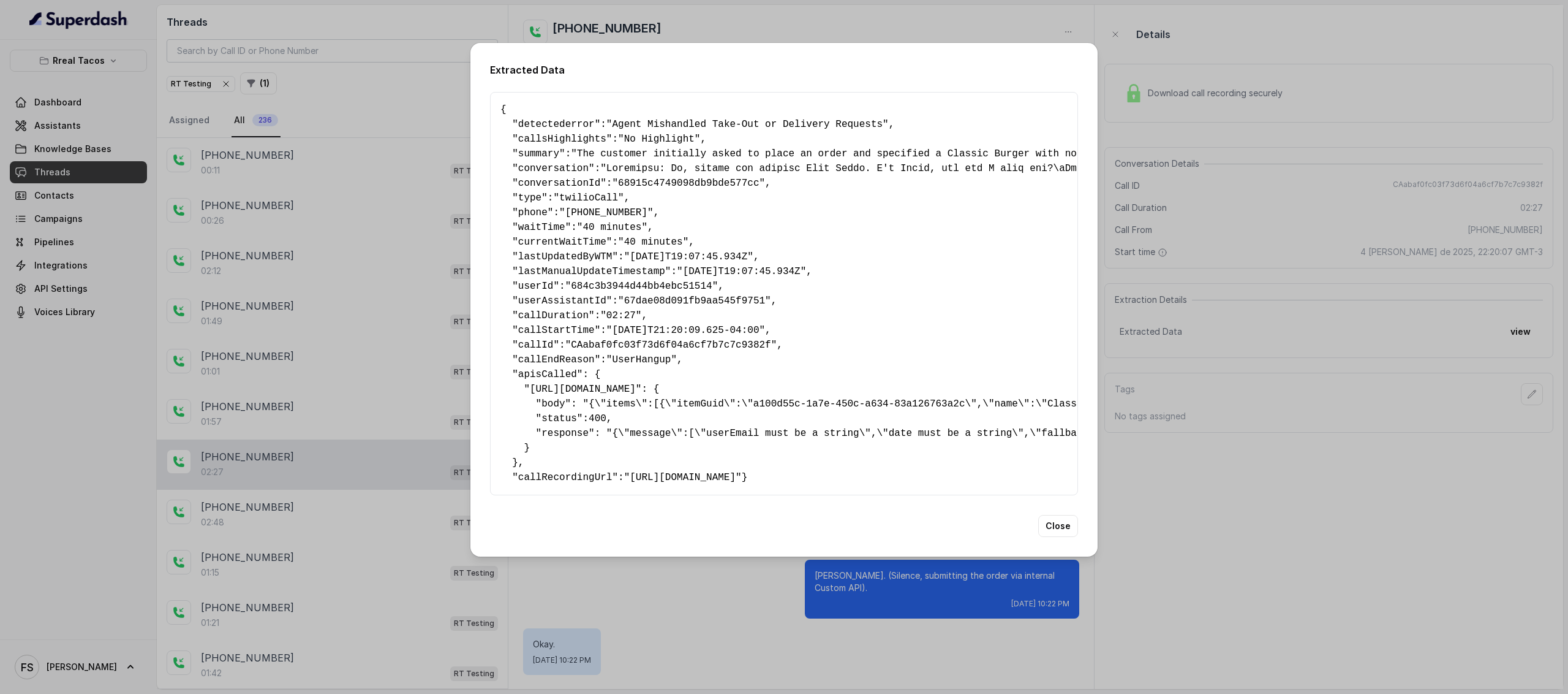
drag, startPoint x: 828, startPoint y: 424, endPoint x: 916, endPoint y: 428, distance: 88.1
click at [916, 428] on pre "{ " detectederror ": "Agent Mishandled Take-Out or Delivery Requests" , " calls…" at bounding box center [784, 294] width 567 height 382
click at [740, 419] on pre "{ " detectederror ": "Agent Mishandled Take-Out or Delivery Requests" , " calls…" at bounding box center [784, 294] width 567 height 382
drag, startPoint x: 602, startPoint y: 395, endPoint x: 862, endPoint y: 395, distance: 260.0
click at [862, 395] on pre "{ " detectederror ": "Agent Mishandled Take-Out or Delivery Requests" , " calls…" at bounding box center [784, 294] width 567 height 382
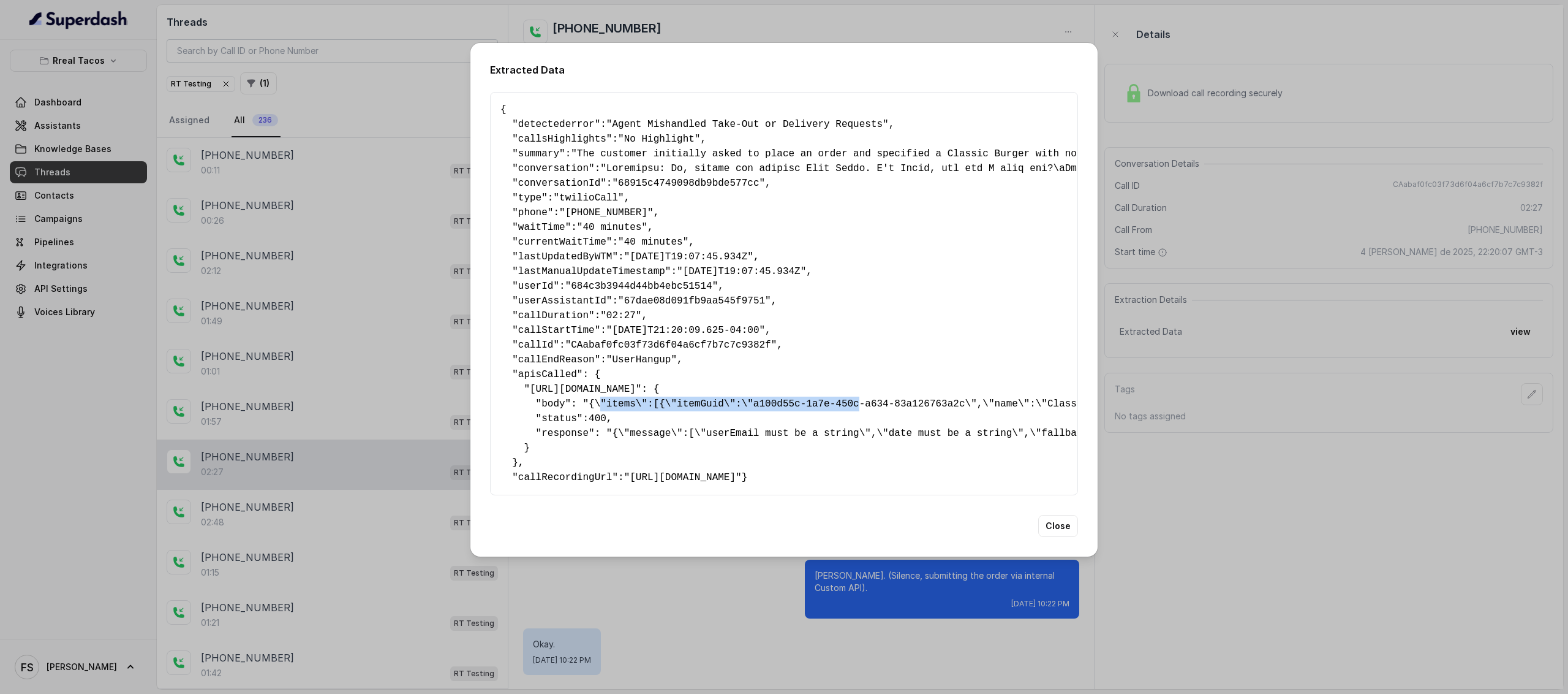
click at [619, 392] on pre "{ " detectederror ": "Agent Mishandled Take-Out or Delivery Requests" , " calls…" at bounding box center [784, 294] width 567 height 382
drag, startPoint x: 580, startPoint y: 393, endPoint x: 894, endPoint y: 402, distance: 314.1
click at [1033, 400] on pre "{ " detectederror ": "Agent Mishandled Take-Out or Delivery Requests" , " calls…" at bounding box center [784, 294] width 567 height 382
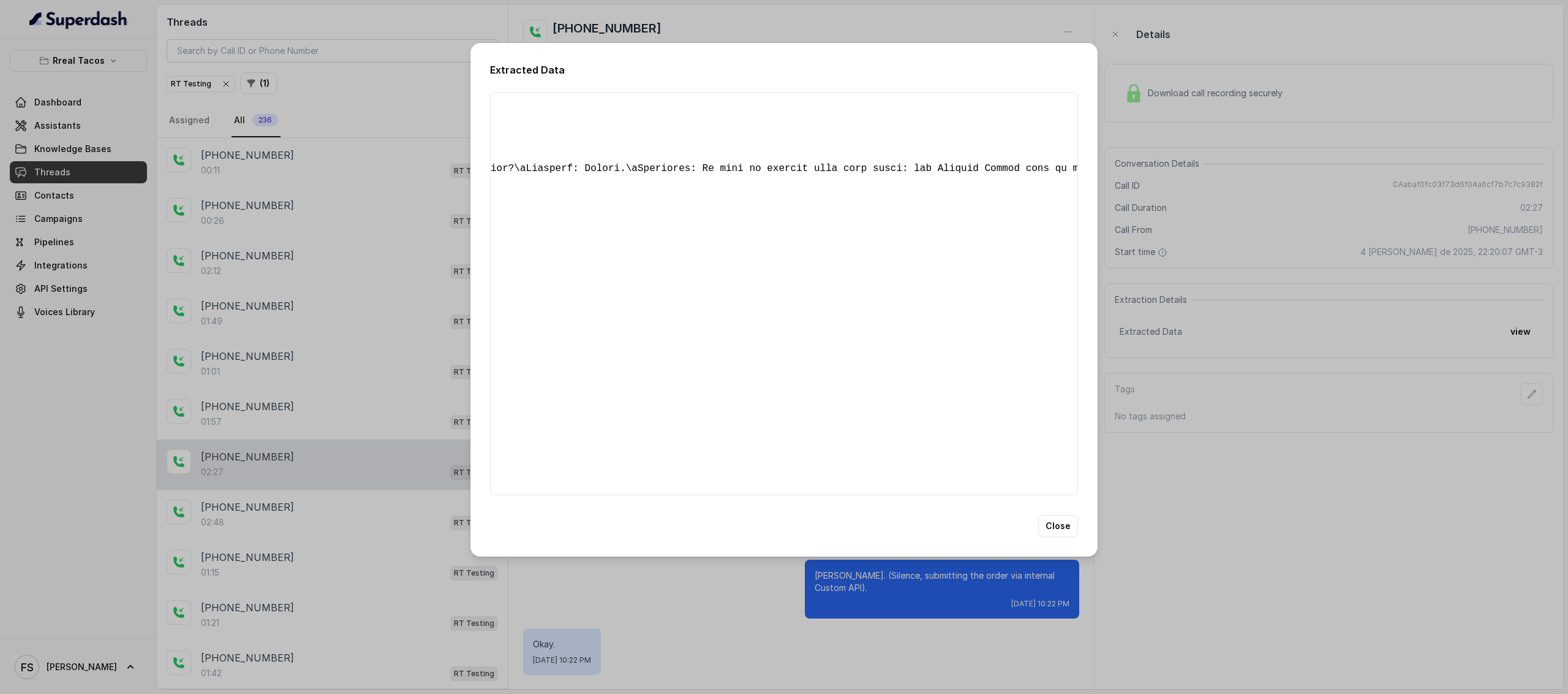
scroll to position [0, 4672]
drag, startPoint x: 581, startPoint y: 395, endPoint x: 1127, endPoint y: 398, distance: 546.0
click at [1127, 398] on div "Extracted Data { " detectederror ": "Agent Mishandled Take-Out or Delivery Requ…" at bounding box center [784, 347] width 1568 height 694
copy pre ""{\"items\":[{\"itemGuid\":\"a100d55c-1a7e-450c-a634-83a126763a2c\",\"name\":\"…"
click at [1062, 537] on button "Close" at bounding box center [1058, 526] width 40 height 22
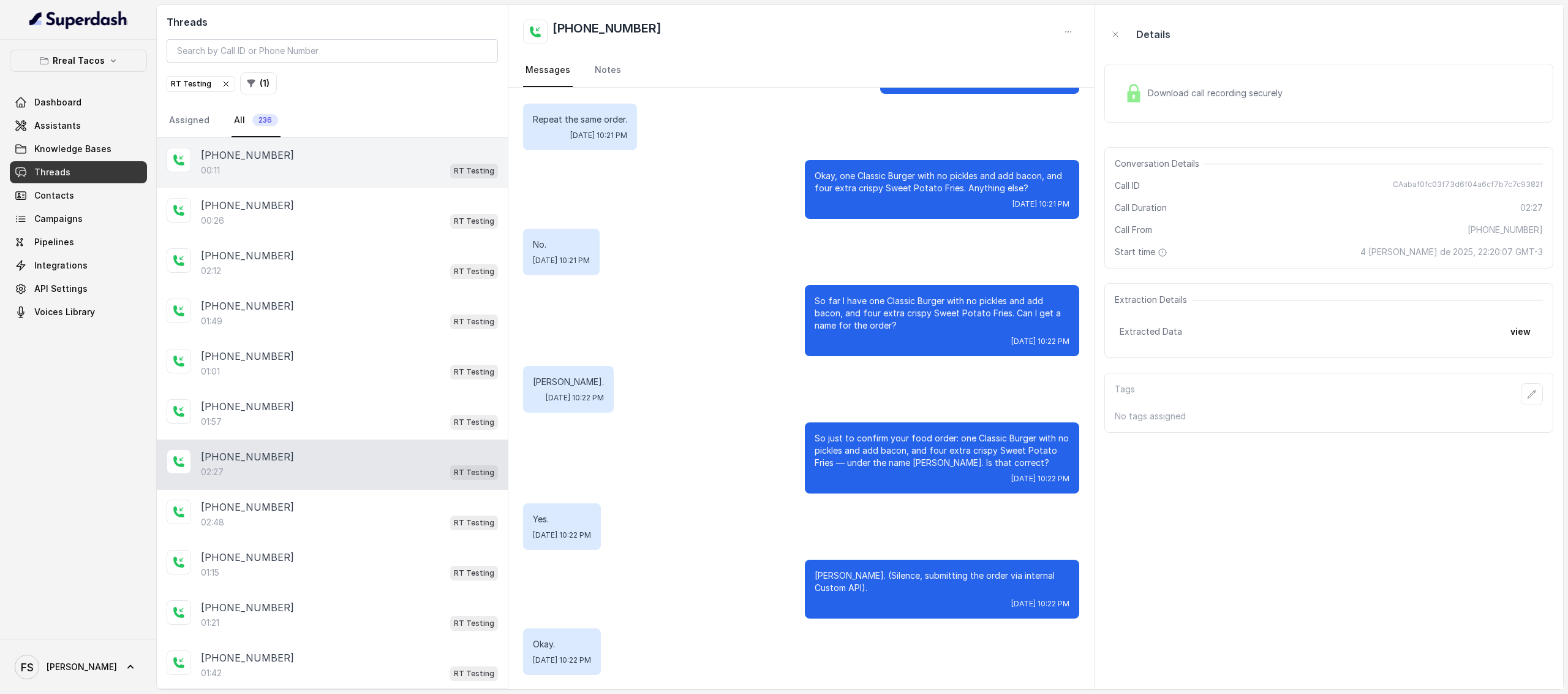
click at [301, 157] on div "[PHONE_NUMBER]" at bounding box center [350, 155] width 297 height 14
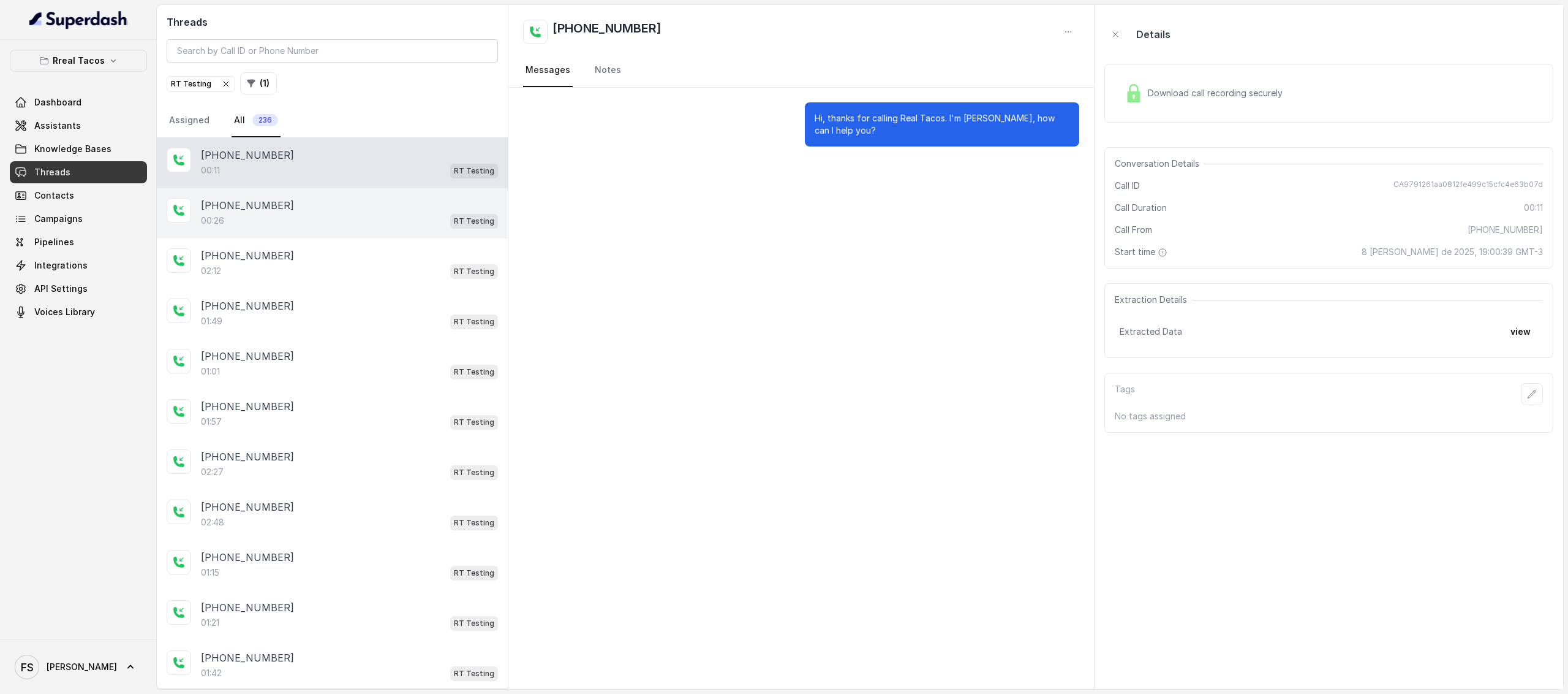
click at [336, 233] on div "[PHONE_NUMBER]:26 RT Testing" at bounding box center [332, 214] width 351 height 50
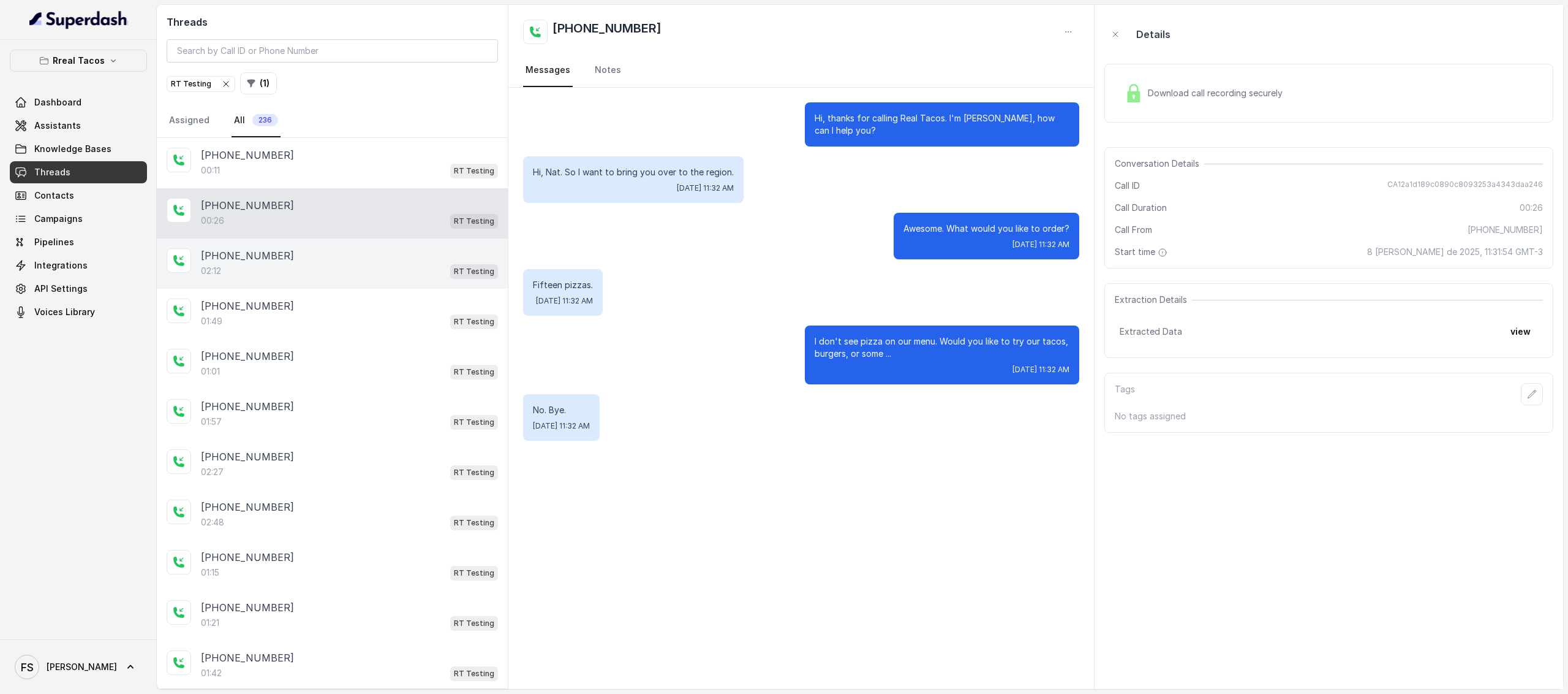
click at [324, 286] on div "[PHONE_NUMBER]:12 RT Testing" at bounding box center [332, 264] width 351 height 50
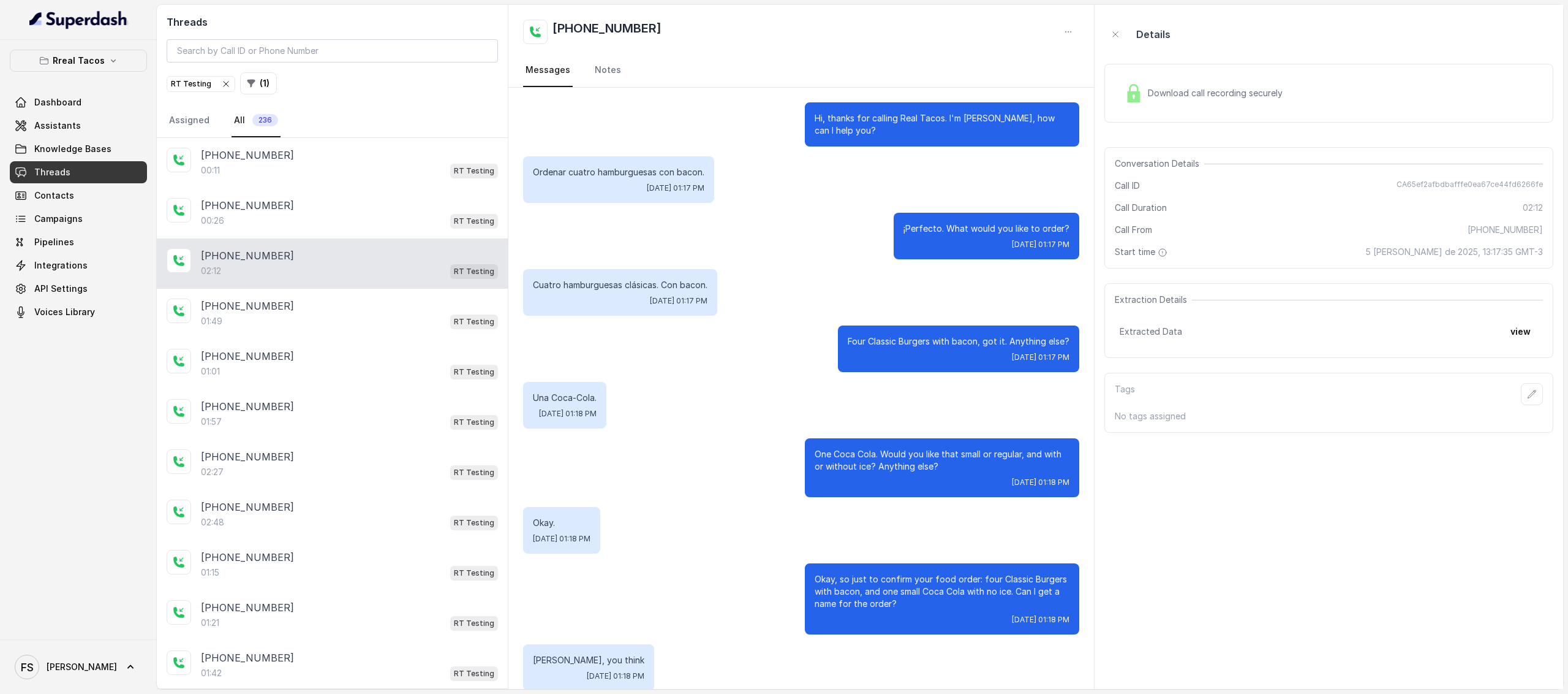
scroll to position [710, 0]
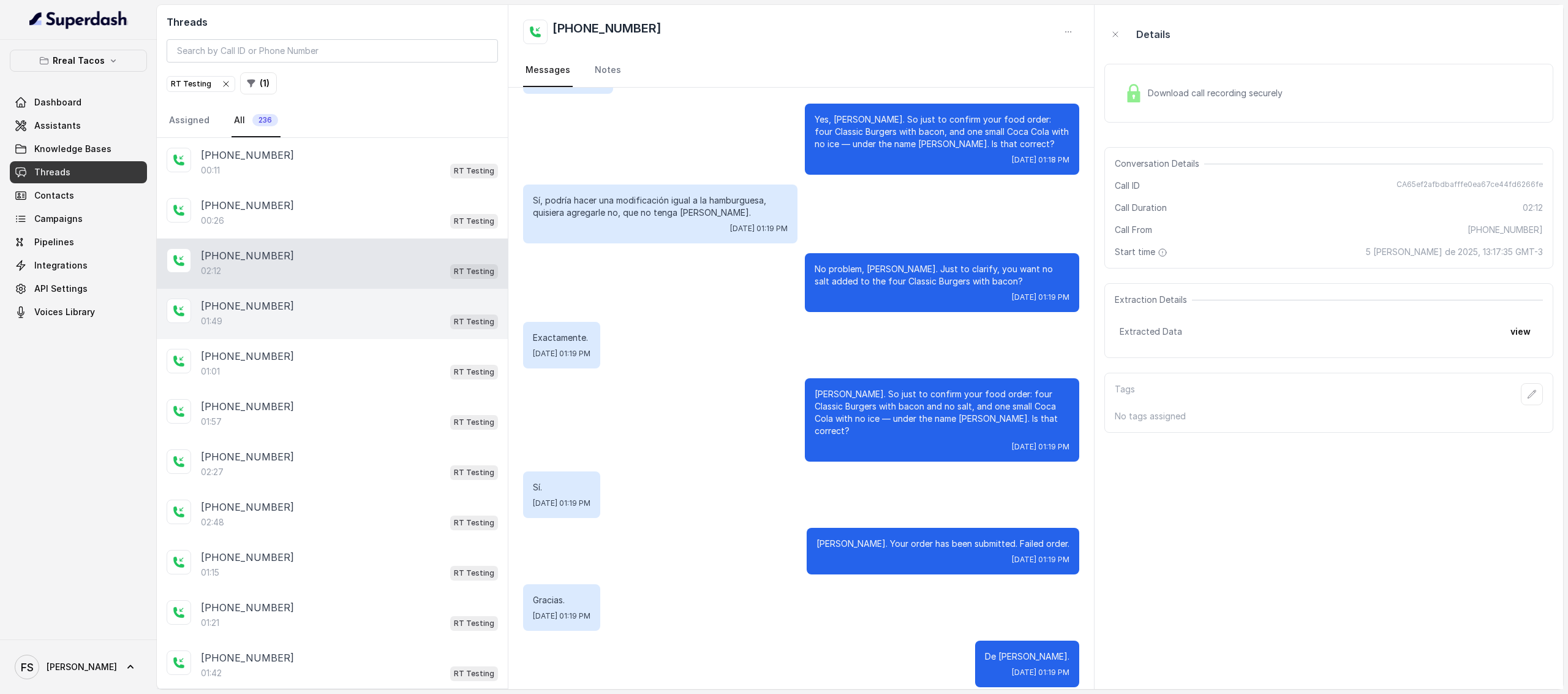
click at [334, 333] on div "[PHONE_NUMBER]:49 RT Testing" at bounding box center [332, 314] width 351 height 50
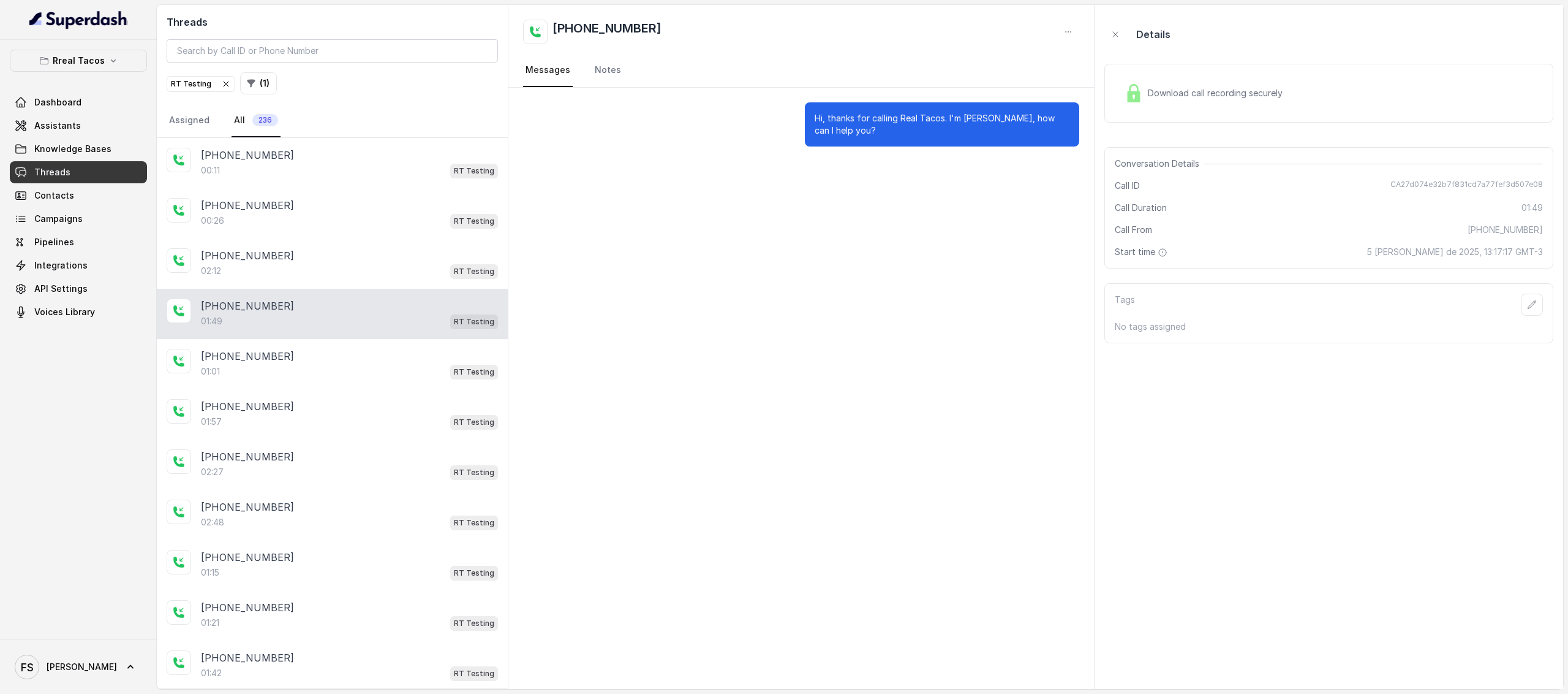
click at [332, 299] on div "[PHONE_NUMBER]" at bounding box center [350, 306] width 297 height 14
click at [350, 266] on div "02:12 RT Testing" at bounding box center [350, 271] width 297 height 16
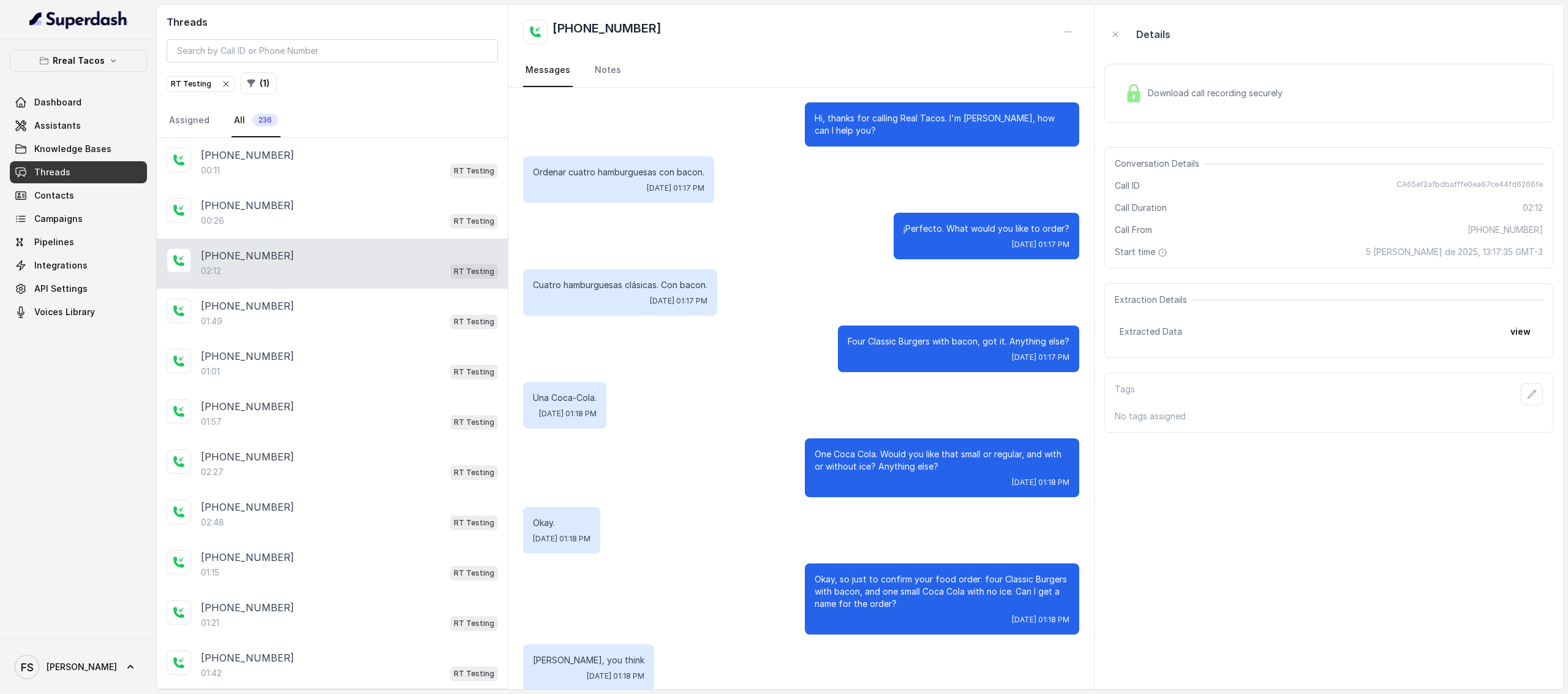
scroll to position [710, 0]
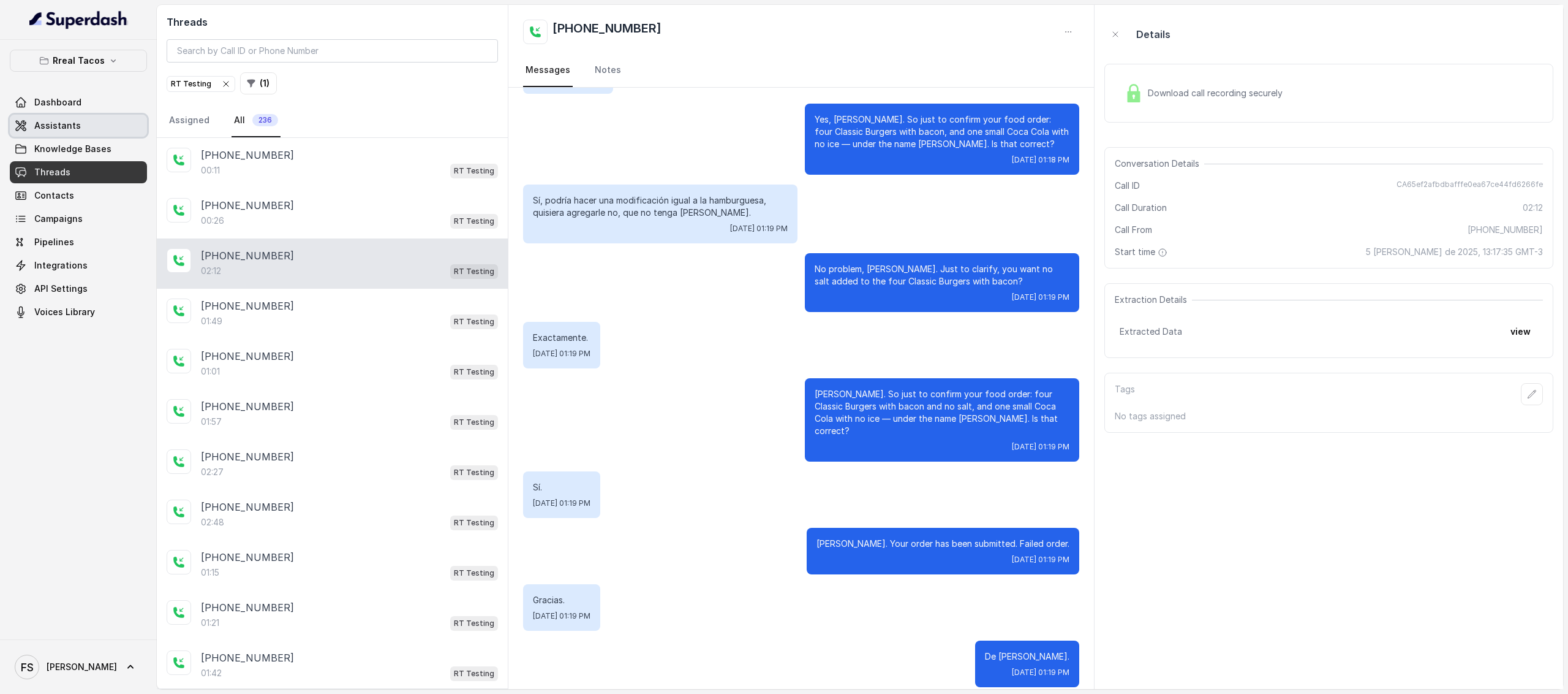
click at [50, 128] on span "Assistants" at bounding box center [58, 126] width 47 height 12
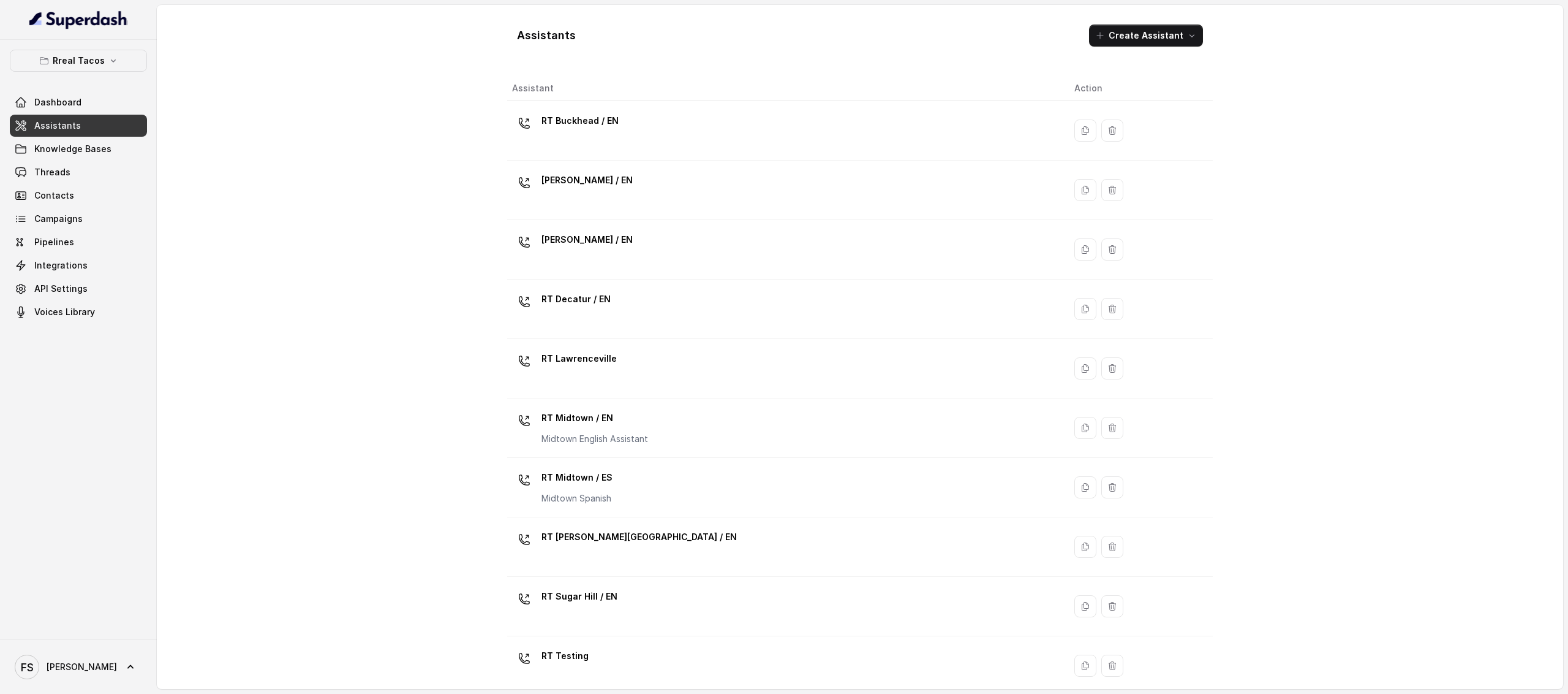
click at [237, 63] on div "Assistants Create Assistant Assistant Action RT Buckhead / EN [PERSON_NAME] / E…" at bounding box center [860, 347] width 1407 height 684
drag, startPoint x: 66, startPoint y: 79, endPoint x: 76, endPoint y: 63, distance: 18.9
click at [66, 77] on div "Rreal Tacos Dashboard Assistants Knowledge Bases Threads Contacts Campaigns Pip…" at bounding box center [79, 186] width 137 height 273
click at [79, 63] on p "Rreal Tacos" at bounding box center [79, 61] width 52 height 14
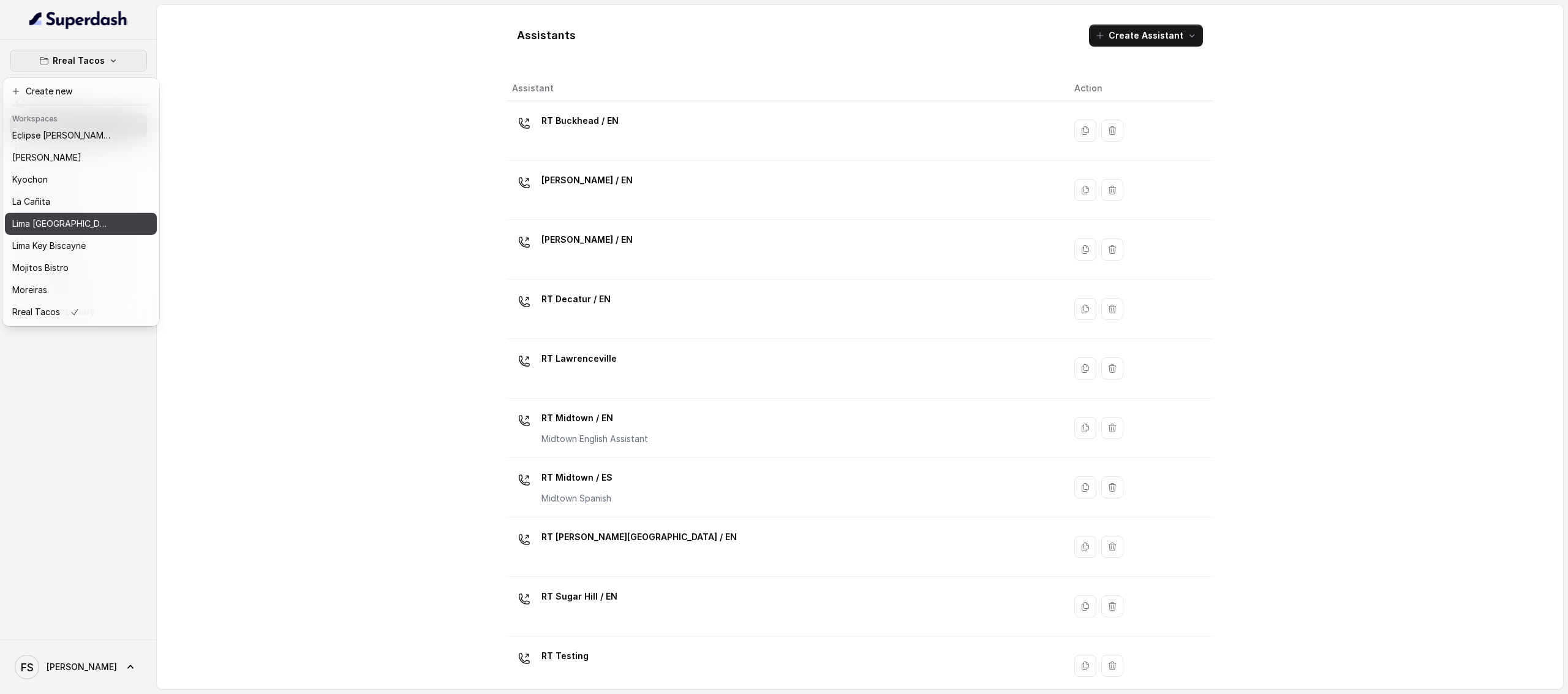
scroll to position [103, 0]
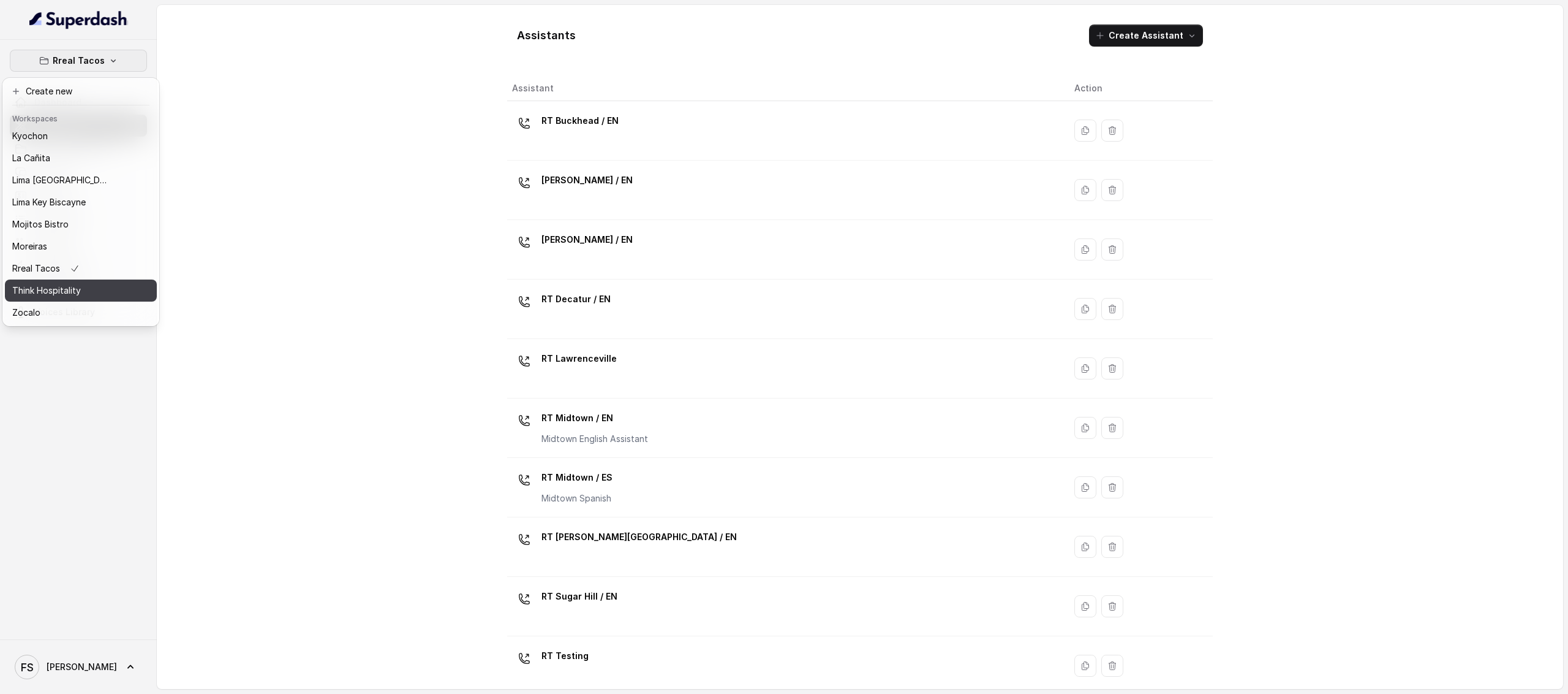
click at [63, 284] on p "Think Hospitality" at bounding box center [46, 291] width 68 height 14
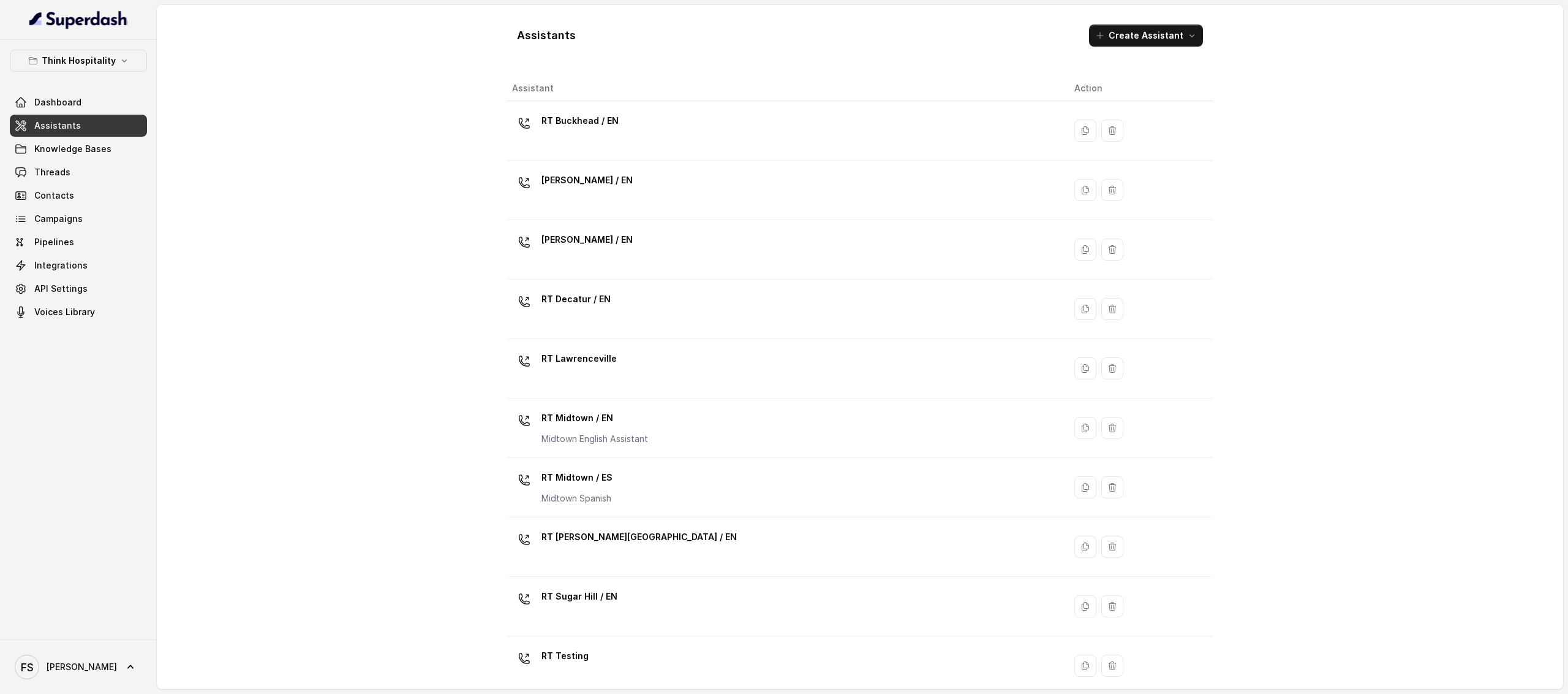
click at [68, 125] on span "Assistants" at bounding box center [58, 126] width 47 height 12
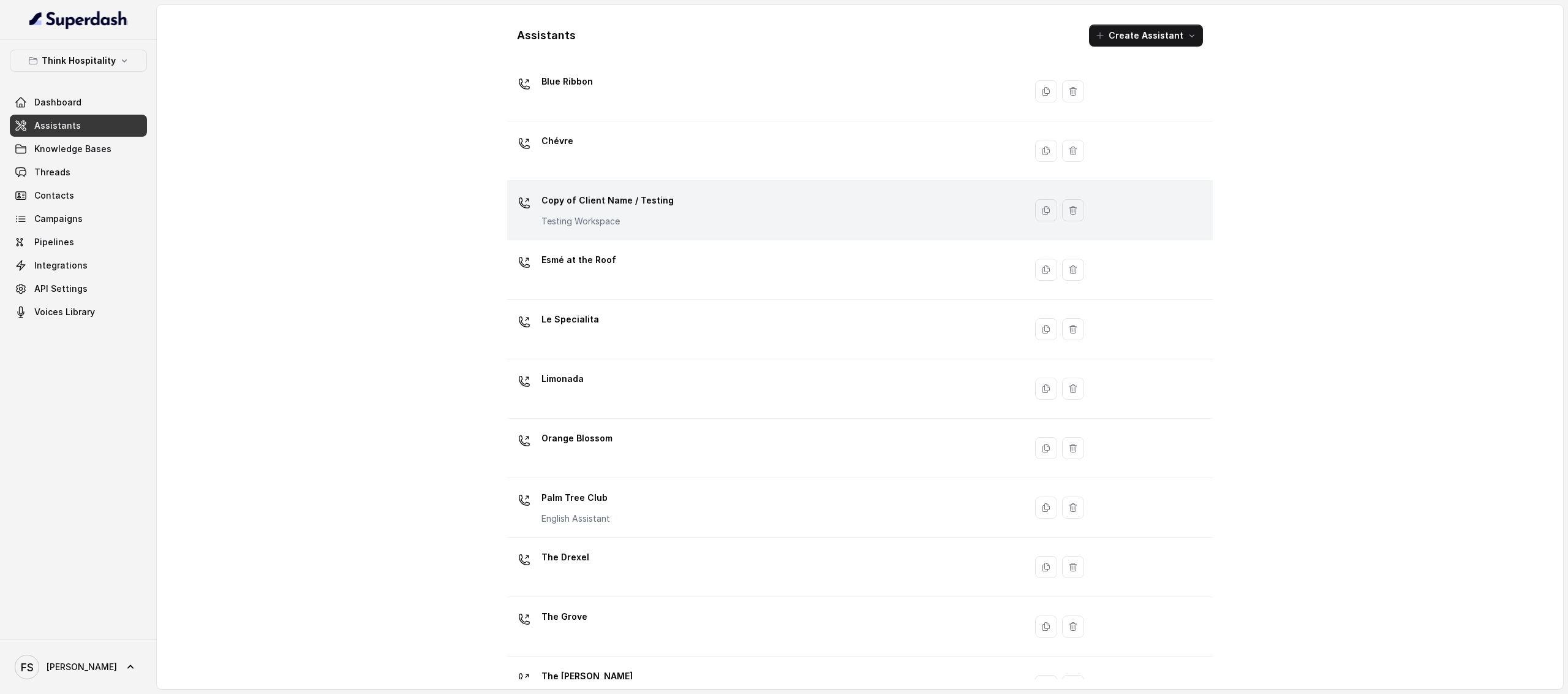
scroll to position [79, 0]
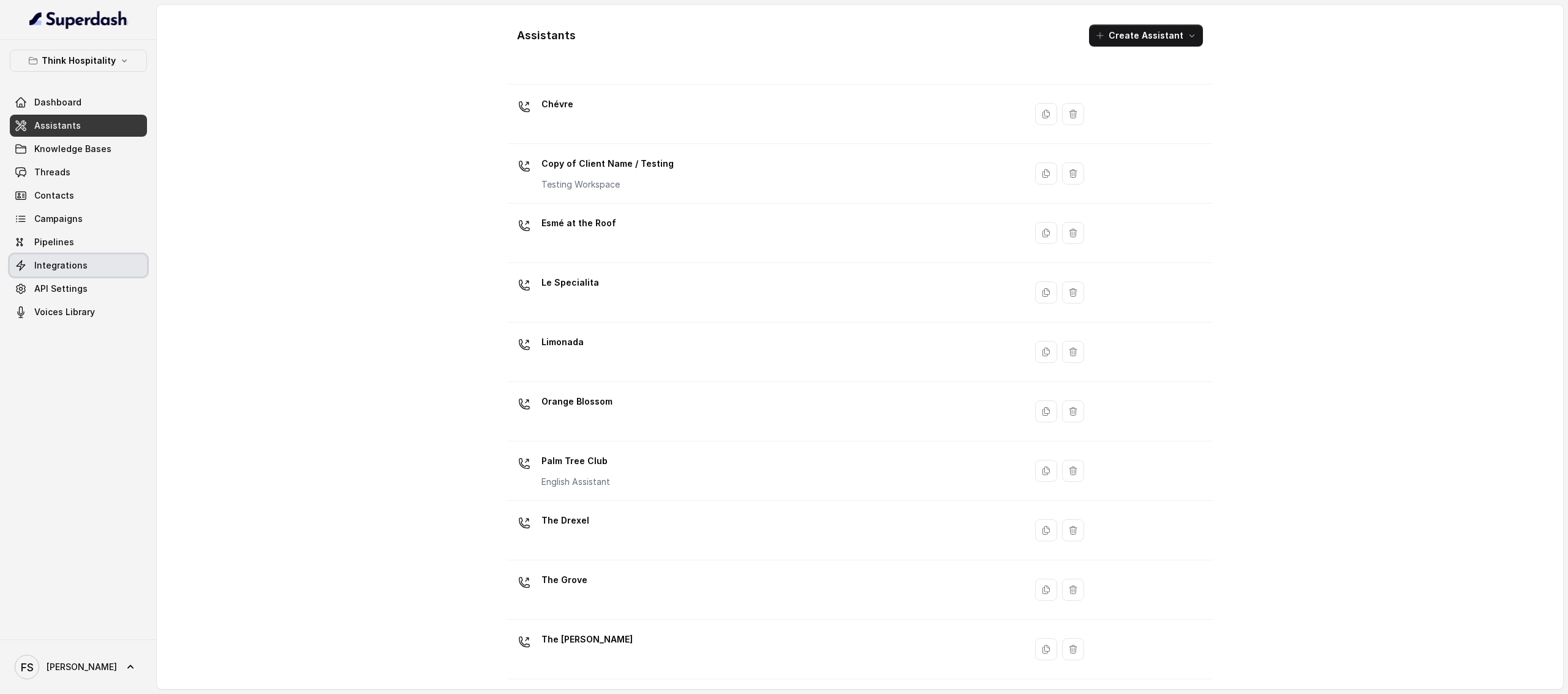
click at [70, 262] on span "Integrations" at bounding box center [61, 265] width 53 height 12
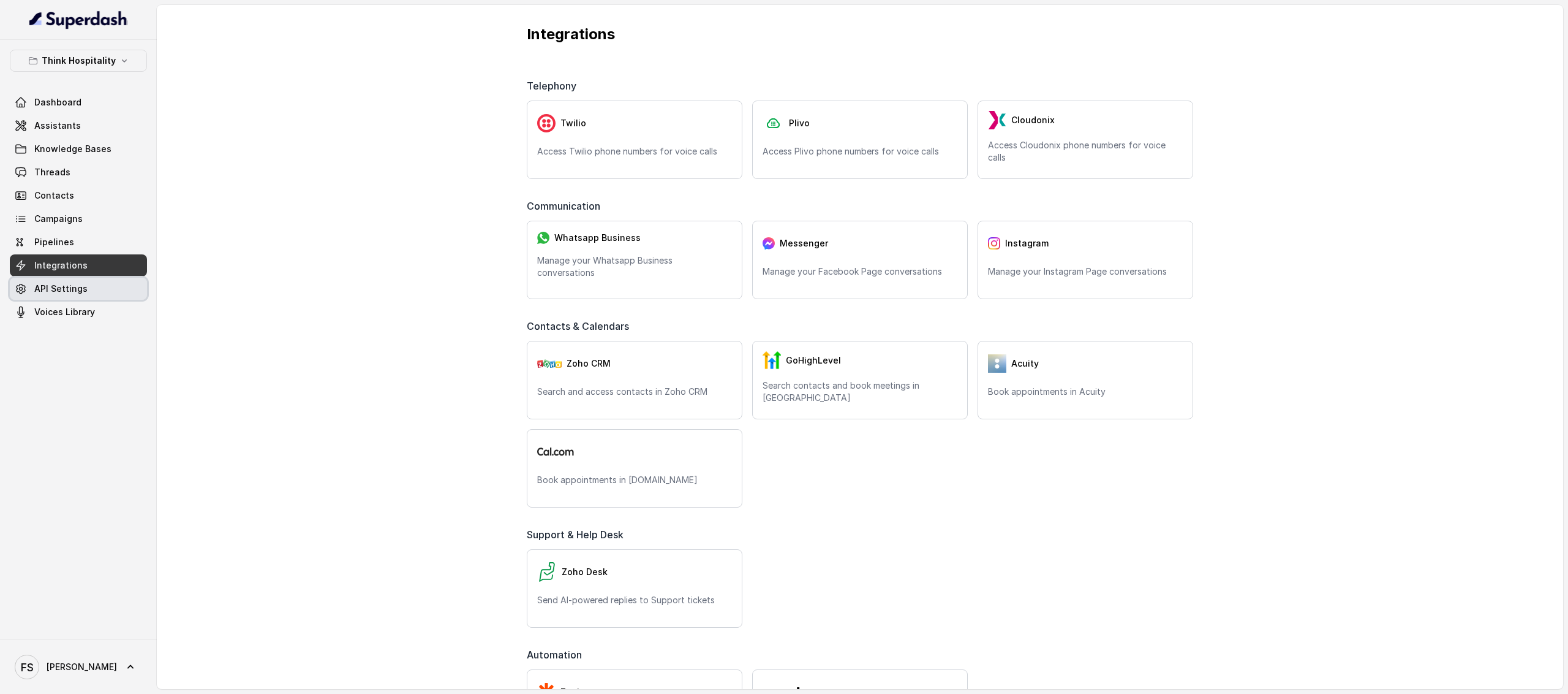
click at [54, 291] on span "API Settings" at bounding box center [61, 289] width 53 height 12
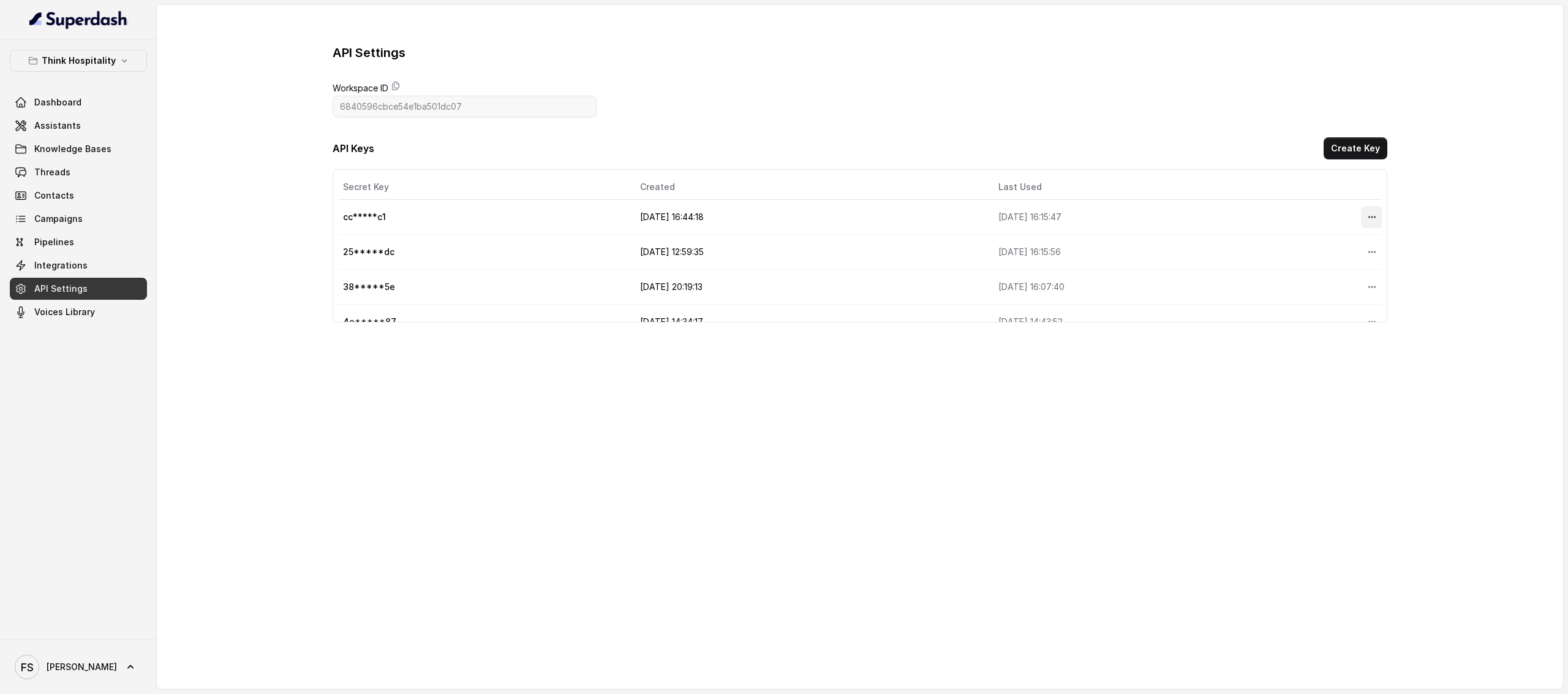
click at [1367, 214] on icon "More options" at bounding box center [1372, 217] width 10 height 10
click at [1328, 257] on button "Delete" at bounding box center [1340, 248] width 61 height 22
click at [1370, 149] on button "Create Key" at bounding box center [1355, 148] width 63 height 22
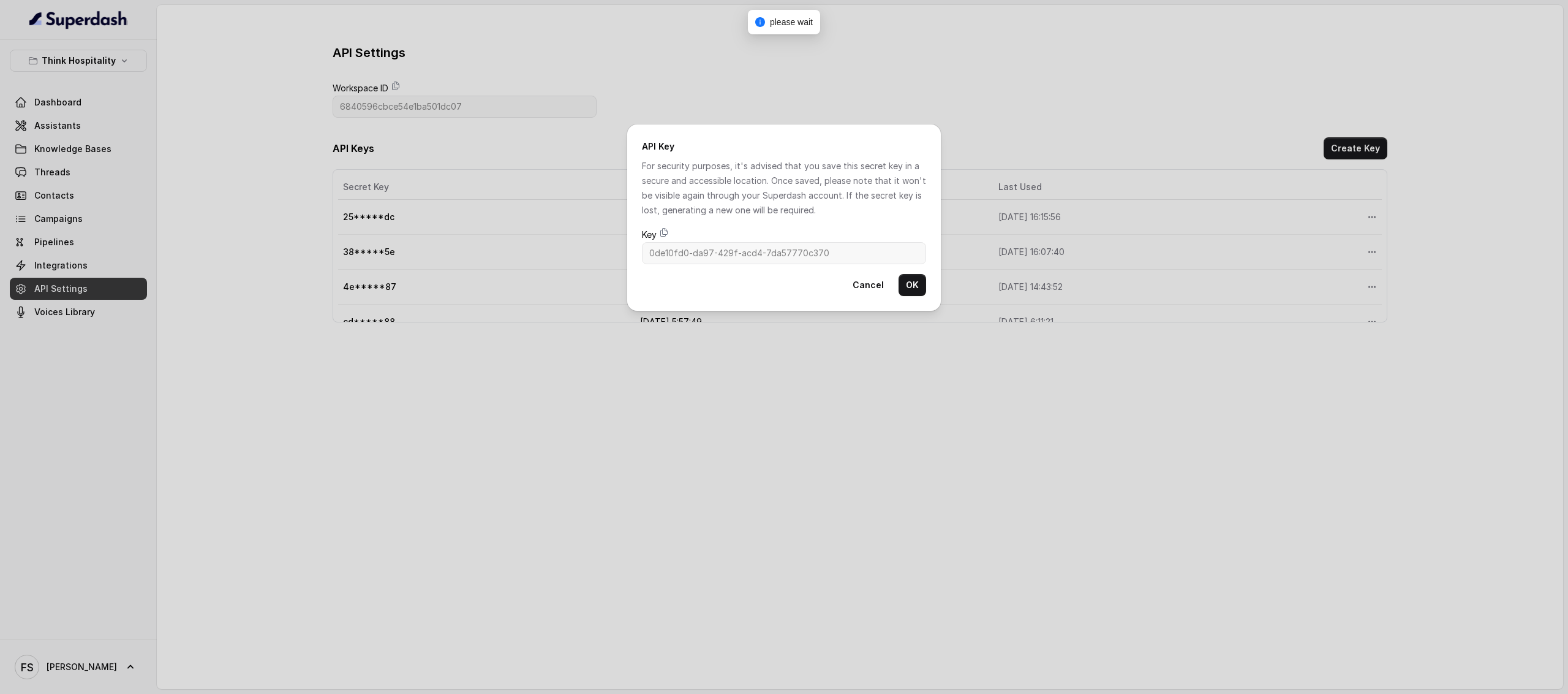
click at [665, 239] on span "Key" at bounding box center [784, 234] width 284 height 14
click at [665, 234] on icon at bounding box center [664, 232] width 6 height 8
click at [914, 274] on button "OK" at bounding box center [912, 285] width 27 height 22
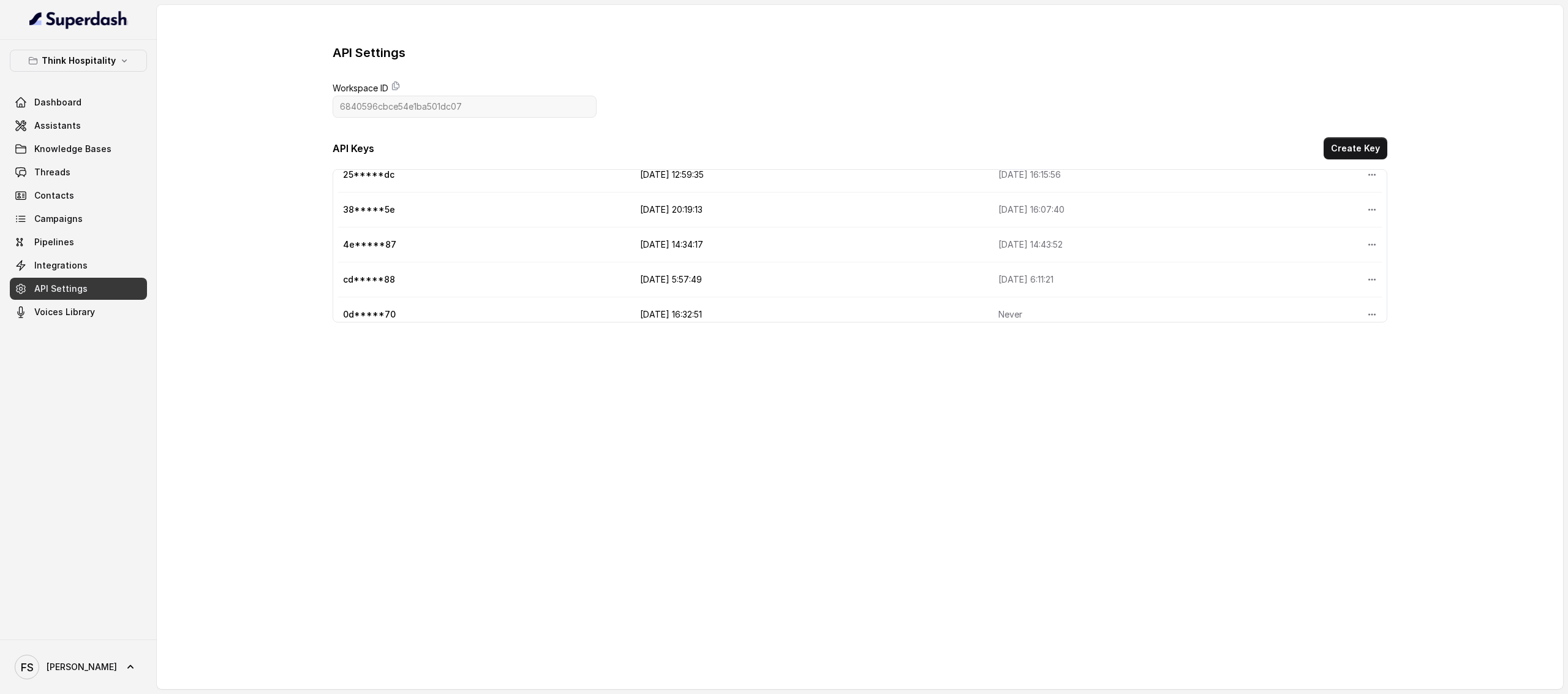
scroll to position [86, 0]
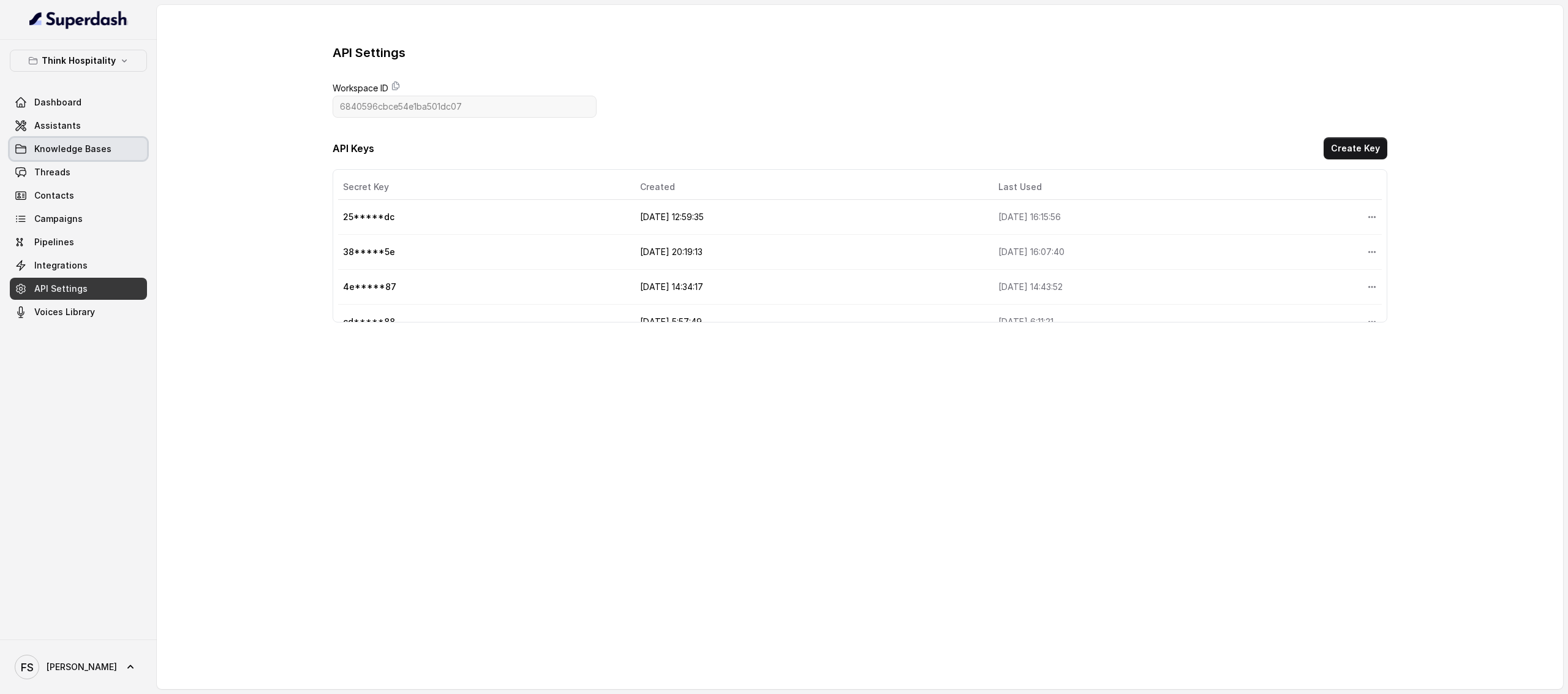
click at [70, 144] on span "Knowledge Bases" at bounding box center [73, 149] width 77 height 12
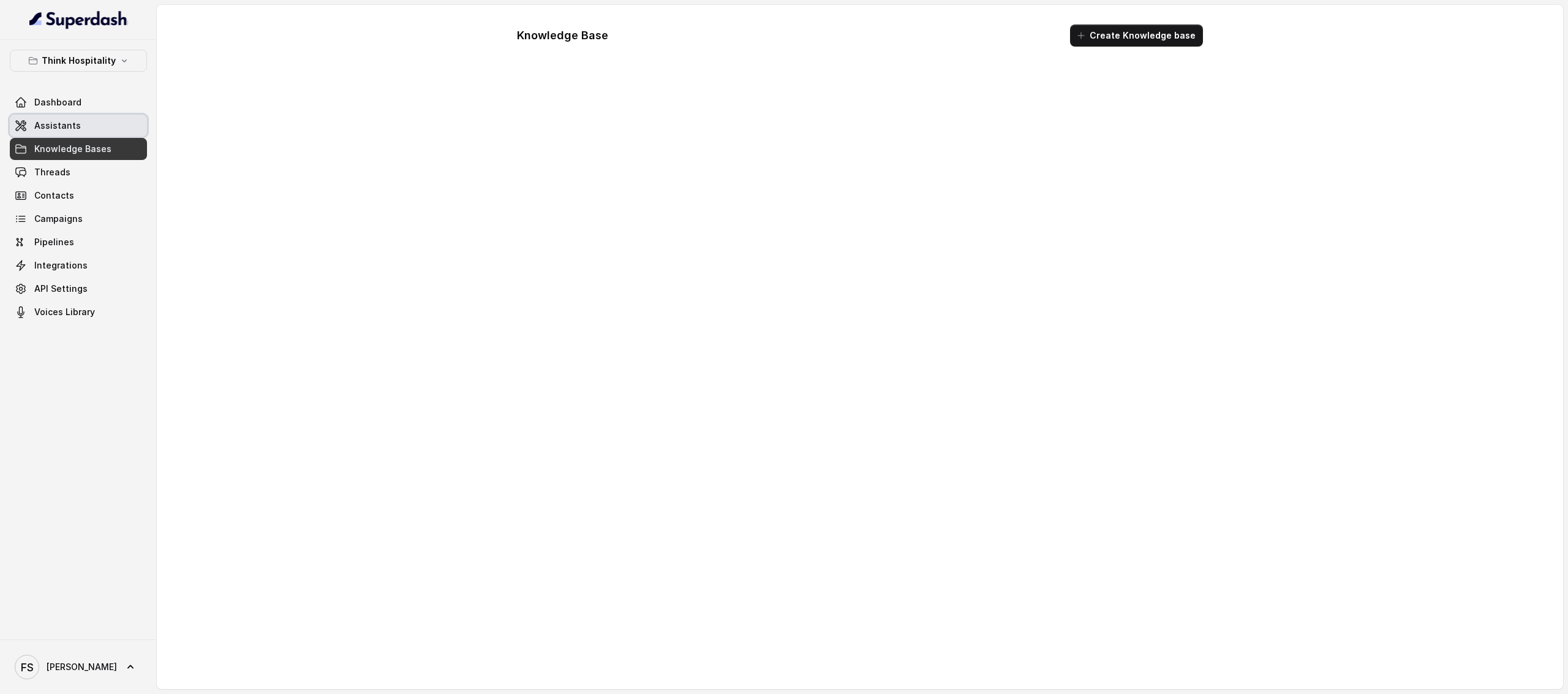
click at [67, 132] on span "Assistants" at bounding box center [58, 126] width 47 height 12
